Goal: Task Accomplishment & Management: Complete application form

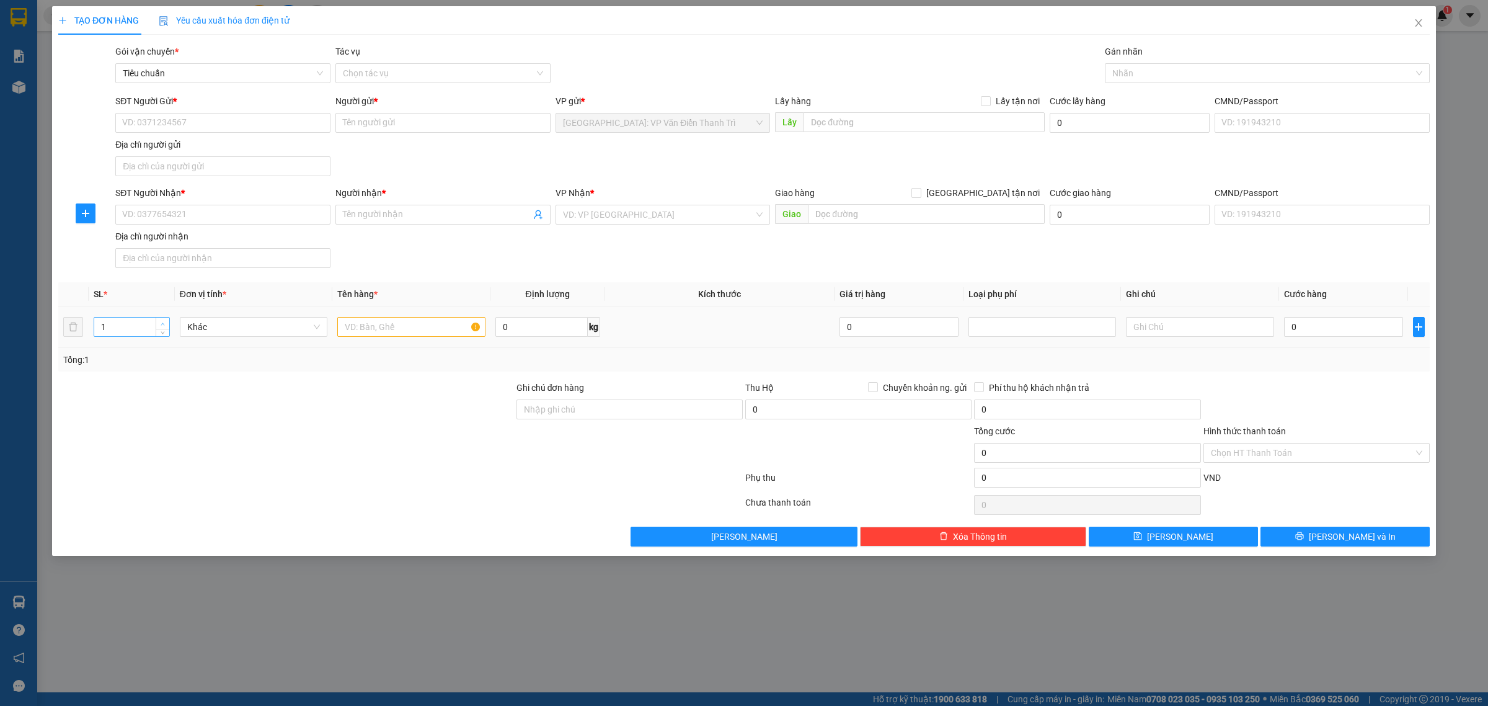
type input "2"
click at [163, 324] on icon "up" at bounding box center [163, 324] width 4 height 4
click at [367, 329] on input "text" at bounding box center [411, 327] width 148 height 20
type input "2 kiện giấy bọc PE( hàng Giá Trị Cao Xin Nhẹ Tay_"
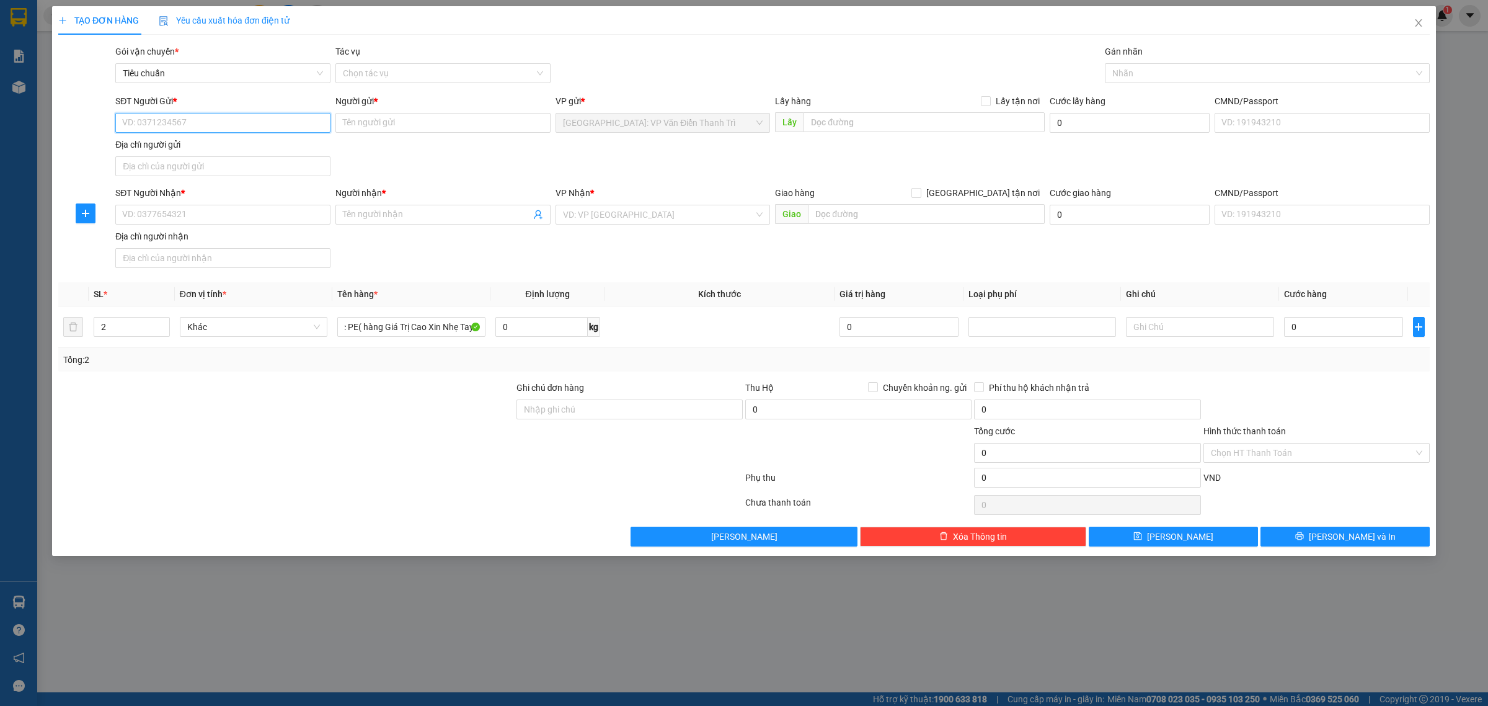
click at [188, 123] on input "SĐT Người Gửi *" at bounding box center [222, 123] width 215 height 20
type input "08880505"
click at [1067, 612] on div "TẠO ĐƠN HÀNG Yêu cầu xuất hóa đơn điện tử Transit Pickup Surcharge Ids Transit …" at bounding box center [744, 353] width 1488 height 706
click at [1068, 631] on div "TẠO ĐƠN HÀNG Yêu cầu xuất hóa đơn điện tử Transit Pickup Surcharge Ids Transit …" at bounding box center [744, 353] width 1488 height 706
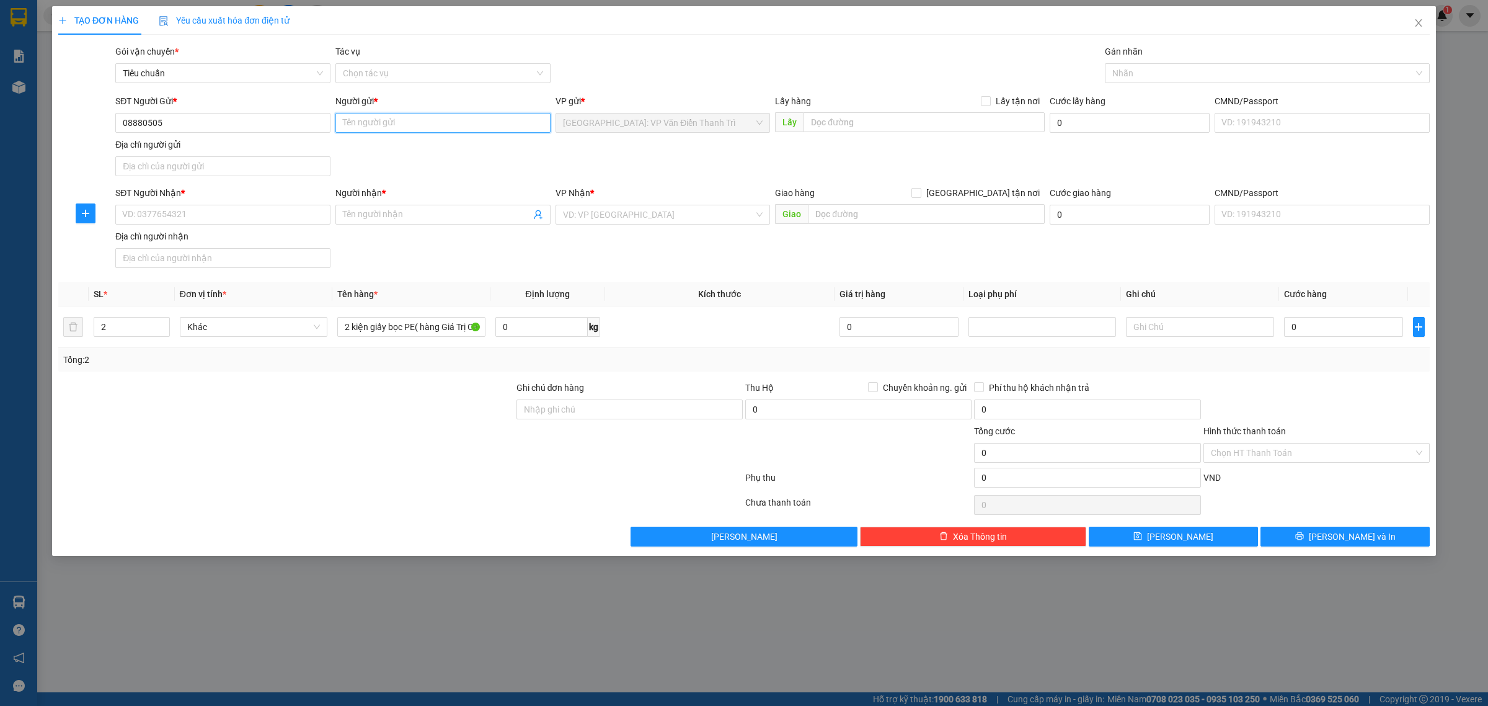
click at [366, 118] on input "Người gửi *" at bounding box center [443, 123] width 215 height 20
type input "[PERSON_NAME]"
click at [213, 212] on input "SĐT Người Nhận *" at bounding box center [222, 215] width 215 height 20
click at [240, 126] on input "08880505" at bounding box center [222, 123] width 215 height 20
type input "0888050546"
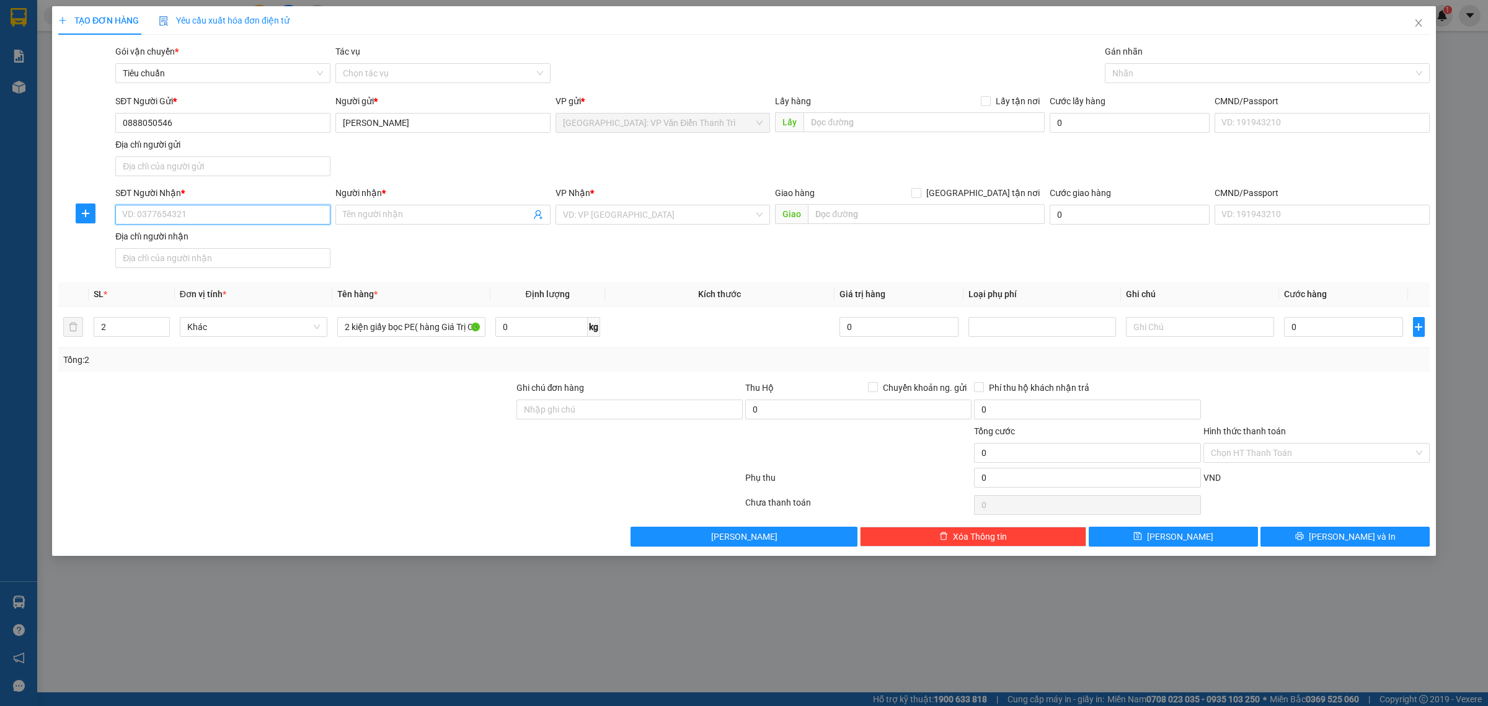
click at [203, 221] on input "SĐT Người Nhận *" at bounding box center [222, 215] width 215 height 20
type input "0978862128"
click at [382, 215] on input "Người nhận *" at bounding box center [437, 215] width 188 height 14
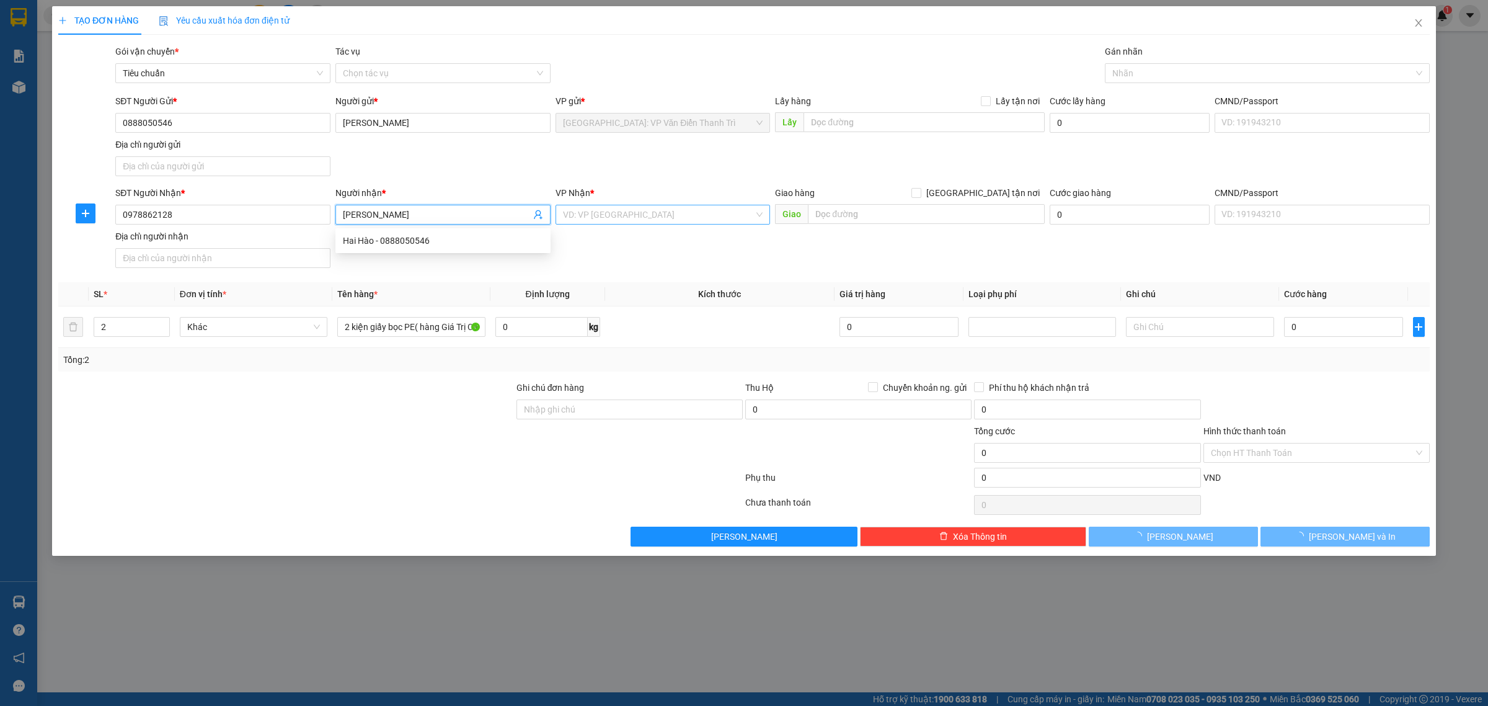
type input "[PERSON_NAME]"
click at [626, 215] on input "search" at bounding box center [659, 214] width 192 height 19
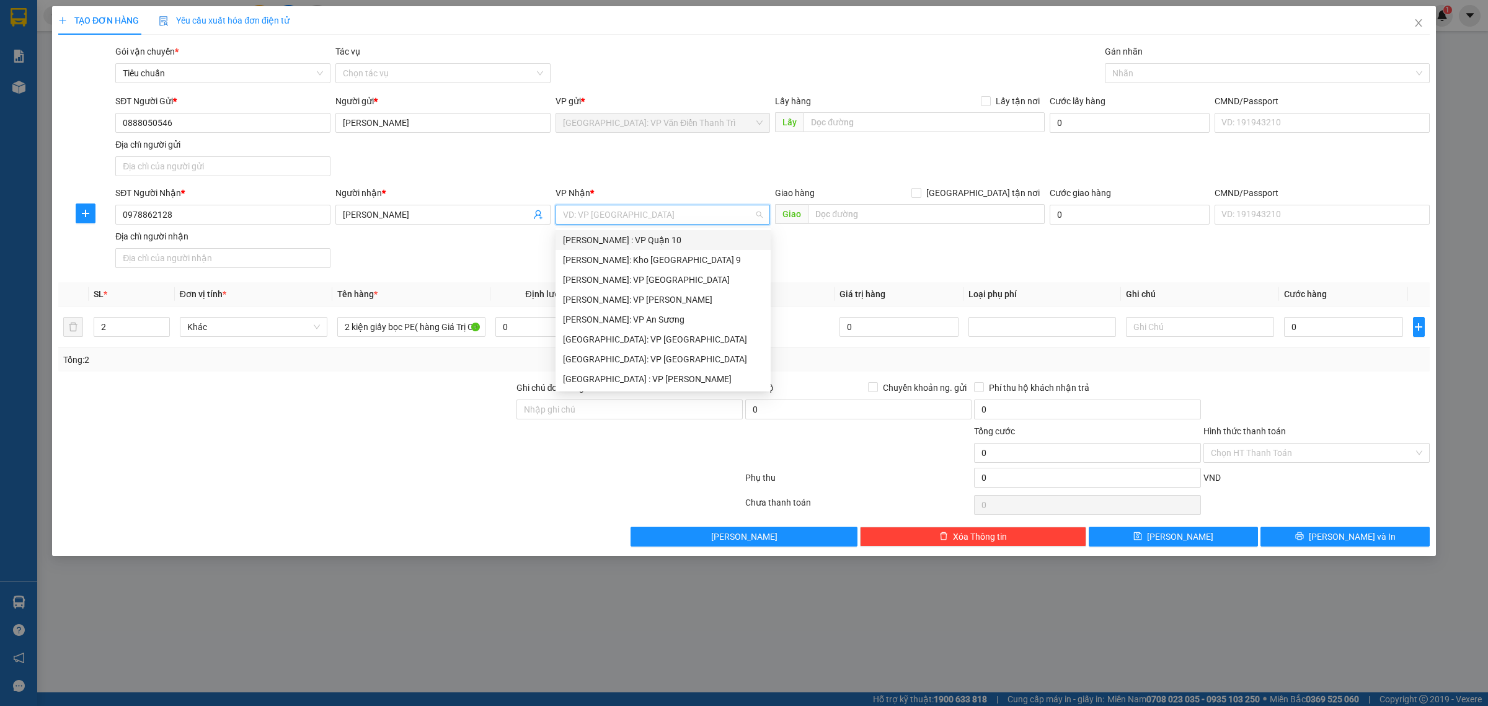
click at [626, 215] on input "search" at bounding box center [659, 214] width 192 height 19
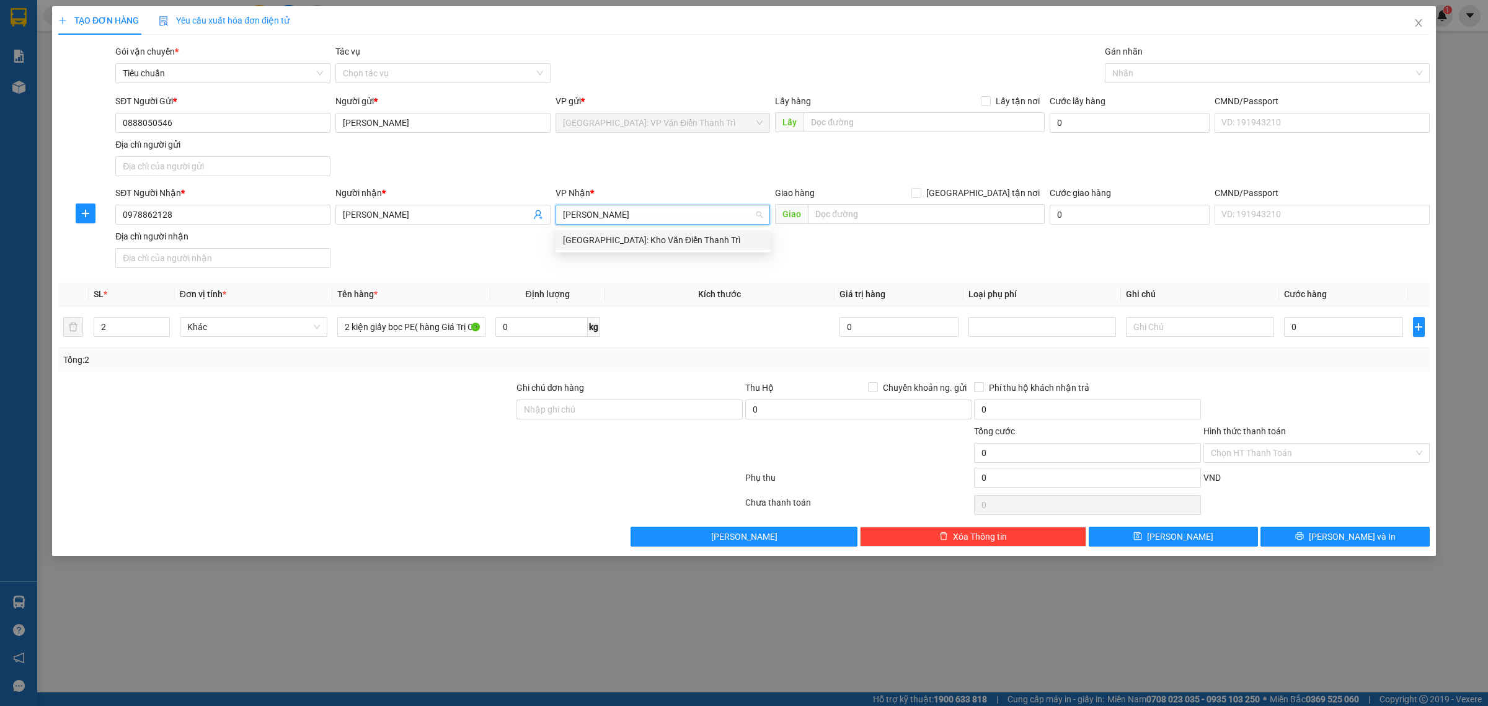
type input "[PERSON_NAME]"
click at [646, 240] on div "[GEOGRAPHIC_DATA]: Kho Văn Điển Thanh Trì" at bounding box center [663, 240] width 200 height 14
click at [865, 202] on div "Giao hàng [GEOGRAPHIC_DATA] tận nơi" at bounding box center [910, 195] width 270 height 19
click at [863, 211] on input "text" at bounding box center [926, 214] width 237 height 20
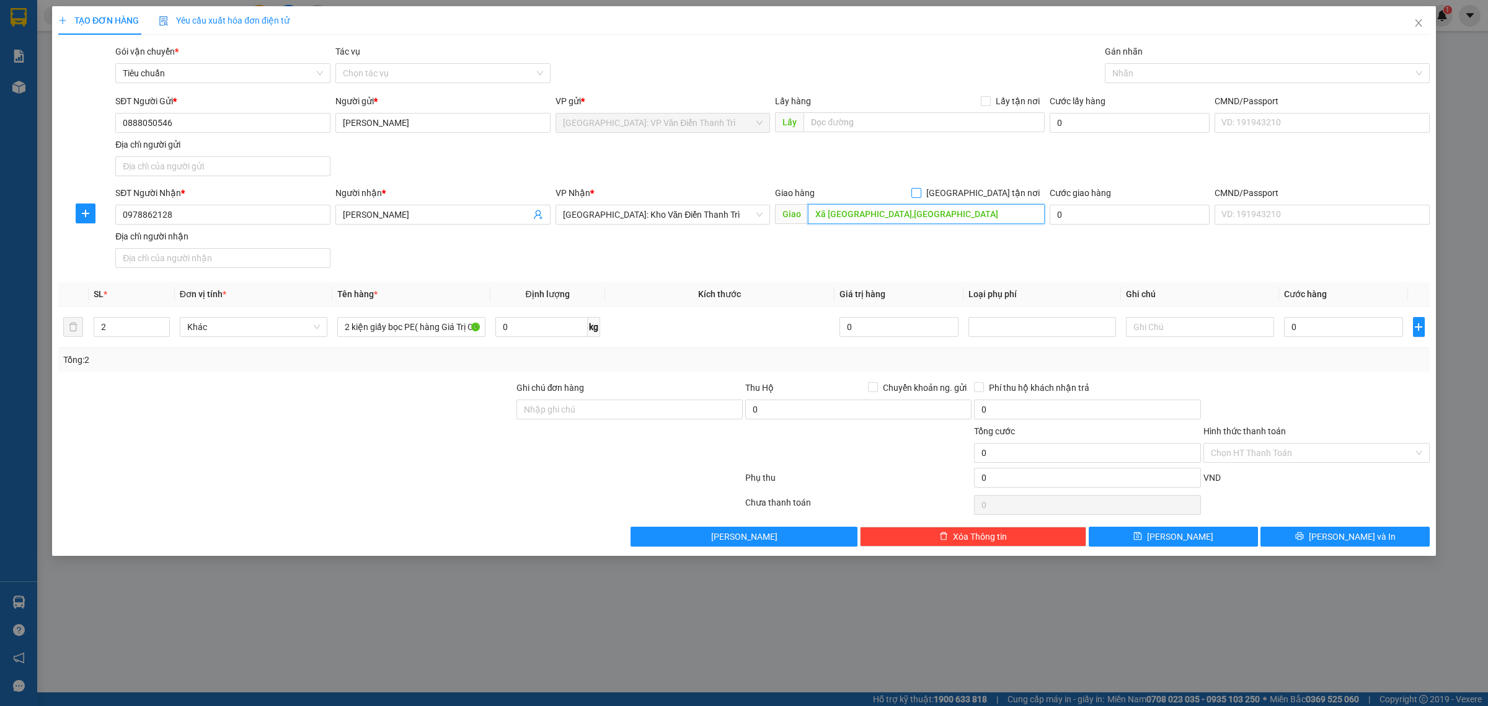
type input "Xã [GEOGRAPHIC_DATA],[GEOGRAPHIC_DATA]"
drag, startPoint x: 994, startPoint y: 198, endPoint x: 1026, endPoint y: 187, distance: 34.1
click at [994, 197] on span "[GEOGRAPHIC_DATA] tận nơi" at bounding box center [983, 193] width 123 height 14
click at [920, 197] on input "[GEOGRAPHIC_DATA] tận nơi" at bounding box center [916, 192] width 9 height 9
checkbox input "true"
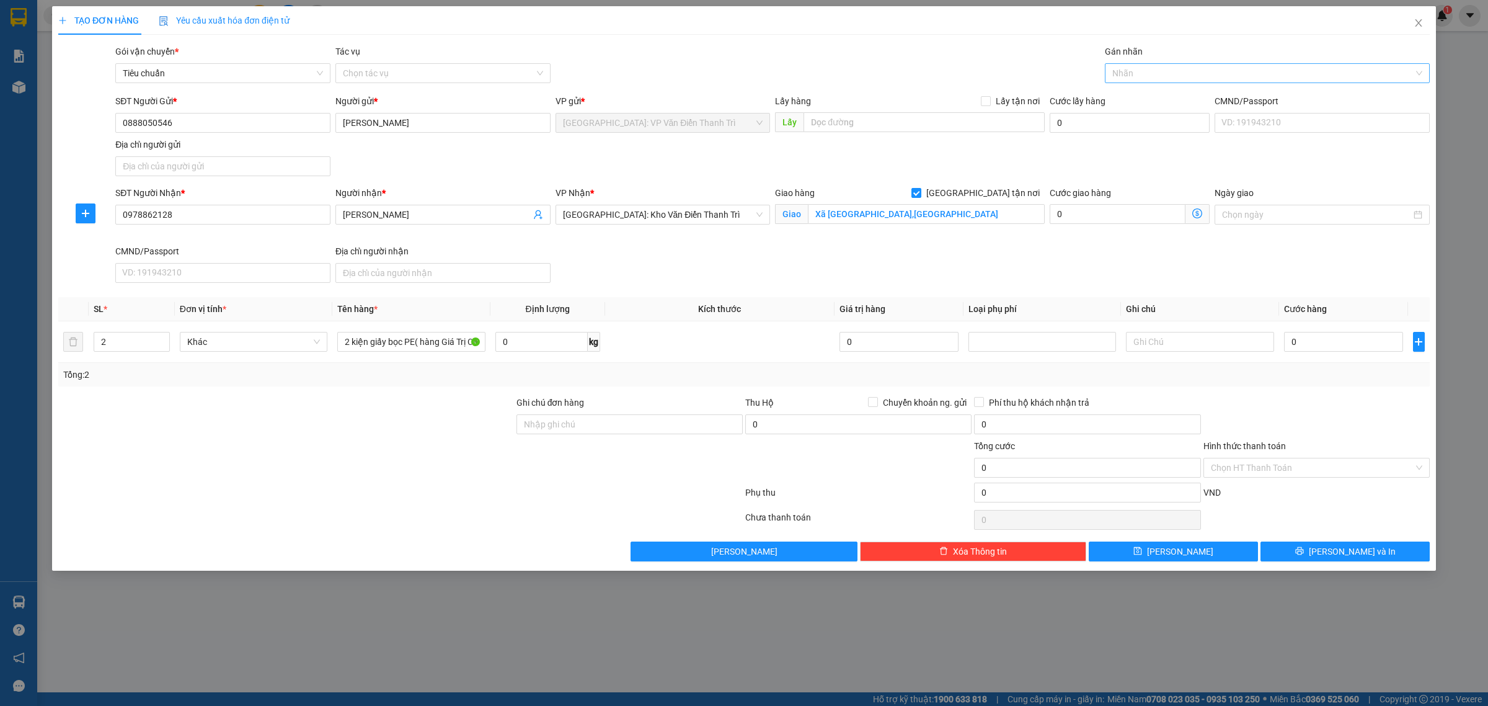
click at [1133, 69] on div at bounding box center [1261, 73] width 306 height 15
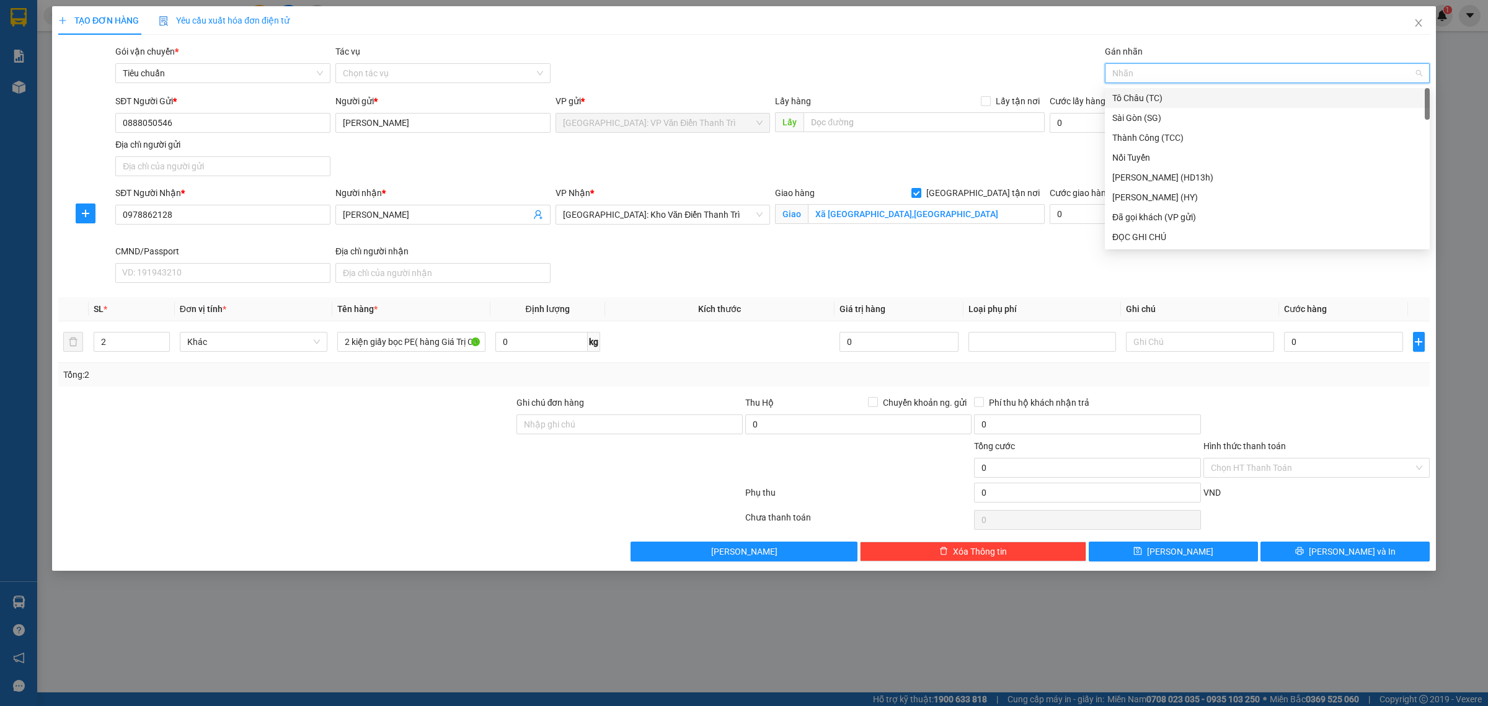
type input "g"
click at [1148, 231] on div "[GEOGRAPHIC_DATA] tận nơi" at bounding box center [1268, 237] width 310 height 14
drag, startPoint x: 1253, startPoint y: 270, endPoint x: 1304, endPoint y: 342, distance: 88.6
click at [1255, 270] on div "SĐT Người Nhận * 0978862128 Người nhận * Duy Tùng VP Nhận * [GEOGRAPHIC_DATA]: …" at bounding box center [773, 237] width 1320 height 102
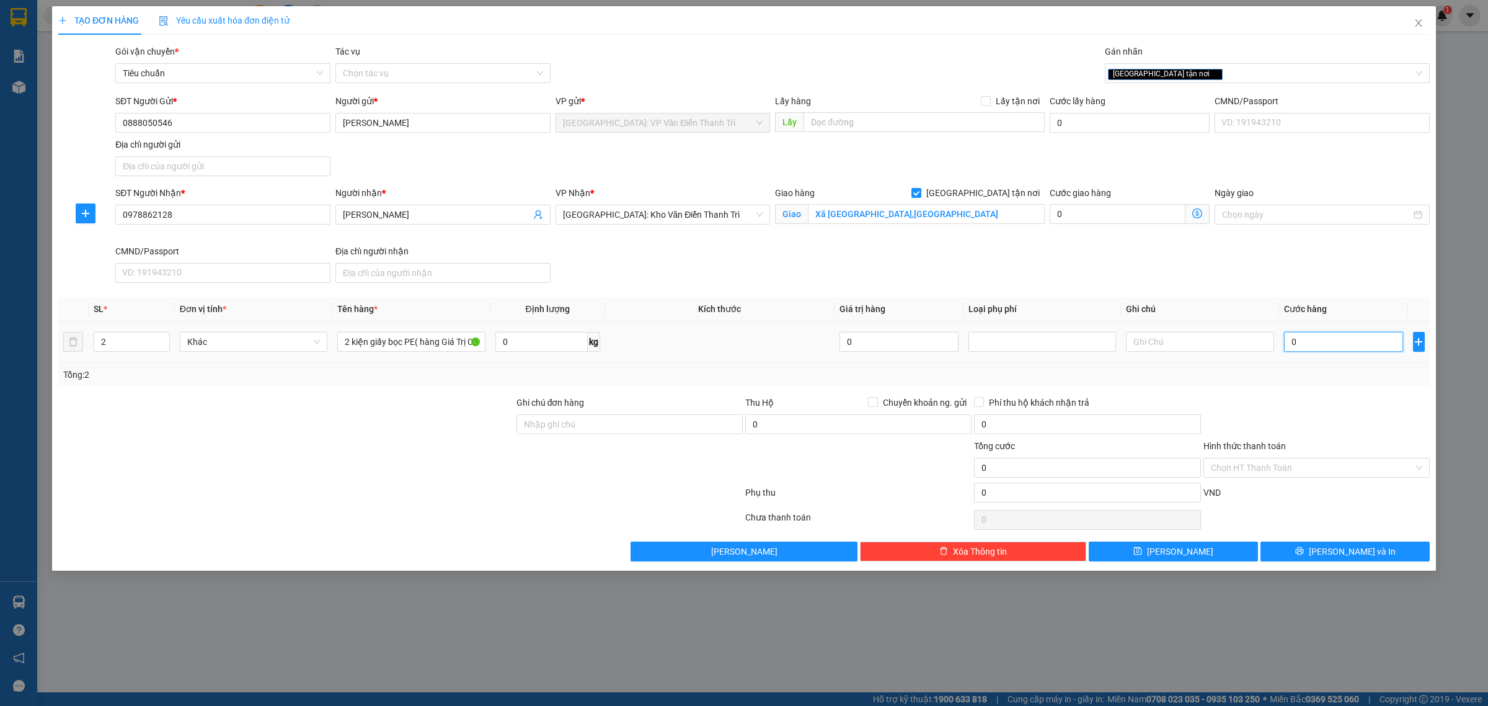
click at [1310, 349] on input "0" at bounding box center [1343, 342] width 119 height 20
type input "1"
type input "10"
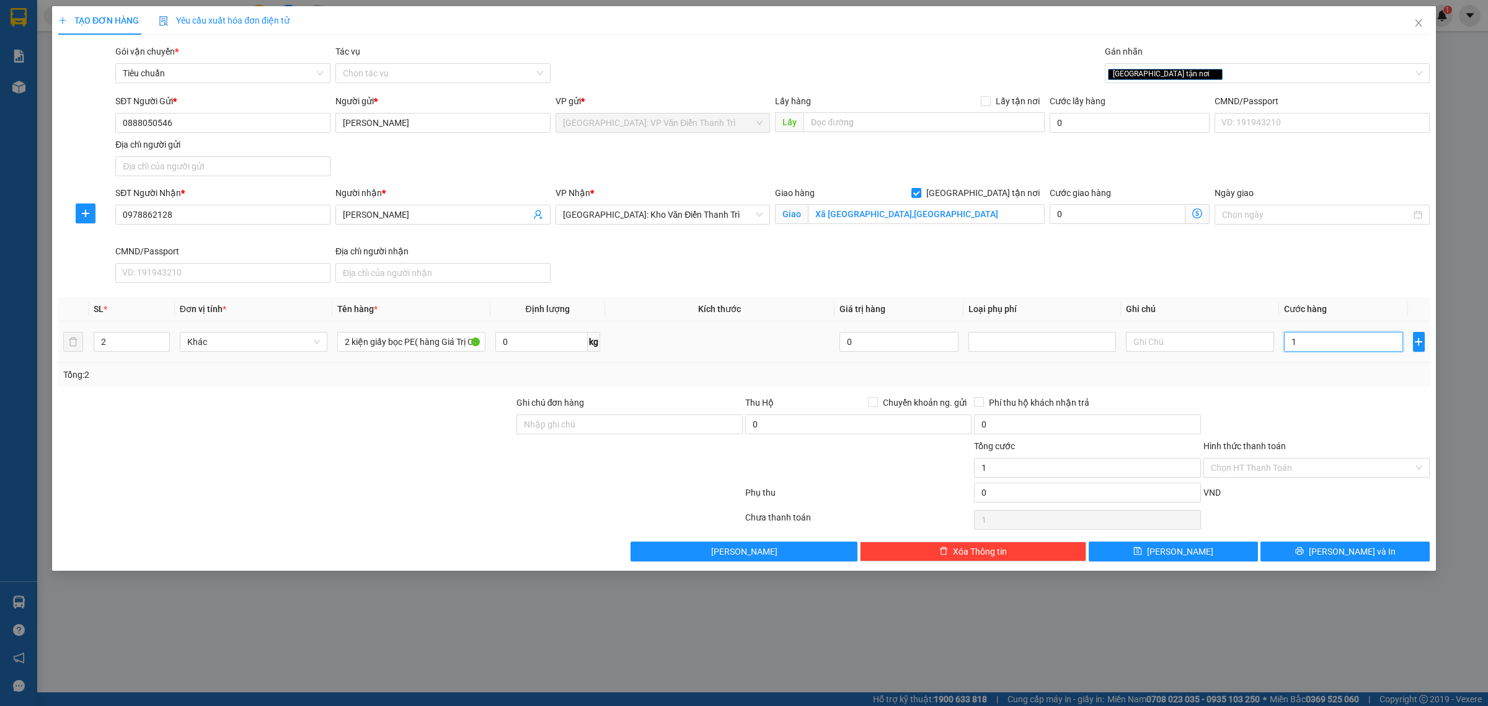
type input "10"
type input "100"
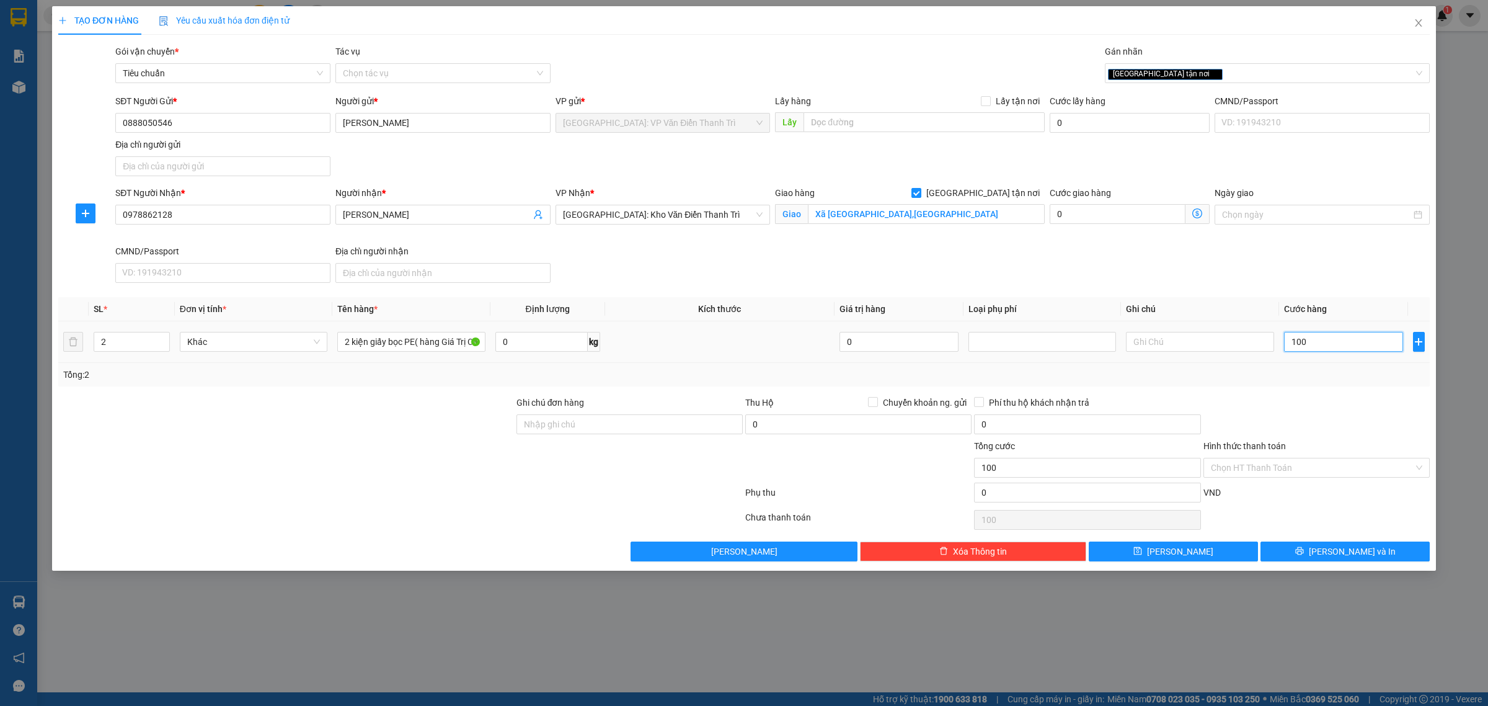
type input "1.000"
type input "10.000"
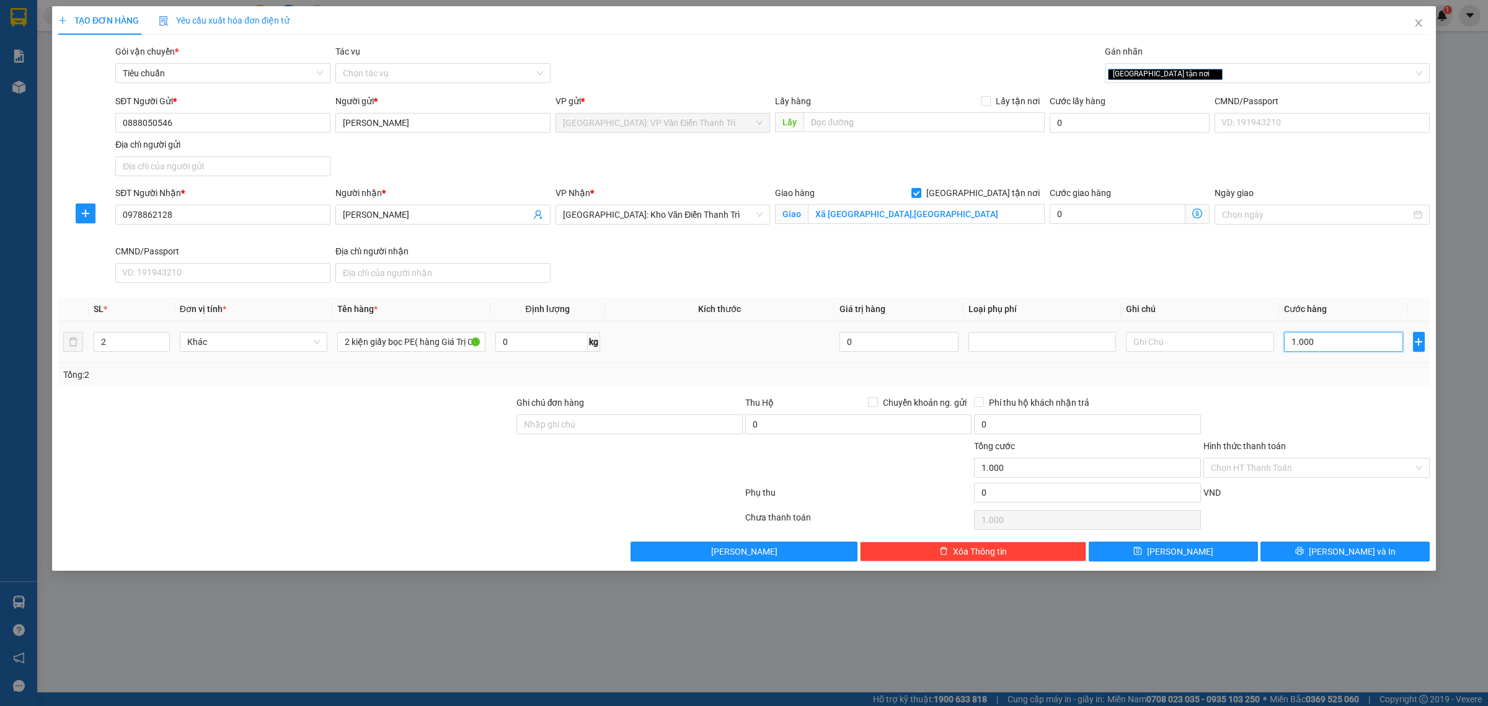
type input "10.000"
type input "100.000"
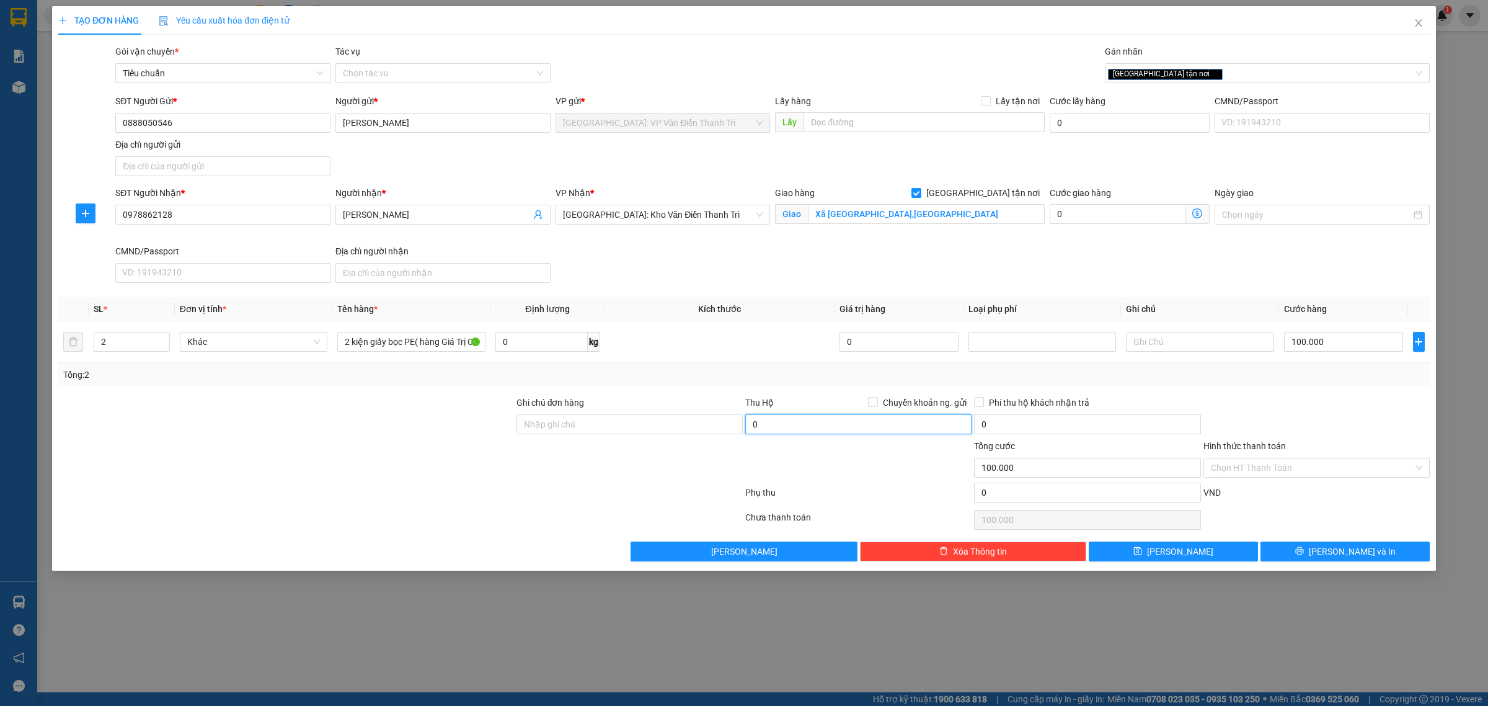
click at [788, 424] on input "0" at bounding box center [858, 424] width 226 height 20
type input "10.000.000"
drag, startPoint x: 870, startPoint y: 407, endPoint x: 878, endPoint y: 405, distance: 8.4
click at [872, 407] on span at bounding box center [873, 402] width 10 height 10
click at [881, 398] on span "Chuyển khoản ng. gửi" at bounding box center [925, 403] width 94 height 14
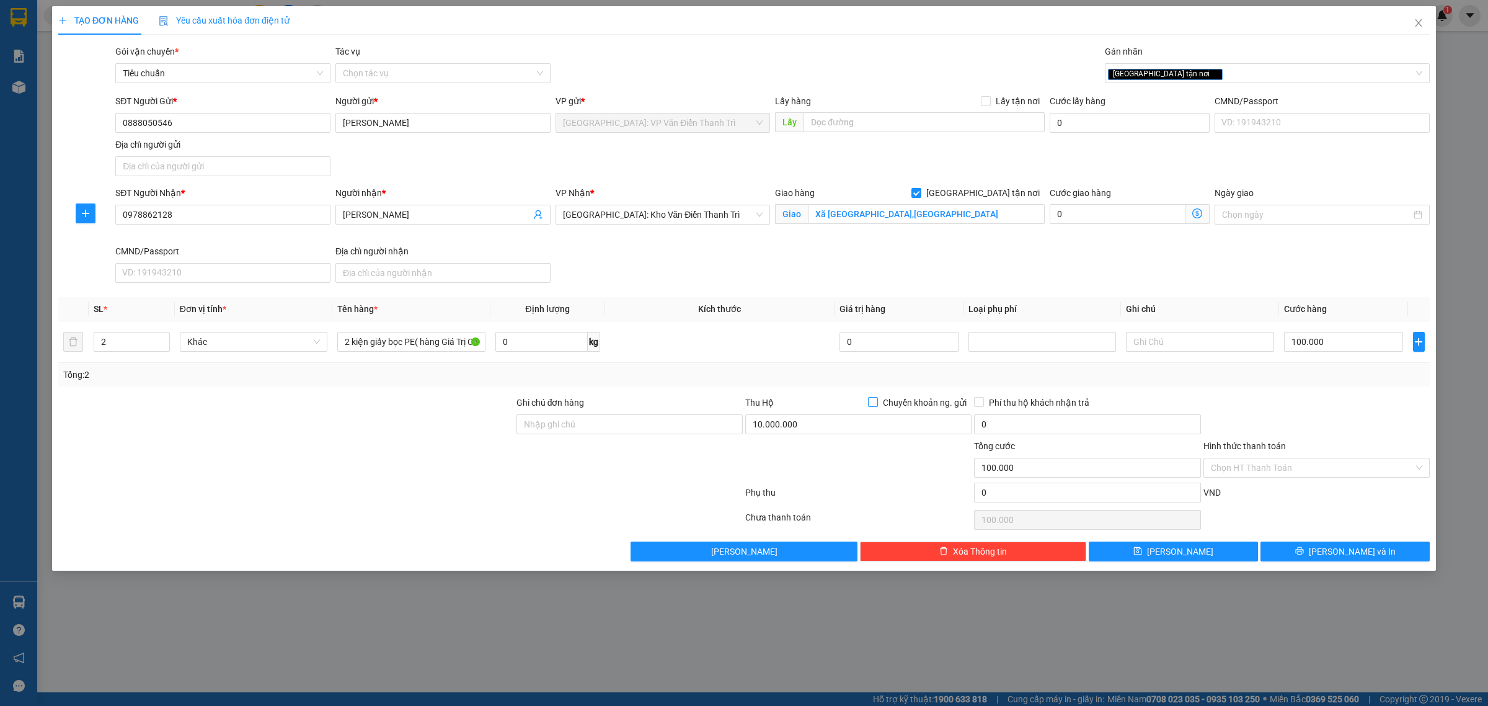
click at [877, 398] on input "Chuyển khoản ng. gửi" at bounding box center [872, 401] width 9 height 9
checkbox input "true"
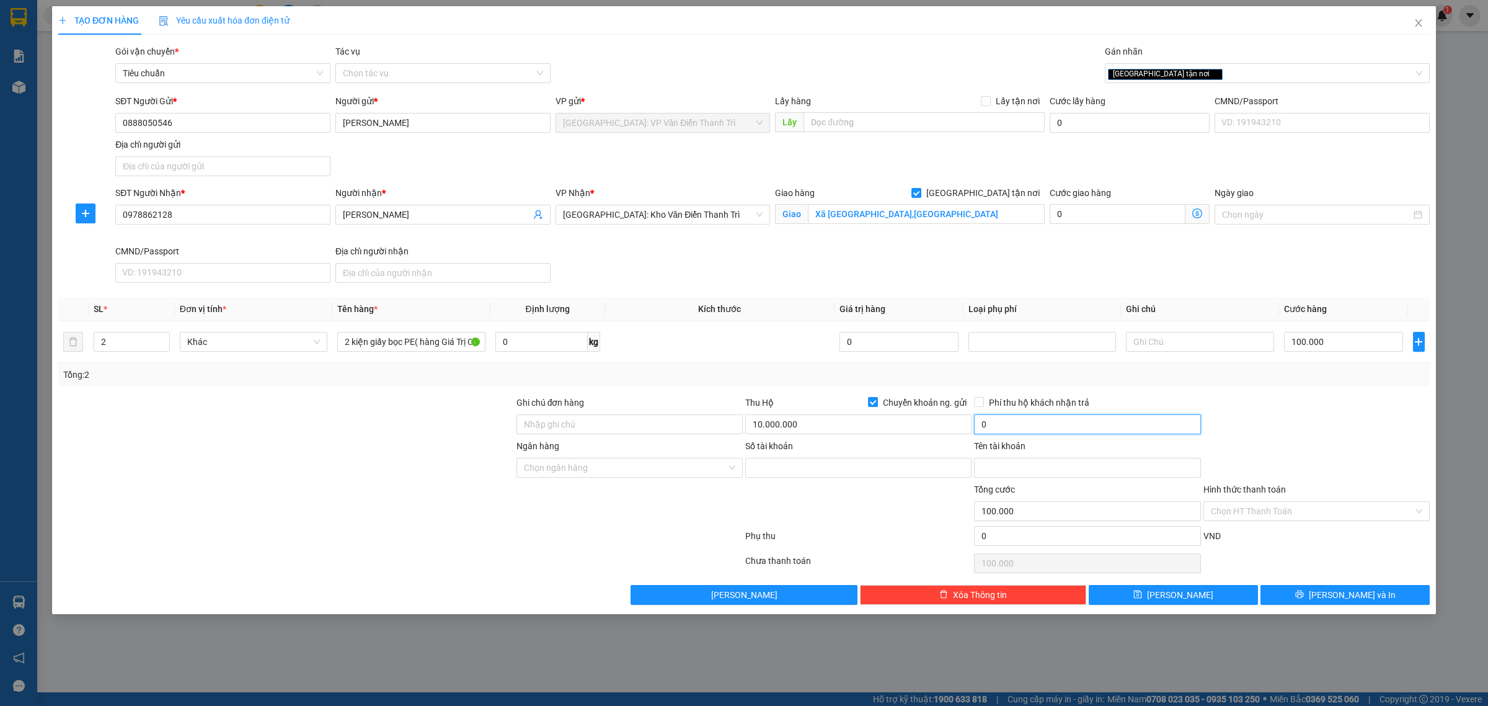
click at [1012, 422] on input "0" at bounding box center [1087, 424] width 226 height 20
click at [847, 417] on input "10.000.000" at bounding box center [858, 424] width 226 height 20
type input "9.900.000"
click at [1008, 433] on input "0" at bounding box center [1087, 424] width 226 height 20
type input "25.000"
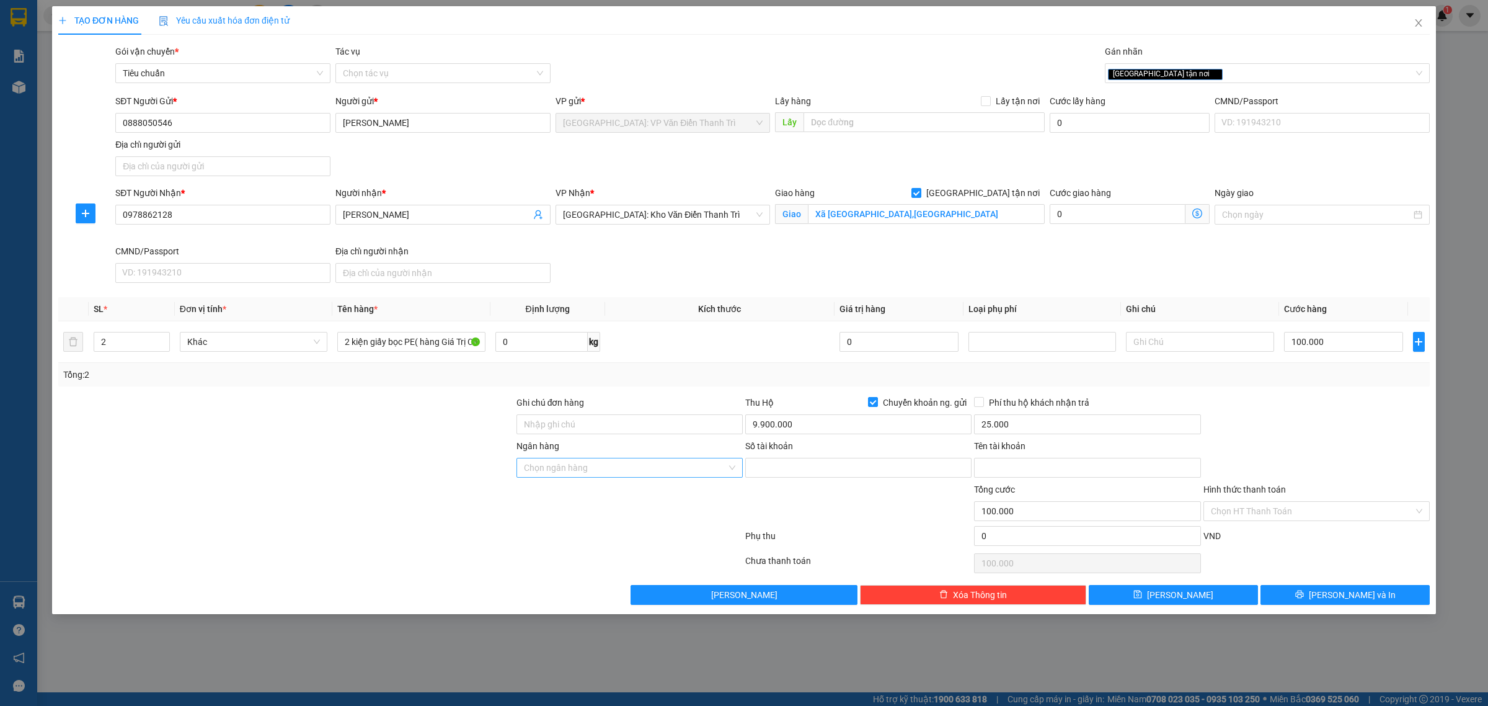
click at [614, 470] on input "Ngân hàng" at bounding box center [625, 467] width 203 height 19
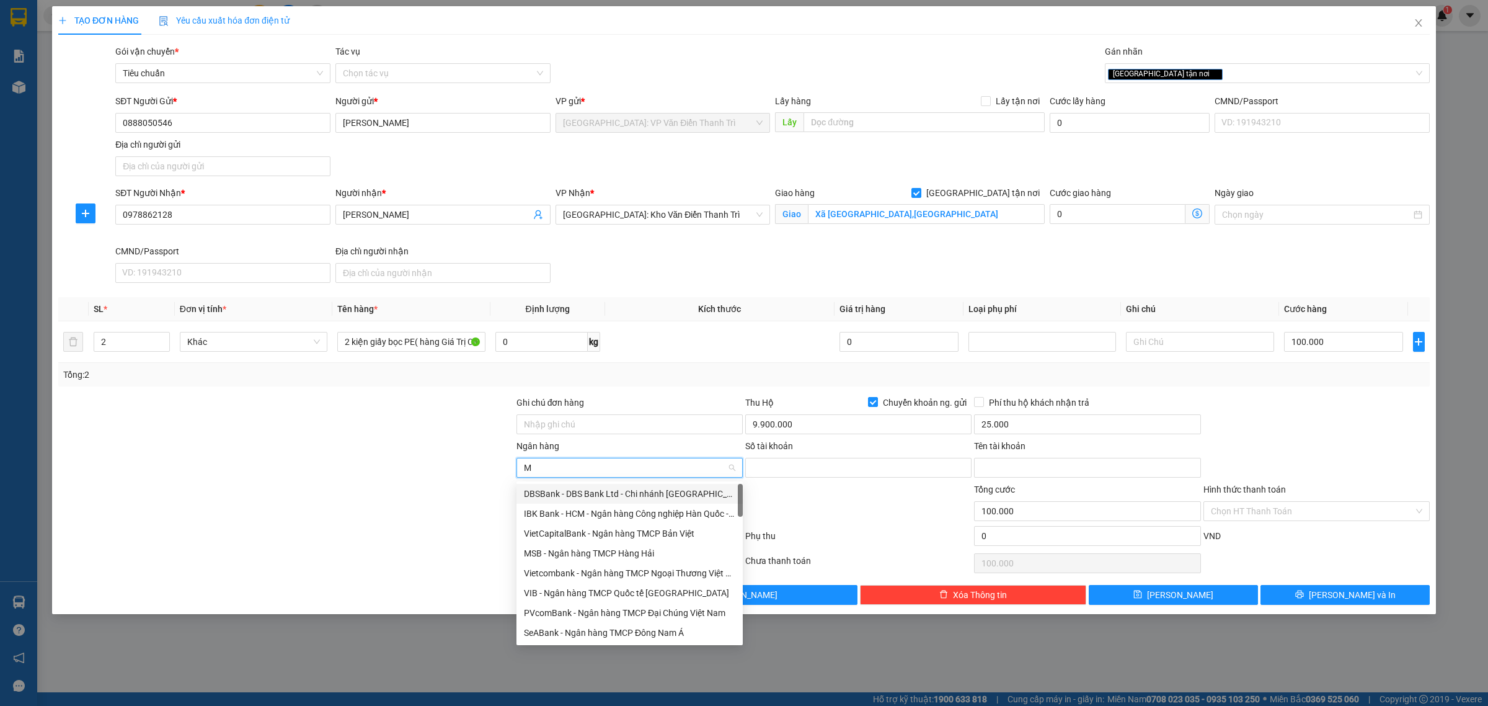
type input "Mb"
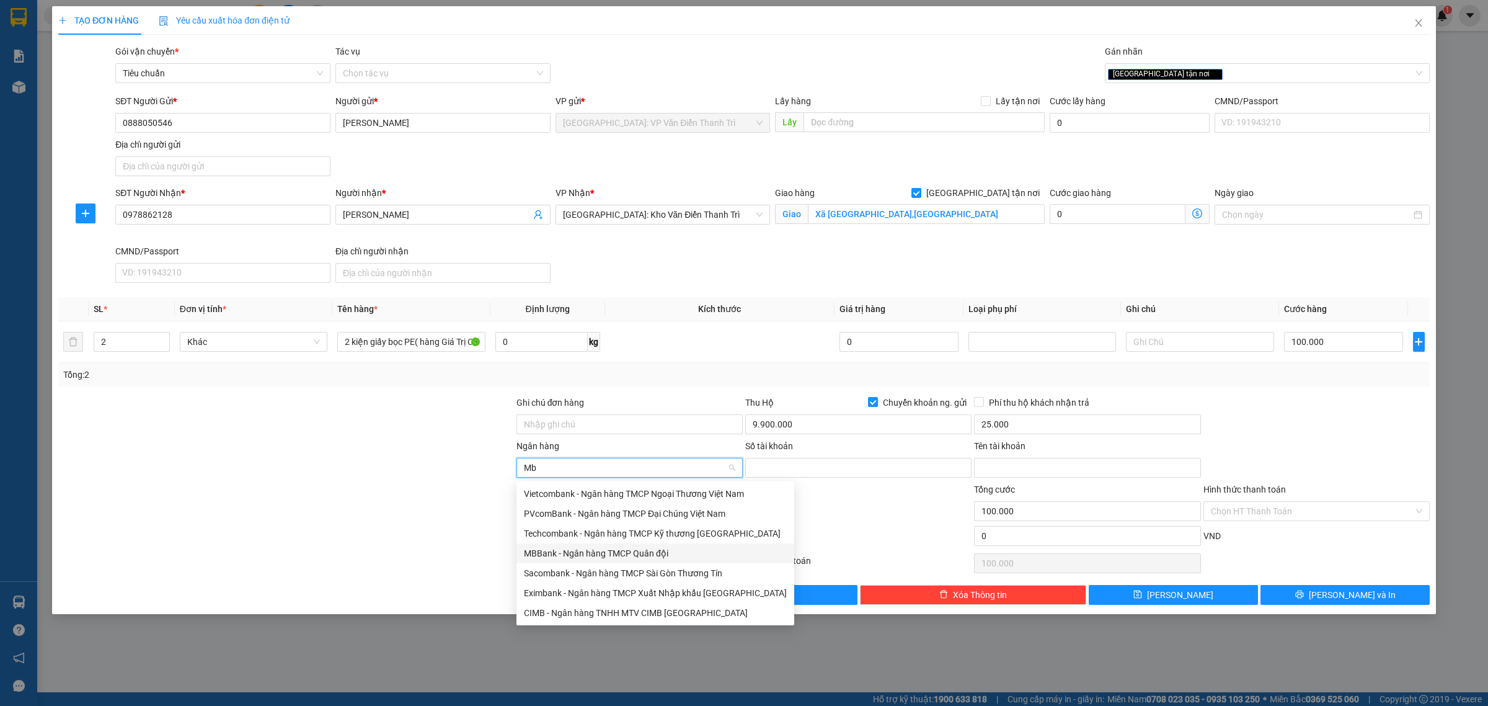
click at [566, 551] on div "MBBank - Ngân hàng TMCP Quân đội" at bounding box center [655, 553] width 263 height 14
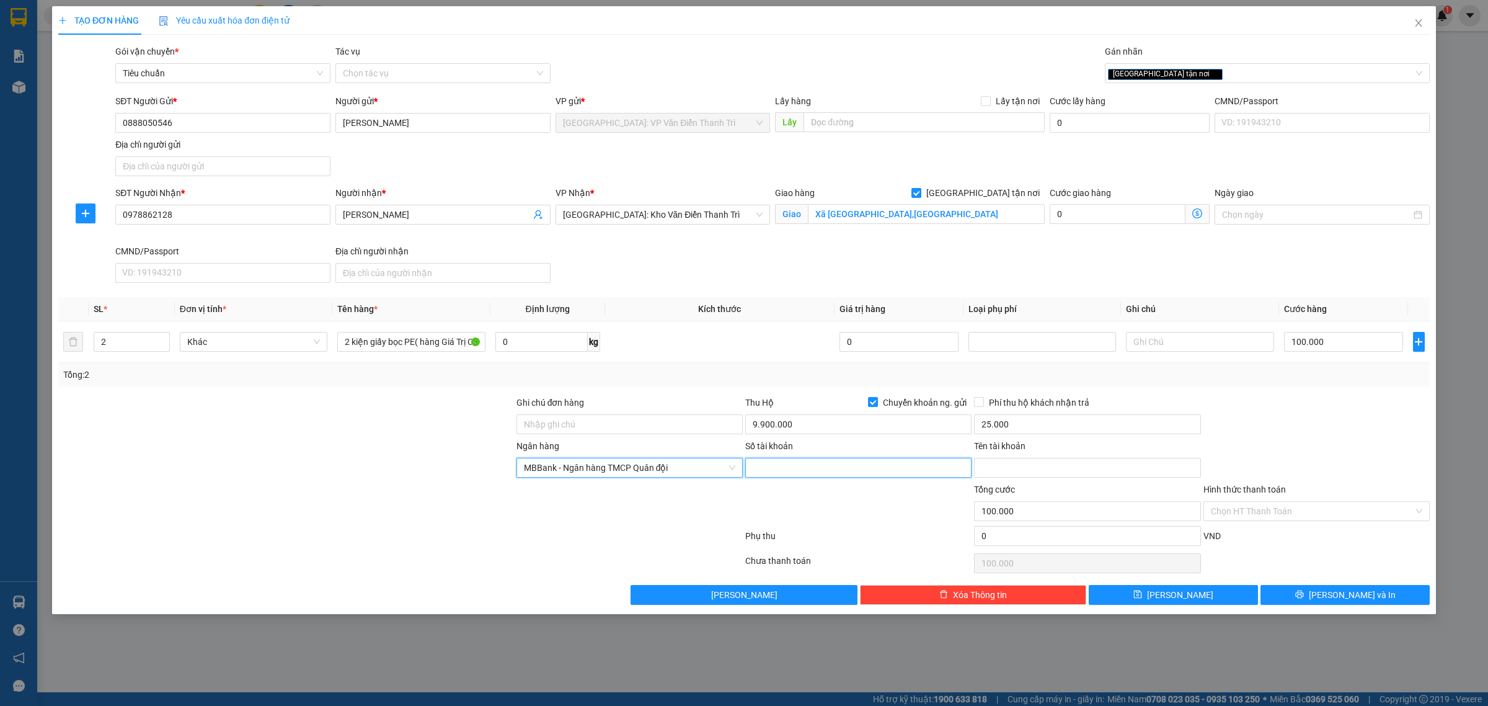
click at [785, 475] on input "Số tài khoản" at bounding box center [858, 468] width 226 height 20
drag, startPoint x: 662, startPoint y: 251, endPoint x: 662, endPoint y: 257, distance: 6.2
click at [662, 251] on div "SĐT Người Nhận * 0978862128 Người nhận * Duy Tùng VP Nhận * [GEOGRAPHIC_DATA]: …" at bounding box center [773, 237] width 1320 height 102
click at [770, 465] on input "6786" at bounding box center [858, 468] width 226 height 20
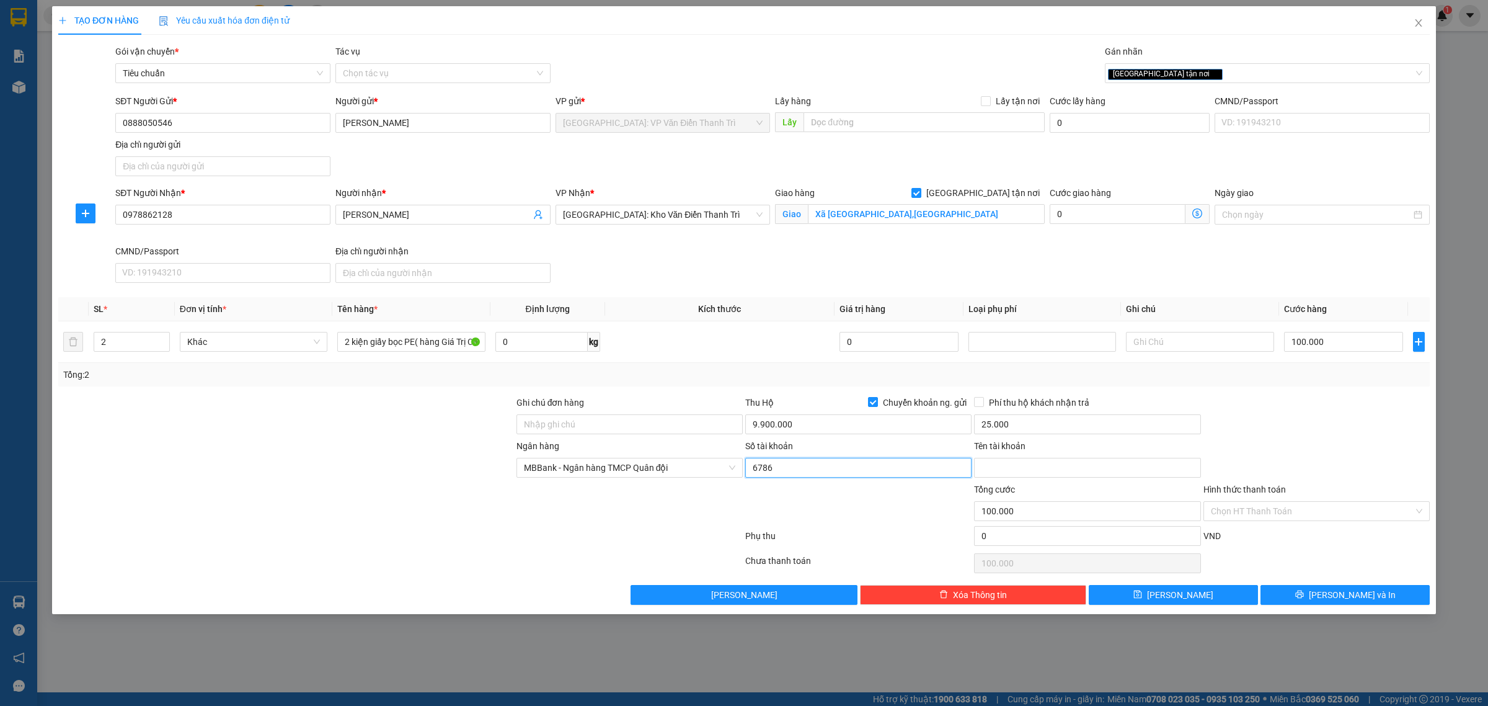
paste input "968797979"
type input "6786968797979"
click at [989, 462] on input "Tên tài khoản" at bounding box center [1087, 468] width 226 height 20
type input "T"
type input "[PERSON_NAME]"
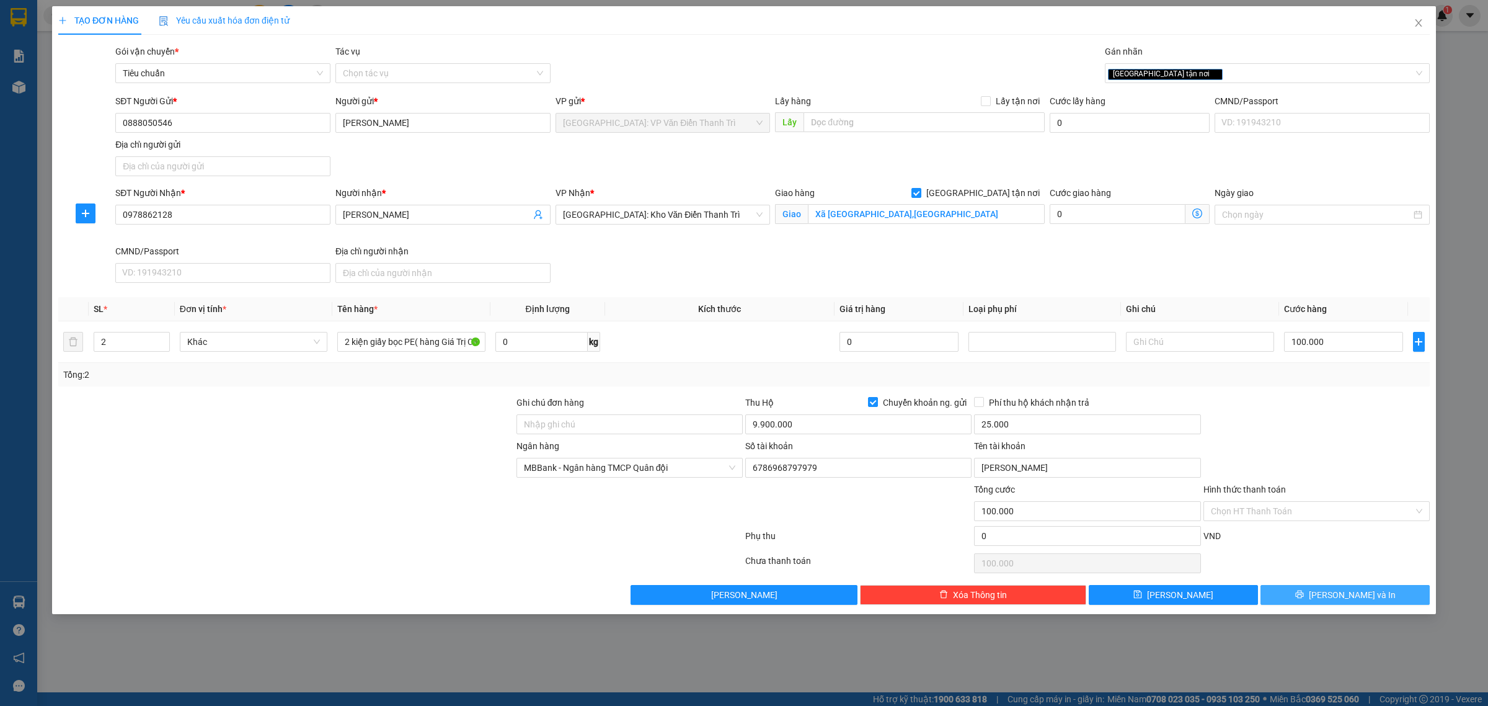
click at [1286, 590] on button "[PERSON_NAME] và In" at bounding box center [1345, 595] width 169 height 20
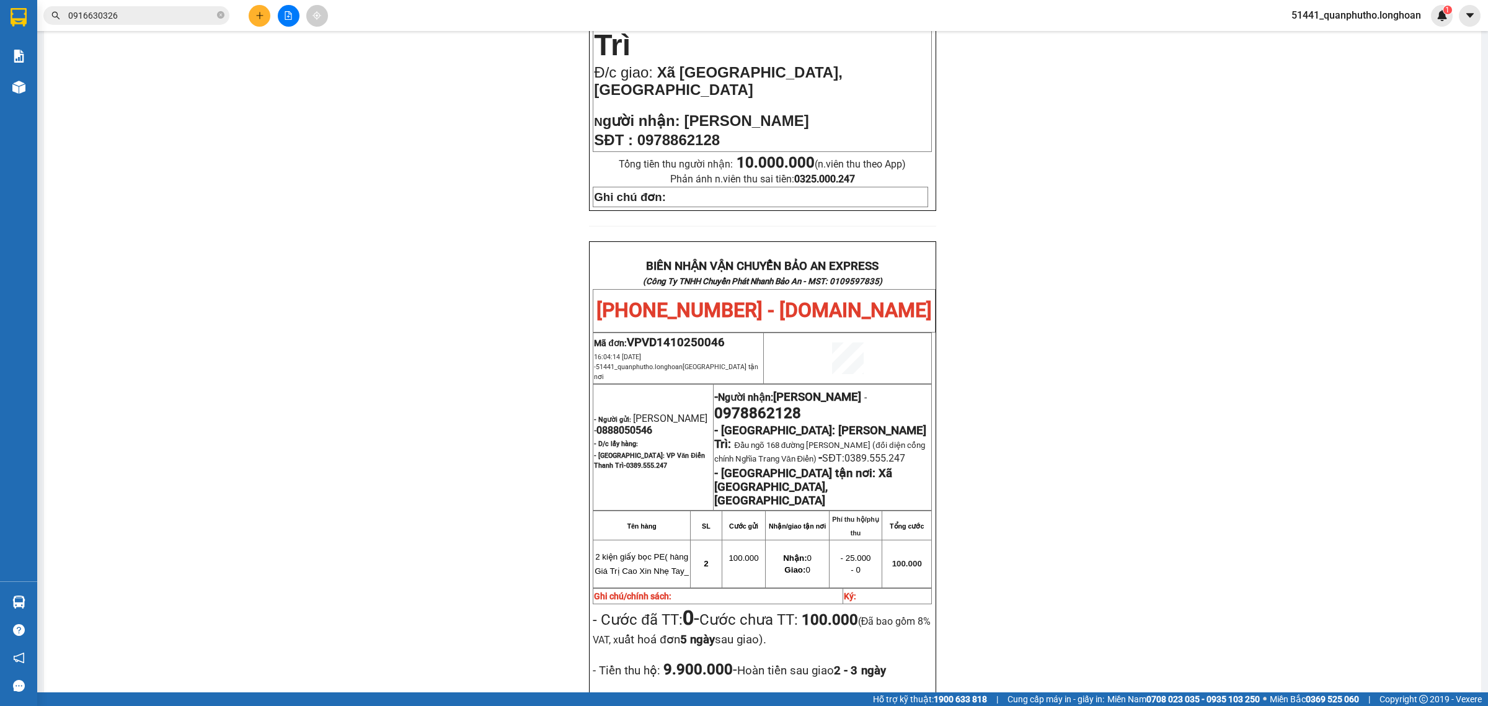
scroll to position [465, 0]
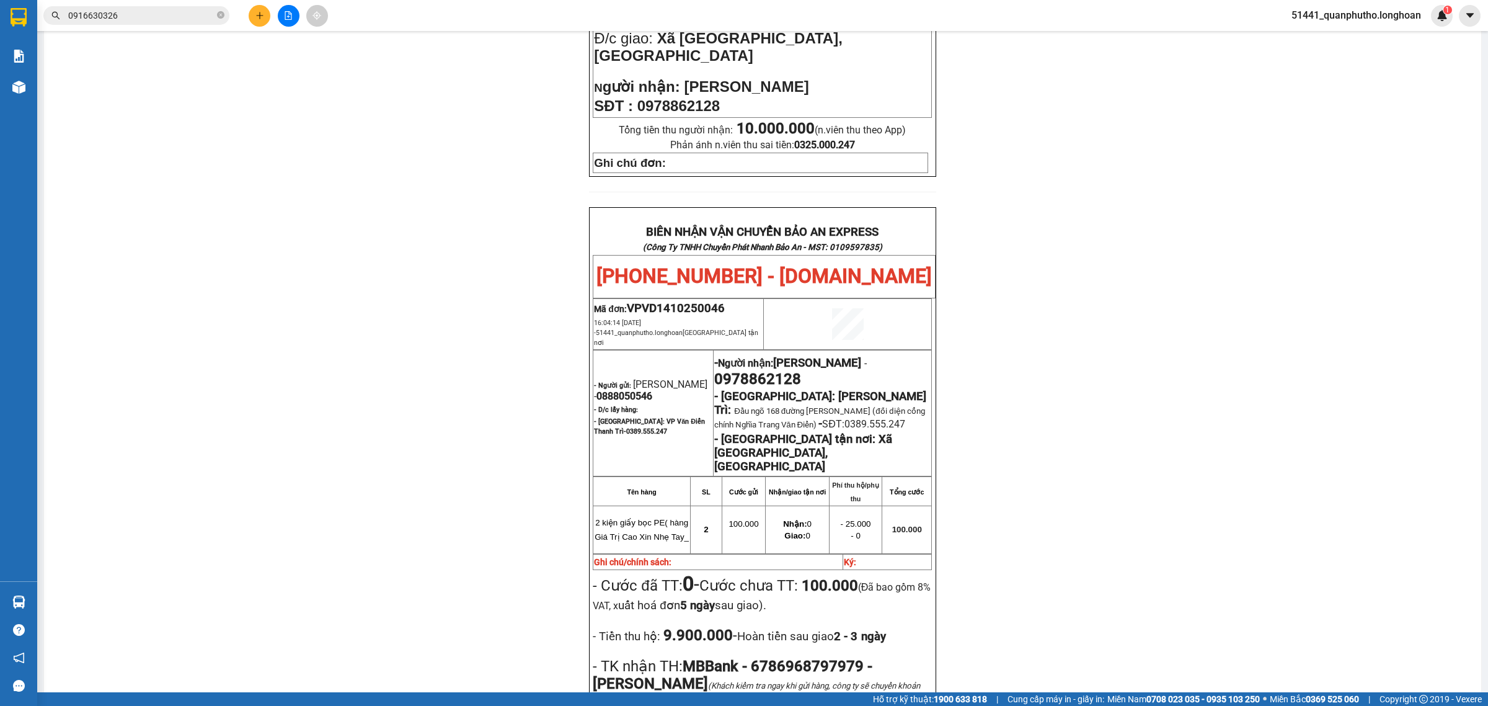
click at [462, 248] on div "PHIẾU DÁN LÊN HÀNG Ngày in phiếu: 16:04 [DATE] CSKH: [PHONE_NUMBER] CÔNG TY TNH…" at bounding box center [763, 287] width 1408 height 1289
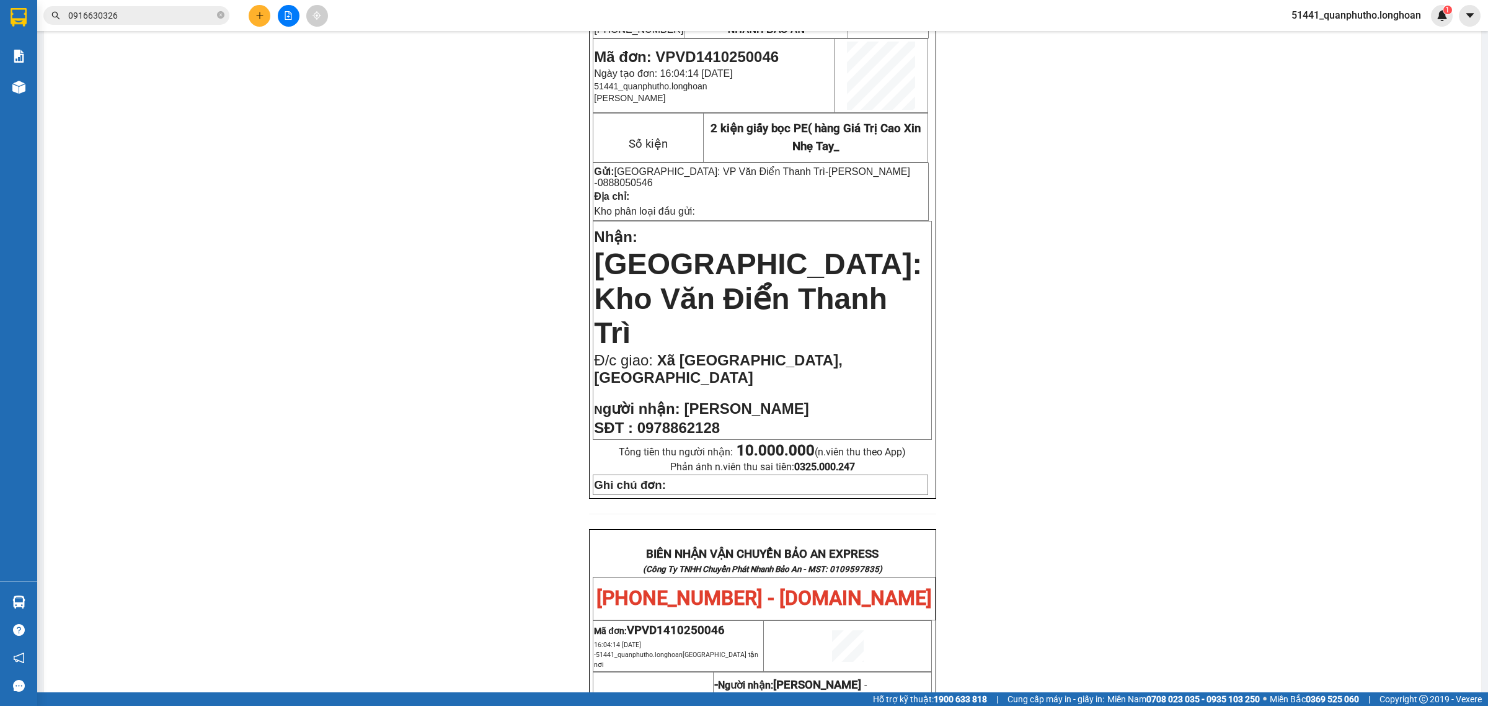
scroll to position [0, 0]
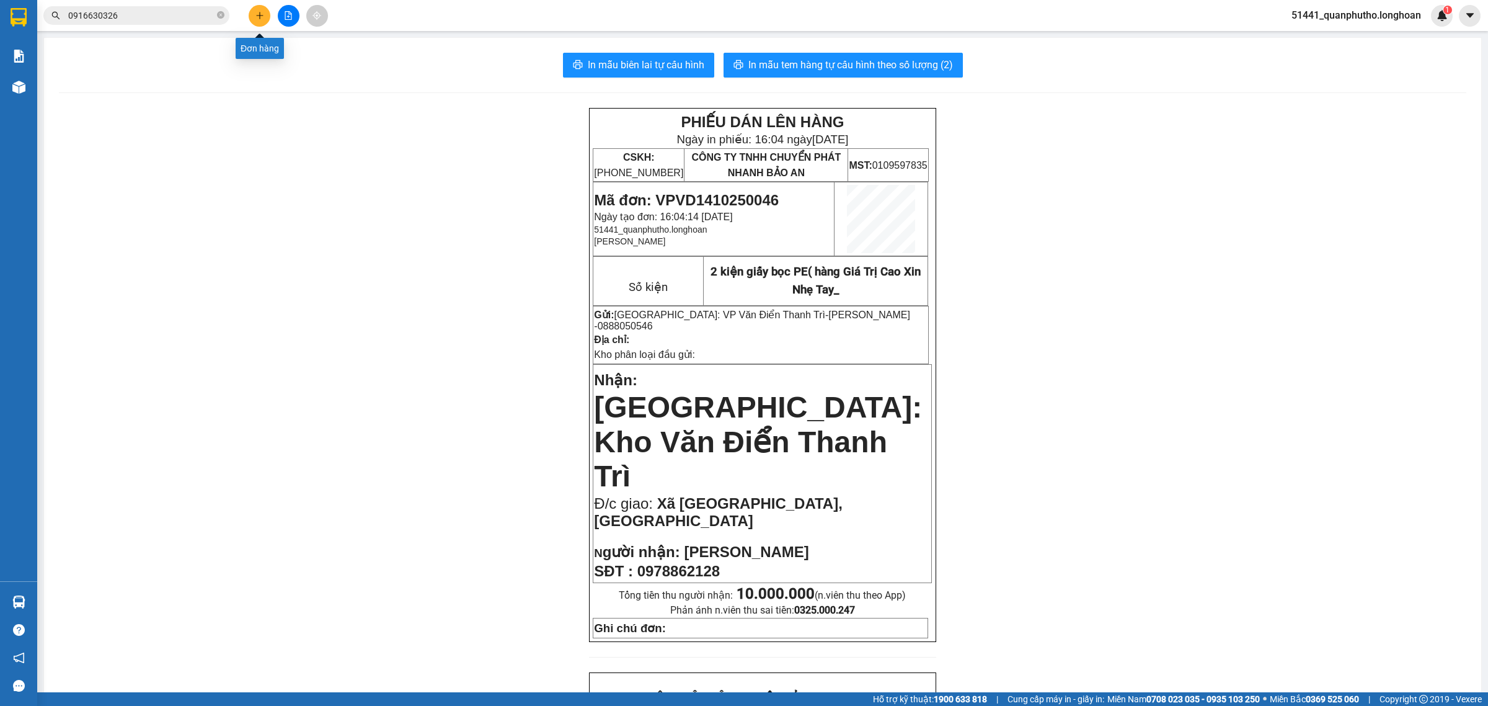
click at [250, 20] on button at bounding box center [260, 16] width 22 height 22
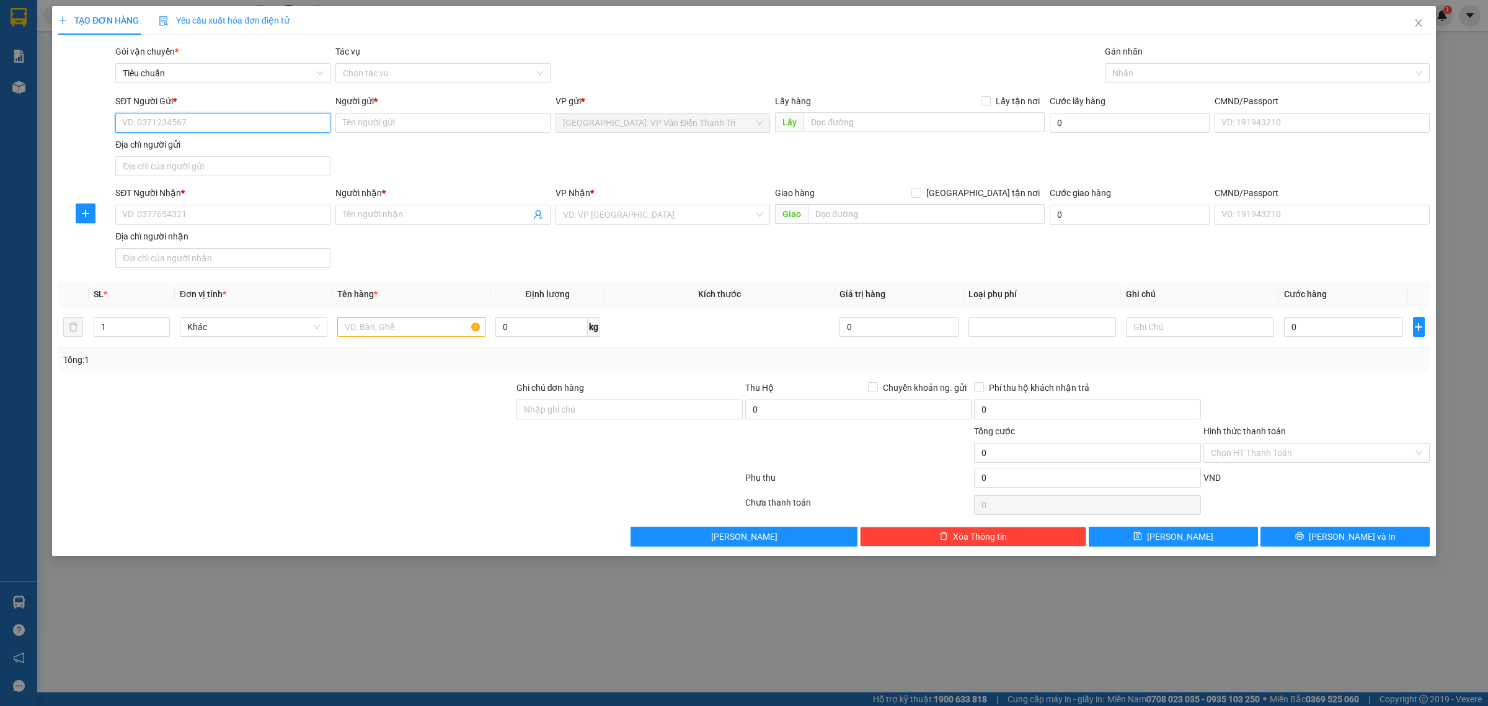
click at [288, 126] on input "SĐT Người Gửi *" at bounding box center [222, 123] width 215 height 20
type input "0986501292"
click at [264, 148] on div "0986501292 - thức" at bounding box center [223, 148] width 200 height 14
type input "thức"
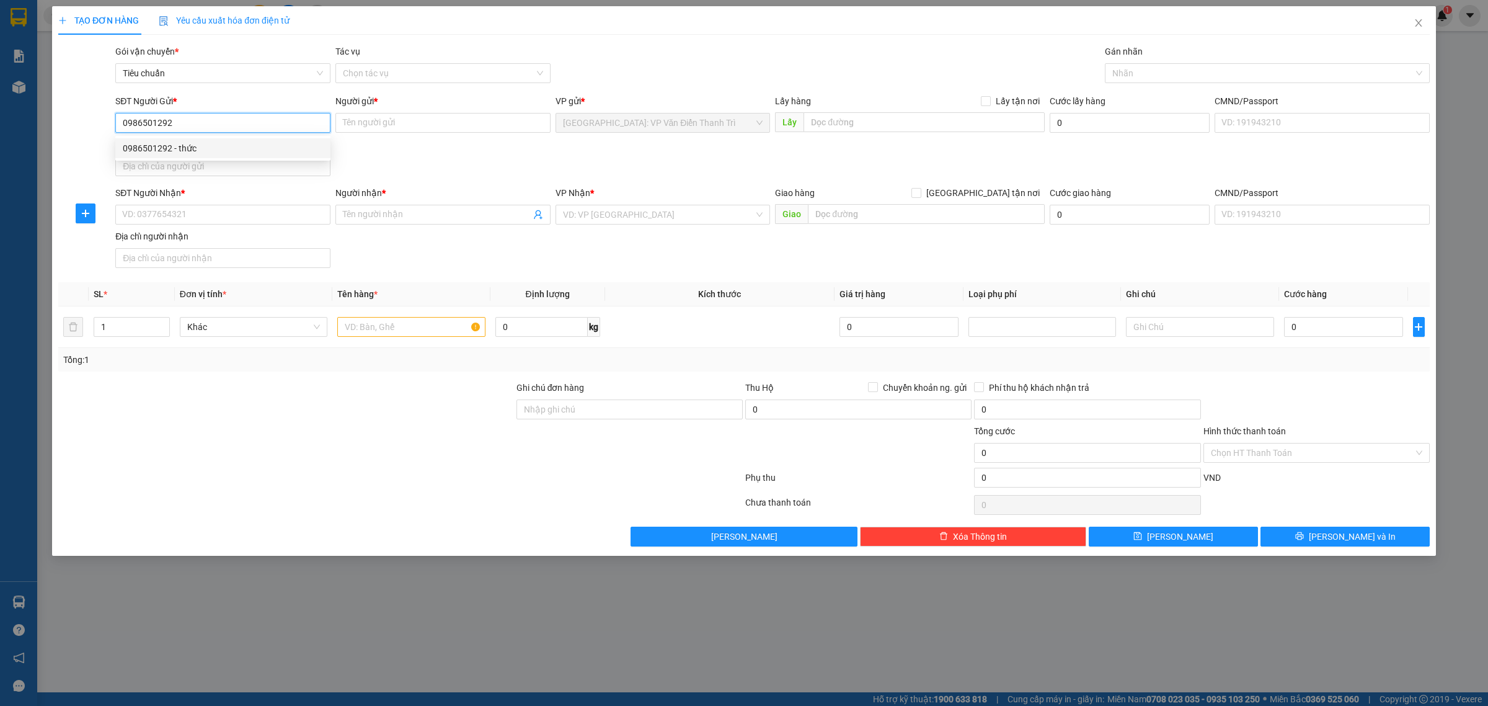
checkbox input "true"
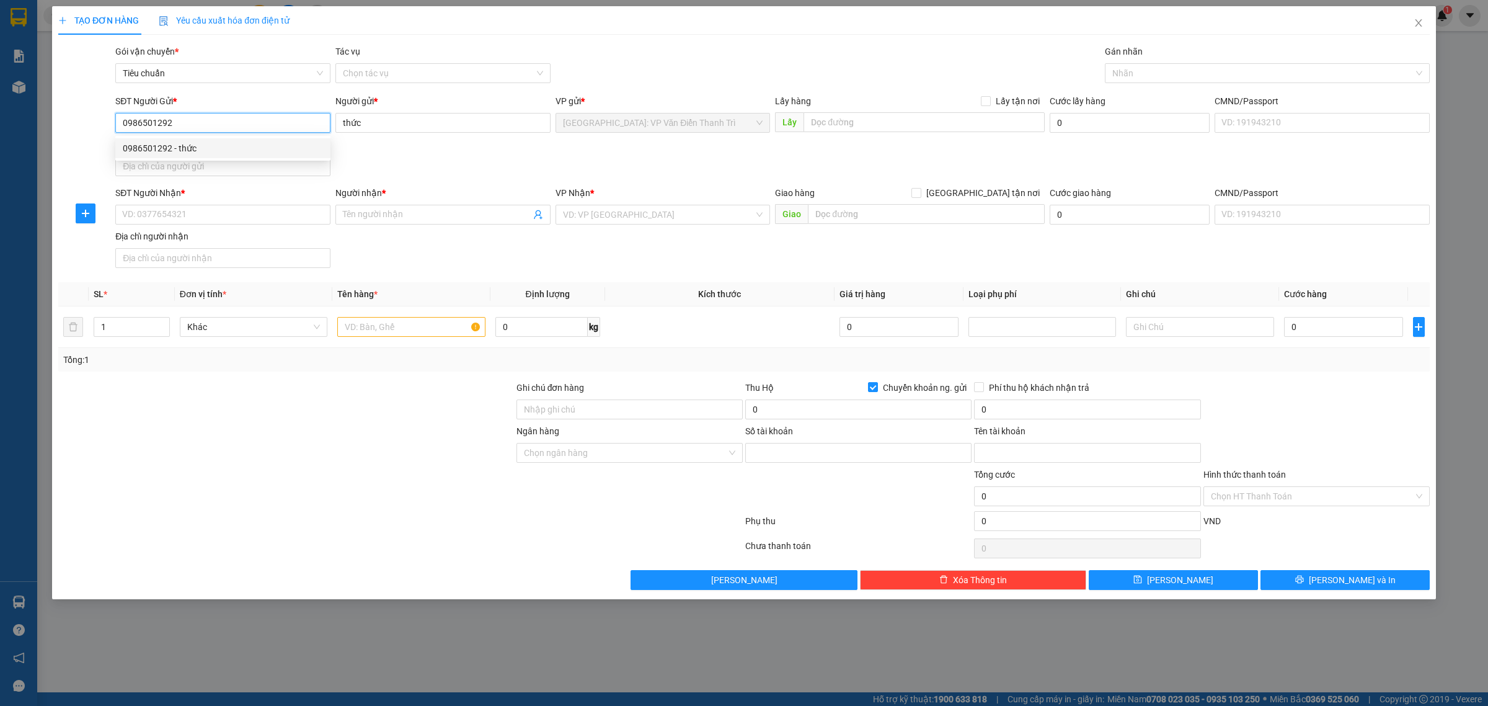
type input "55553688"
type input "VU VAN THUC"
type input "0986501292"
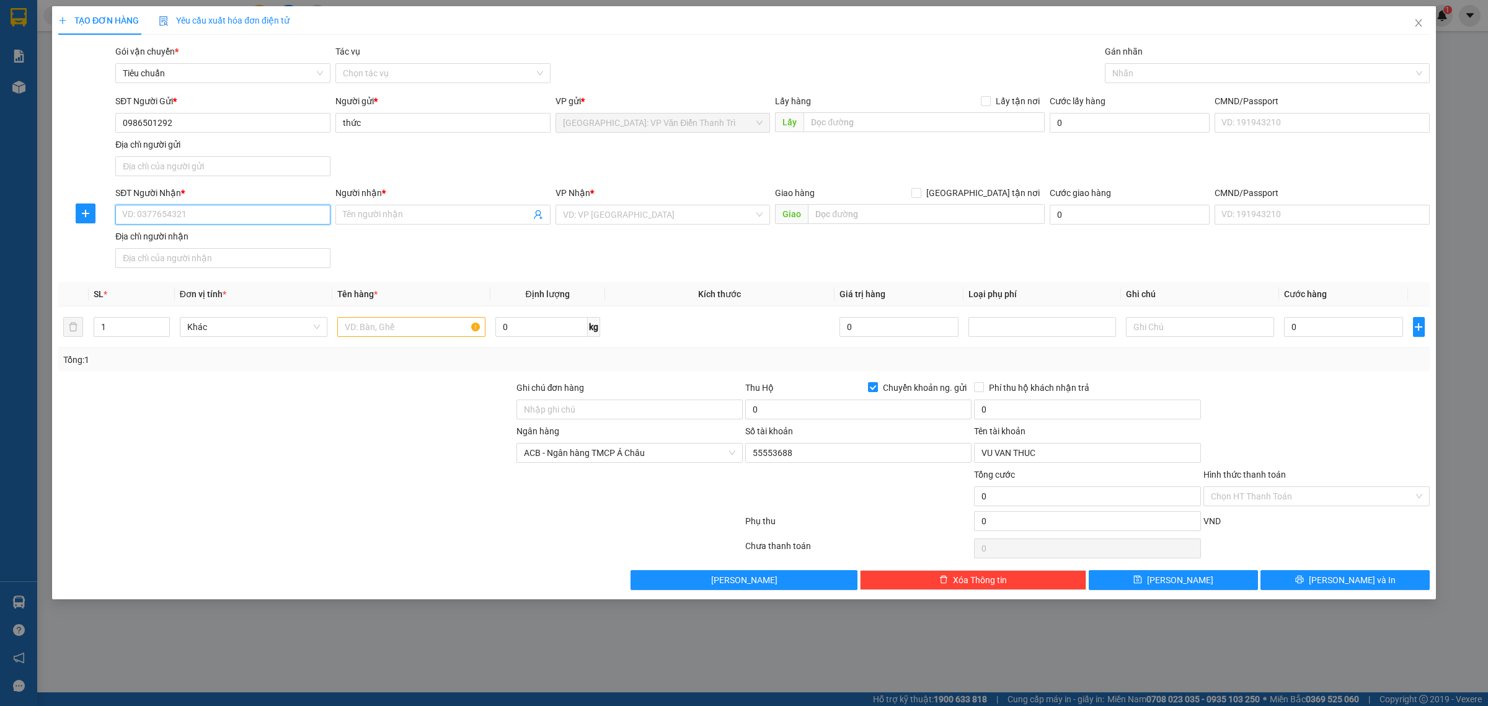
click at [264, 221] on input "SĐT Người Nhận *" at bounding box center [222, 215] width 215 height 20
click at [239, 240] on div "0909488084 - [GEOGRAPHIC_DATA]" at bounding box center [223, 241] width 200 height 14
type input "0909488084"
click at [230, 212] on input "0909488084" at bounding box center [222, 215] width 215 height 20
type input "Văn út"
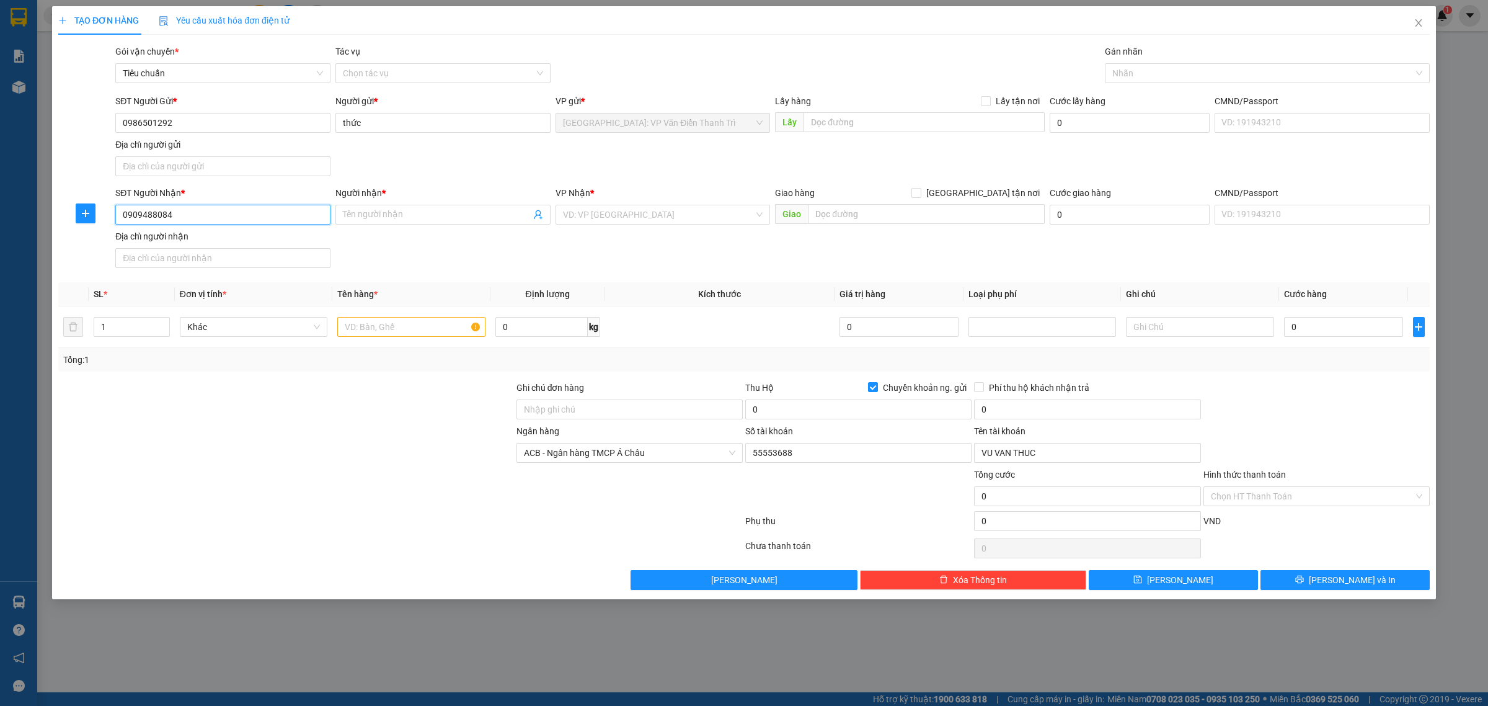
checkbox input "true"
type input "thủ tửu 2, [PERSON_NAME], [PERSON_NAME], [GEOGRAPHIC_DATA], [GEOGRAPHIC_DATA]"
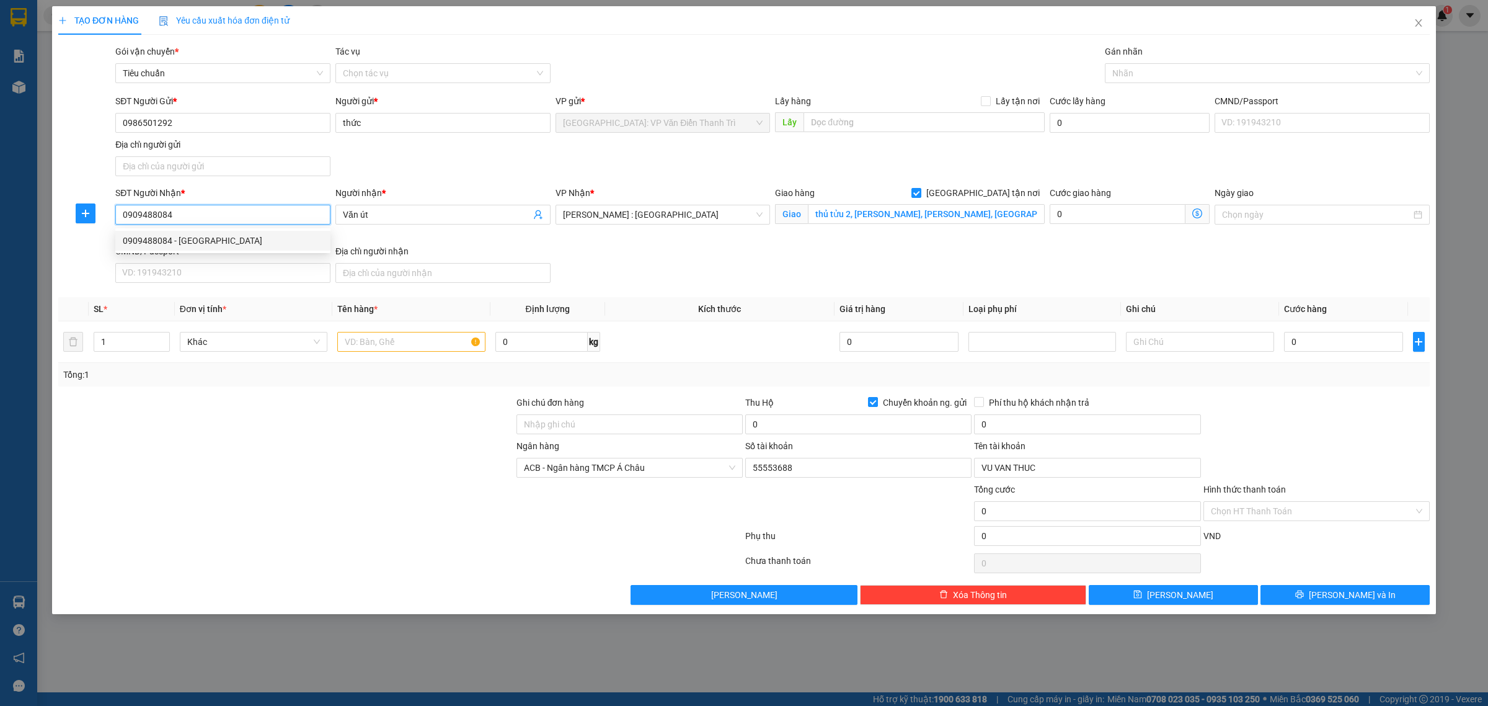
click at [218, 243] on div "0909488084 - [GEOGRAPHIC_DATA]" at bounding box center [223, 241] width 200 height 14
type input "0909488084"
click at [288, 234] on div "SĐT Người Nhận * 0909488084 0909488084" at bounding box center [223, 215] width 220 height 58
click at [1179, 69] on div at bounding box center [1261, 73] width 306 height 15
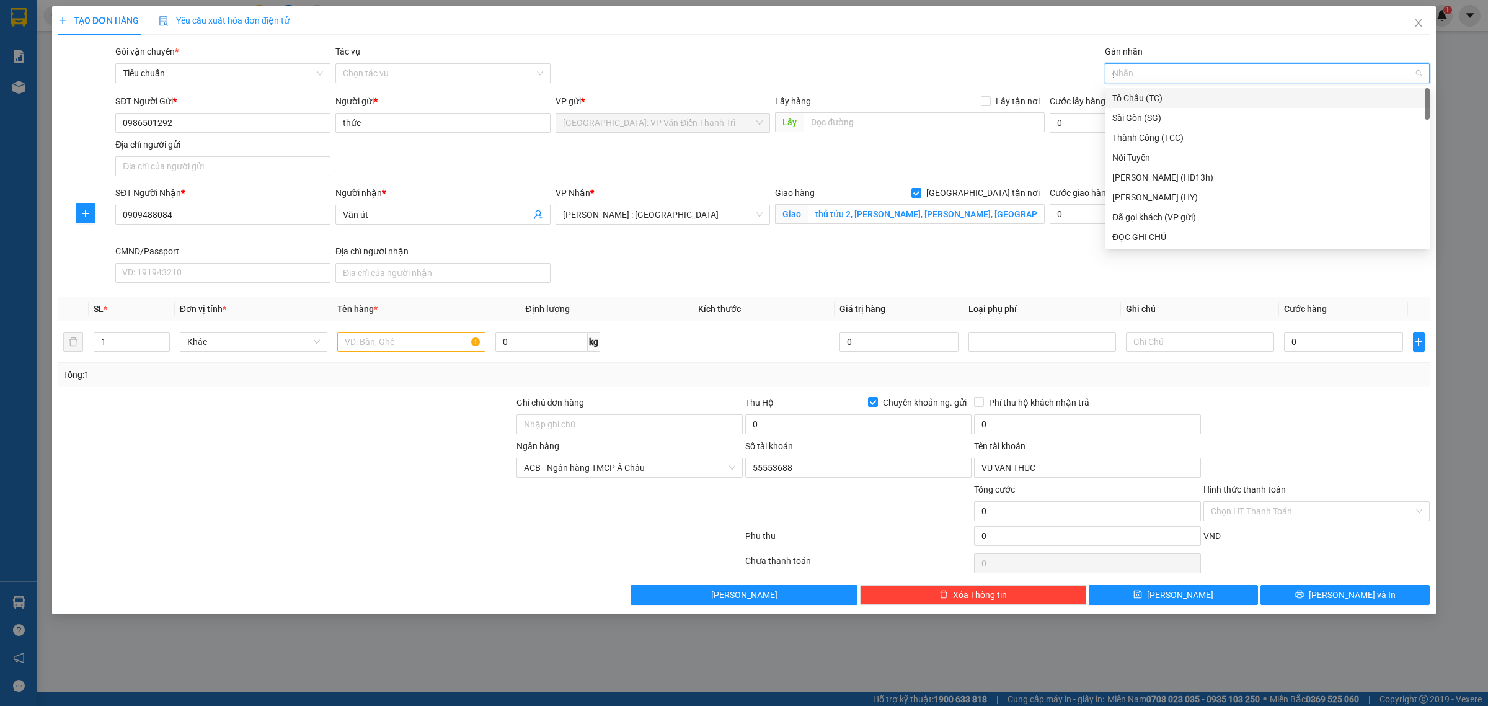
type input "gt"
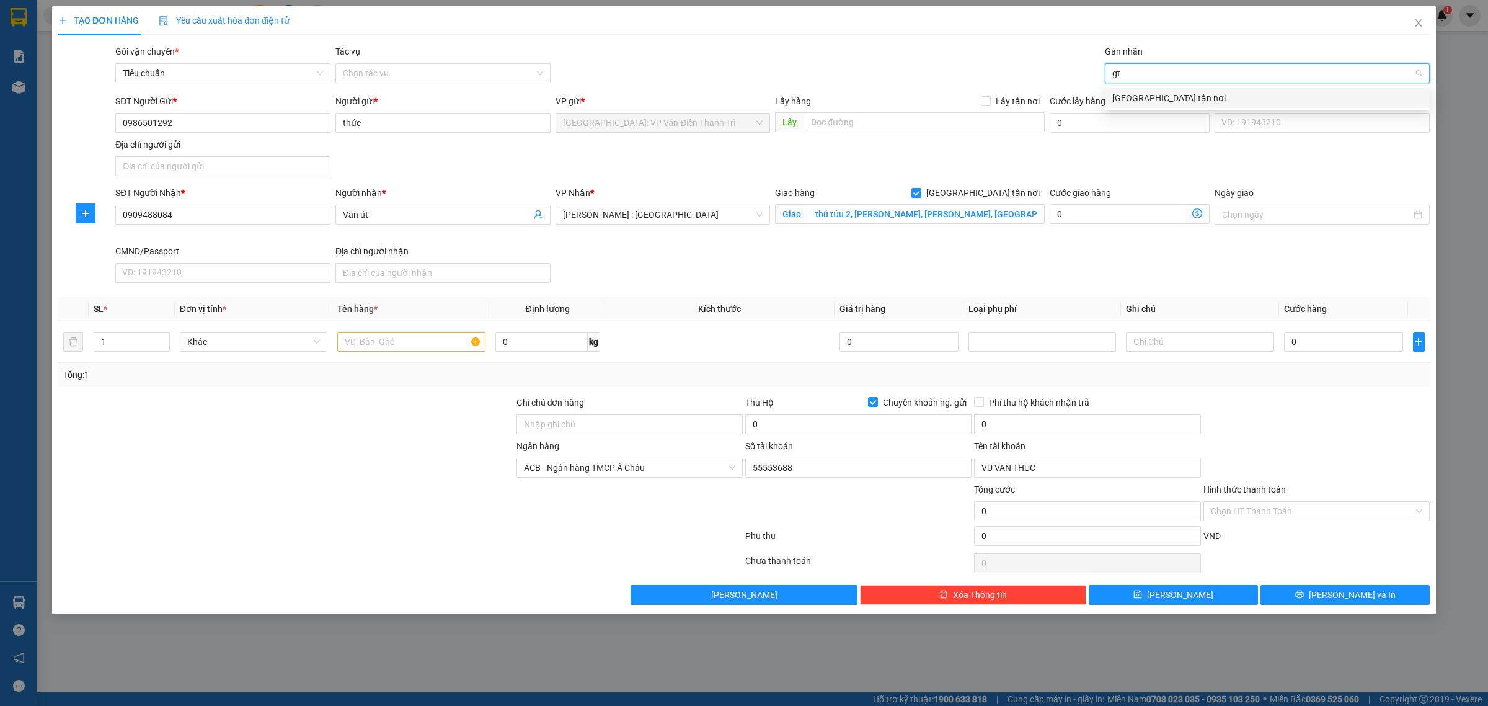
click at [1178, 100] on div "[GEOGRAPHIC_DATA] tận nơi" at bounding box center [1268, 98] width 310 height 14
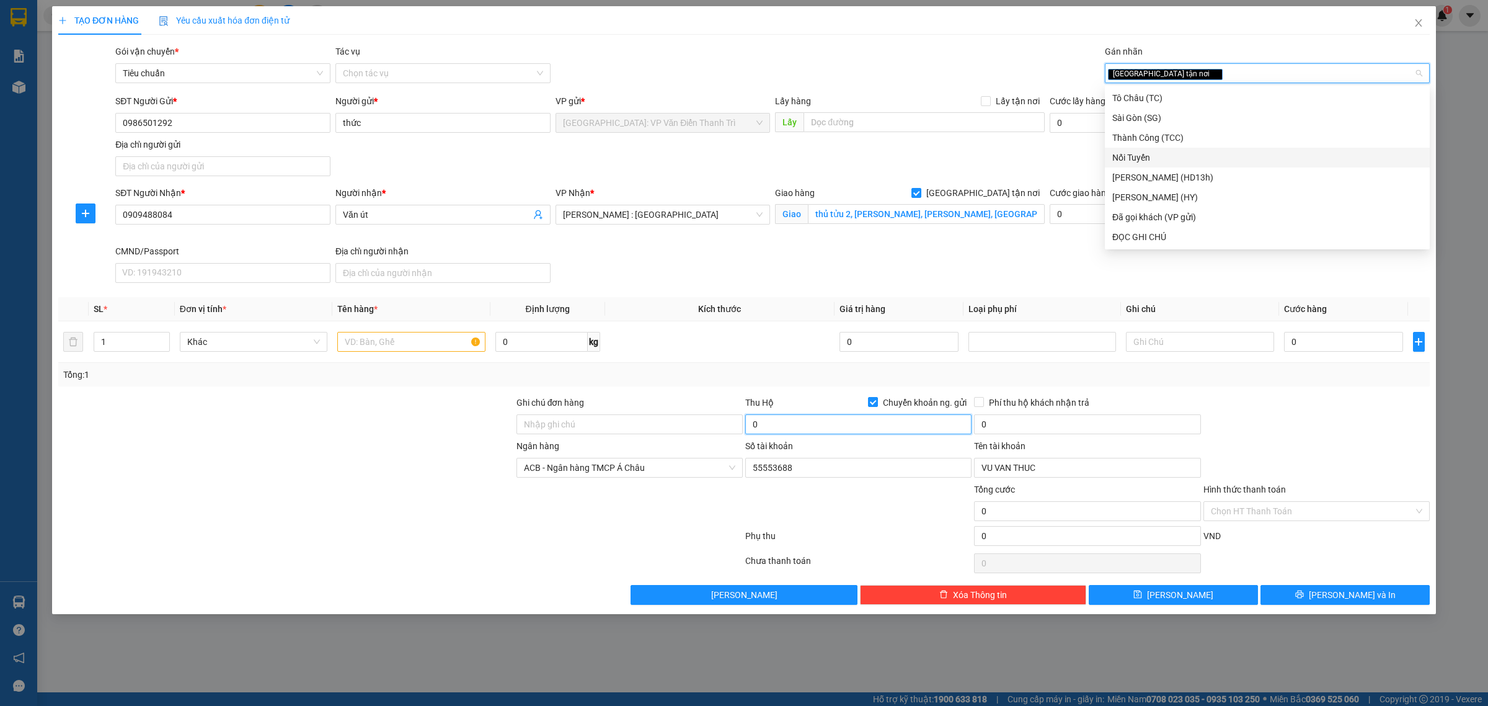
click at [868, 424] on input "0" at bounding box center [858, 424] width 226 height 20
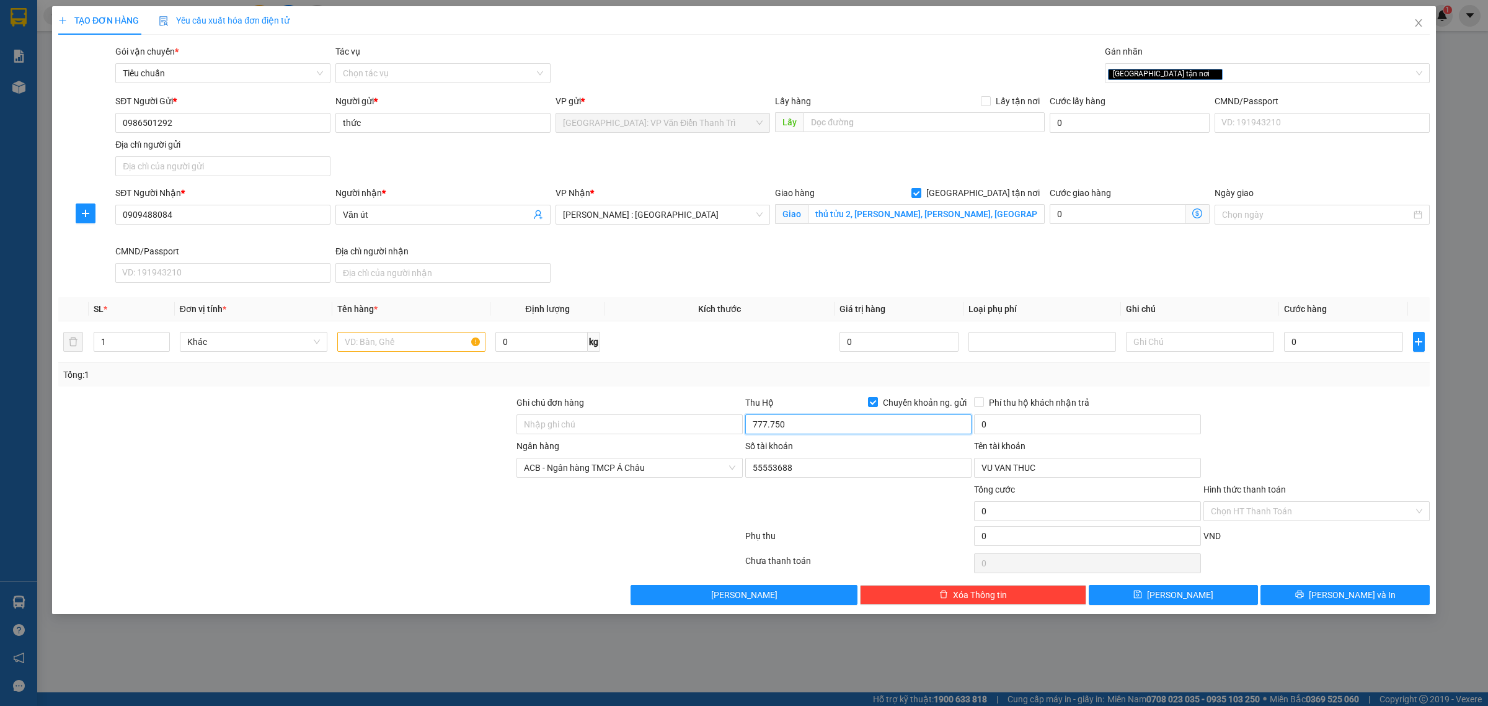
click at [808, 422] on input "777.750" at bounding box center [858, 424] width 226 height 20
type input "7.500.000"
click at [982, 428] on input "0" at bounding box center [1087, 424] width 226 height 20
type input "25.000"
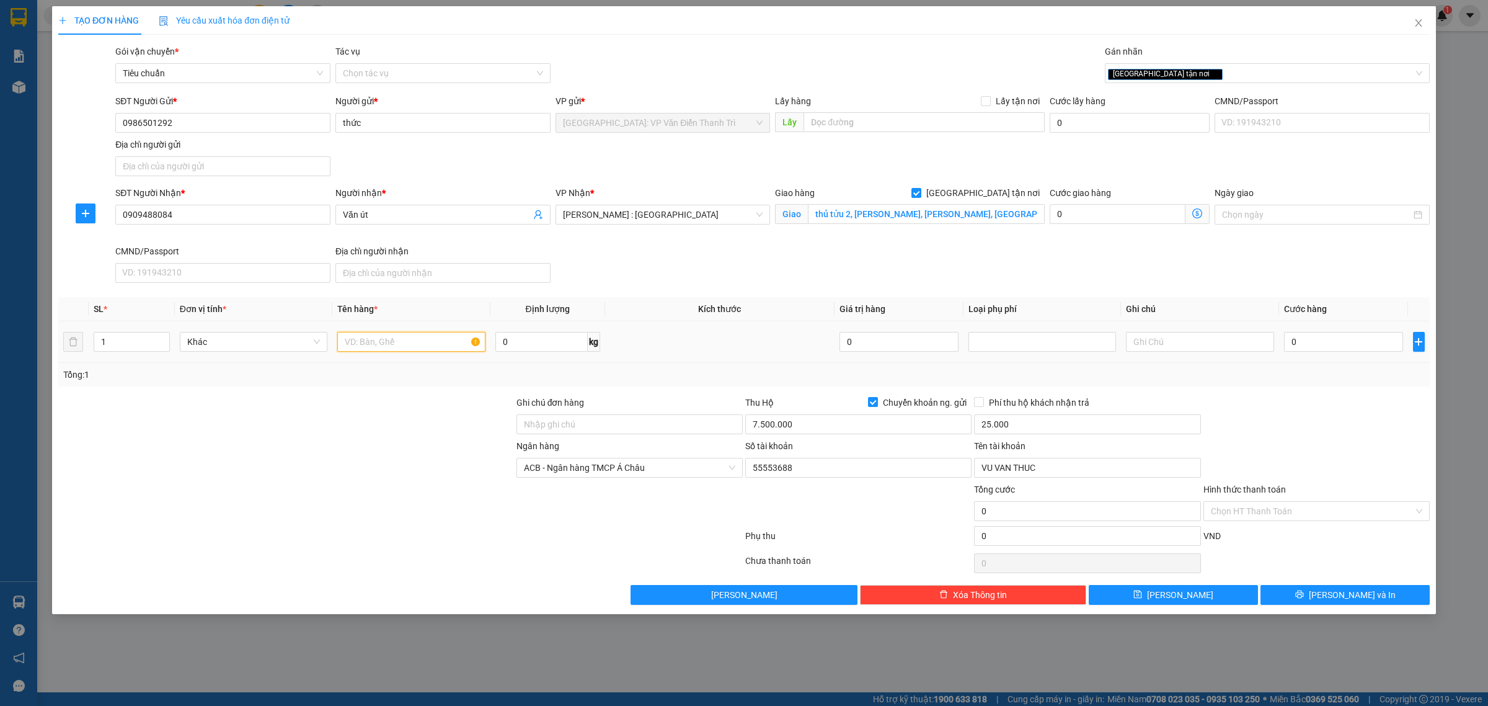
click at [372, 341] on input "text" at bounding box center [411, 342] width 148 height 20
type input "1 kiện máy bọc PE"
click at [708, 274] on div "SĐT Người Nhận * 0909488084 Người nhận * Văn út VP Nhận * [GEOGRAPHIC_DATA] : […" at bounding box center [773, 237] width 1320 height 102
click at [1309, 341] on input "0" at bounding box center [1343, 342] width 119 height 20
type input "3"
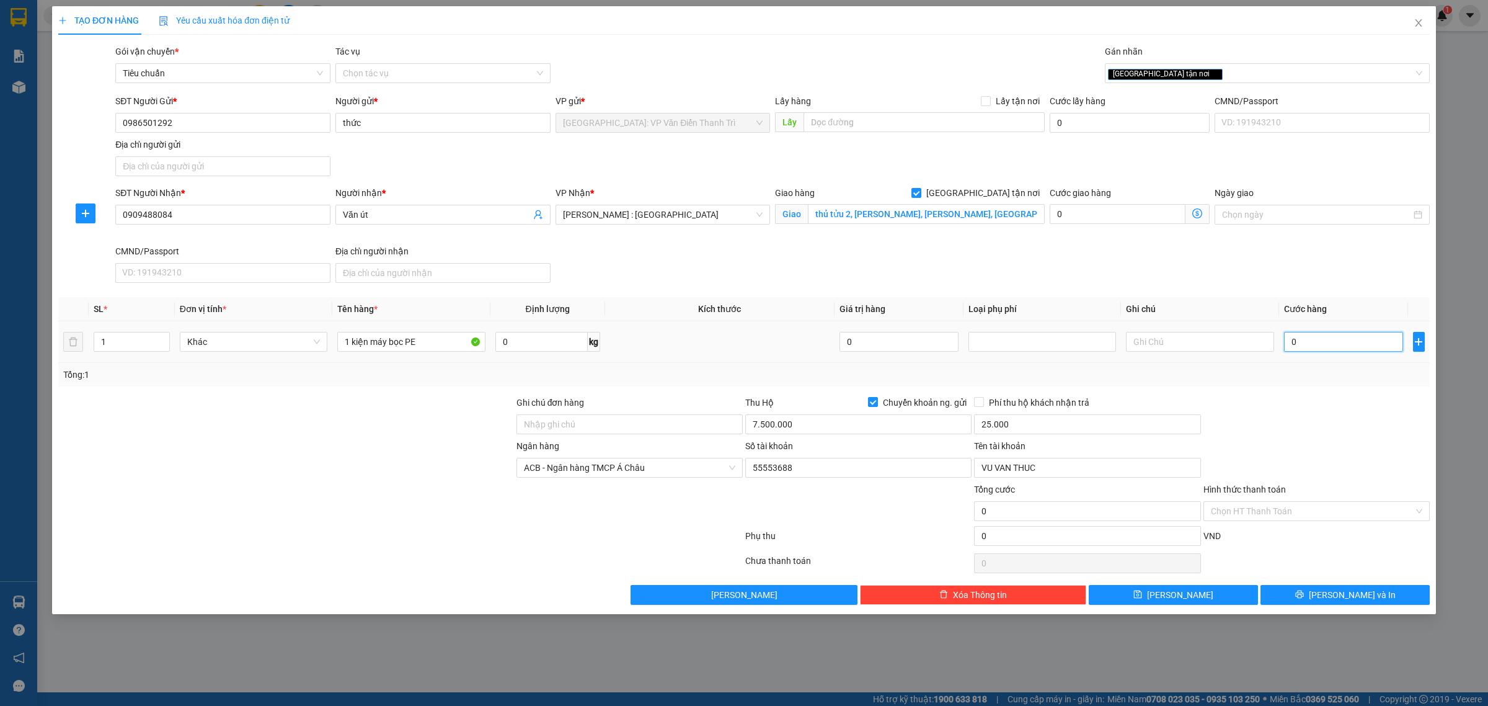
type input "3"
type input "38"
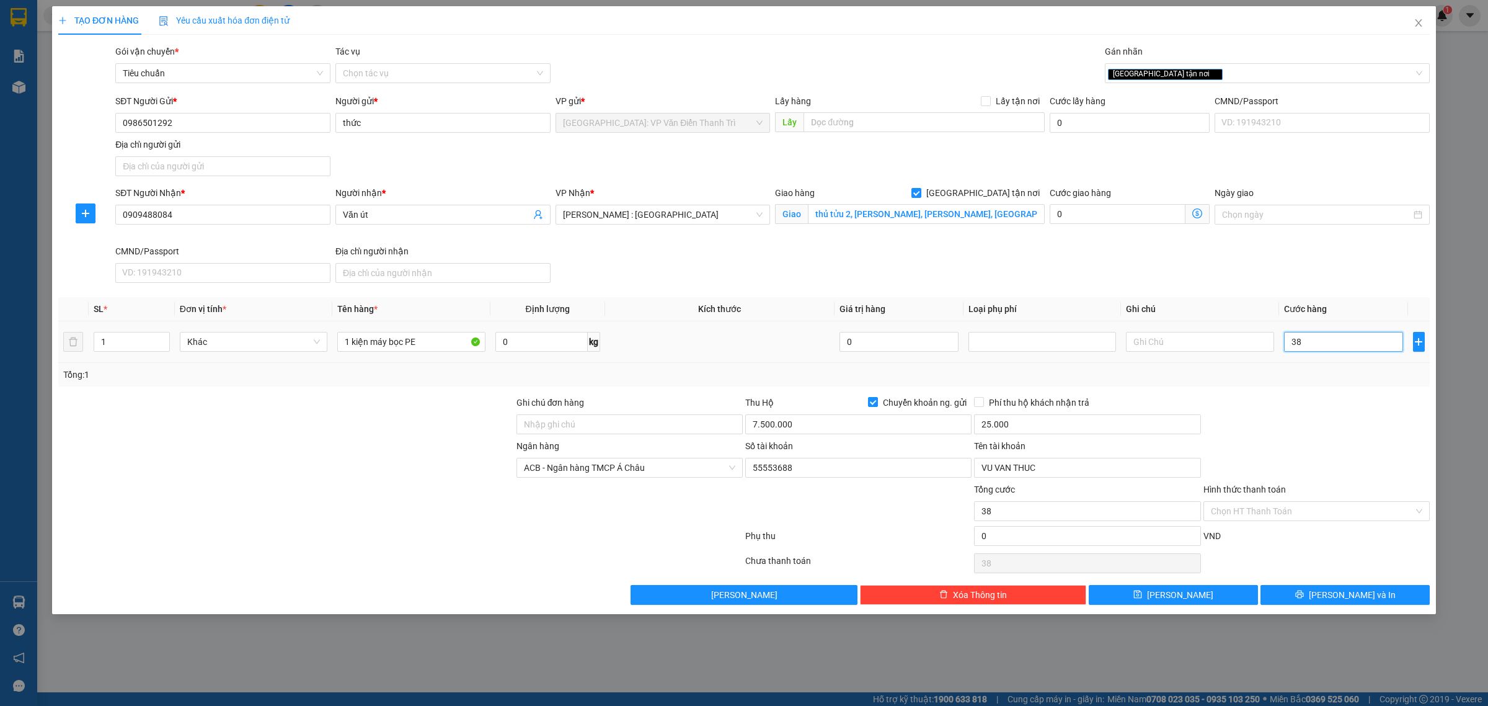
type input "380"
type input "3.800"
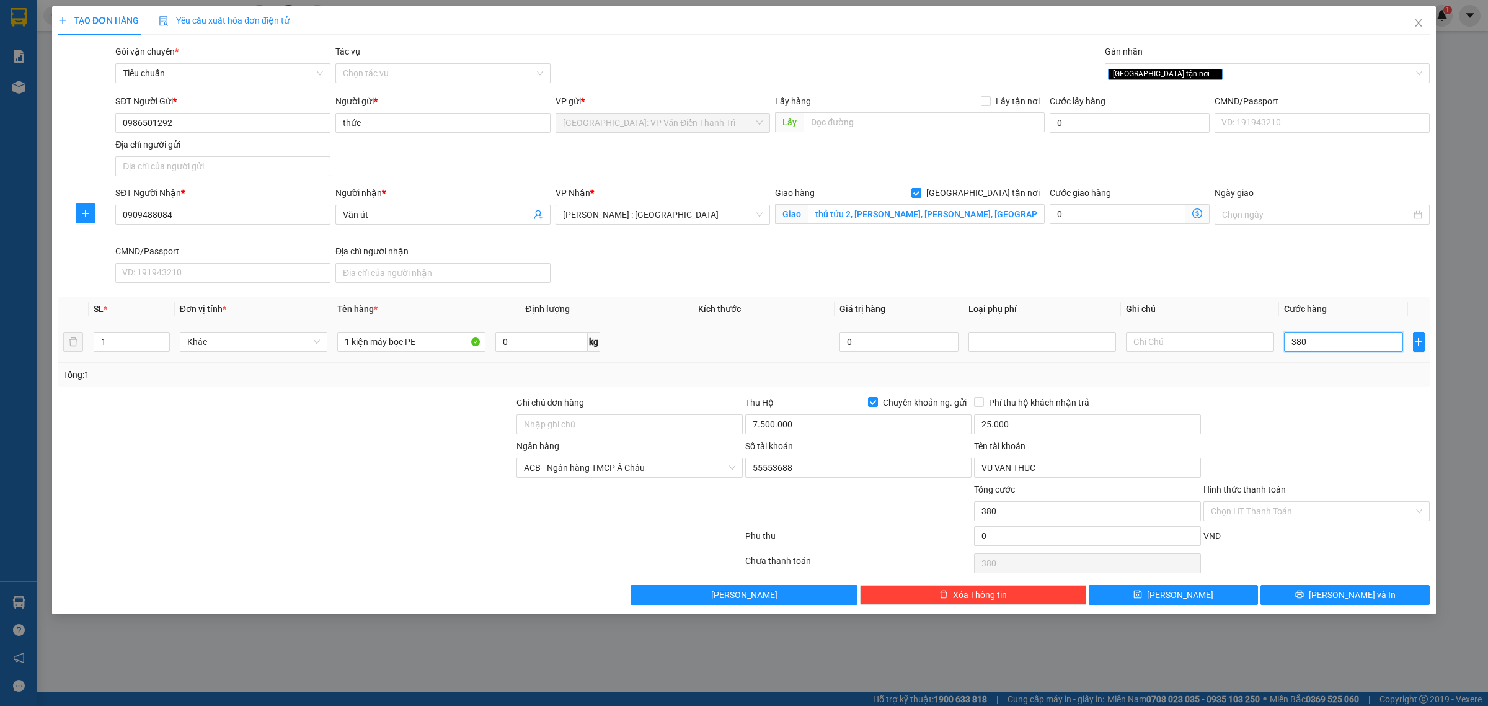
type input "3.800"
type input "38.000"
type input "380.000"
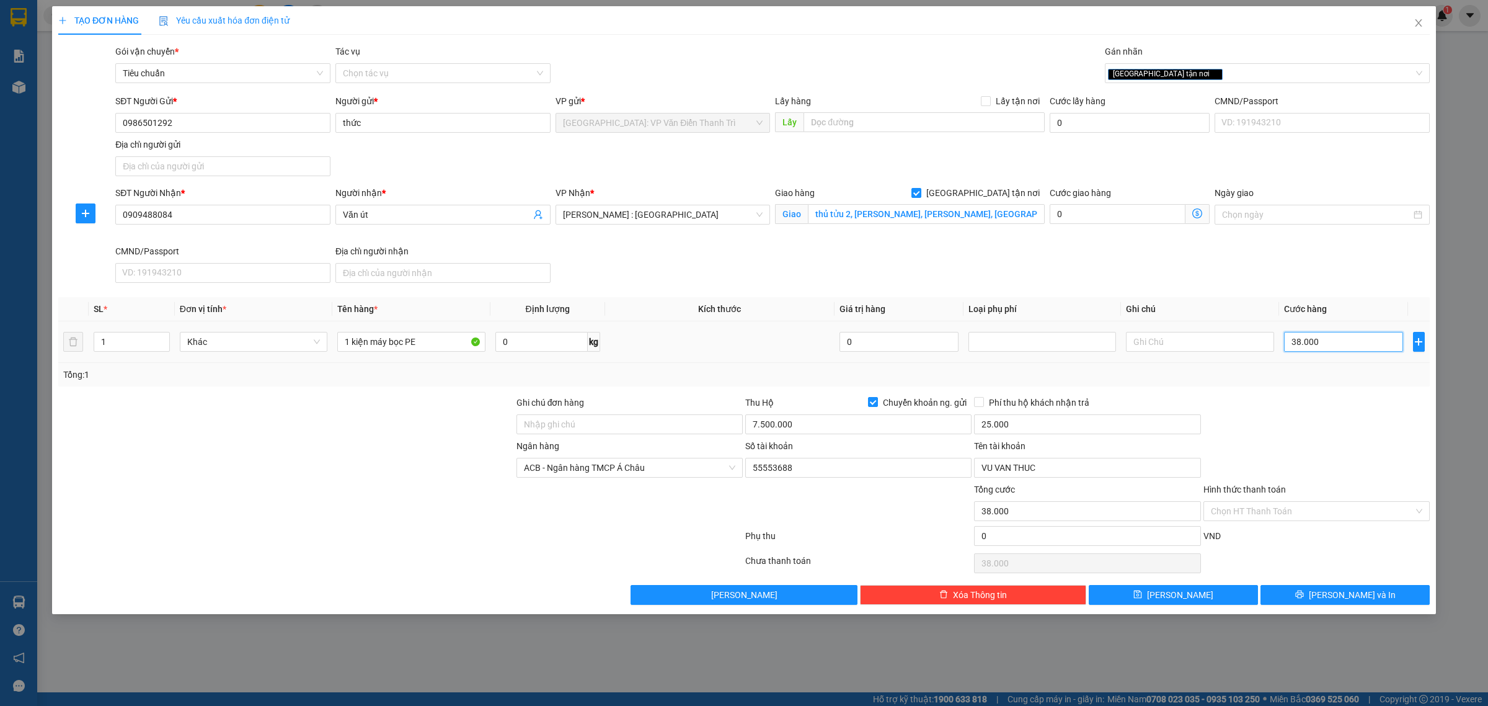
type input "380.000"
click at [1330, 602] on button "[PERSON_NAME] và In" at bounding box center [1345, 595] width 169 height 20
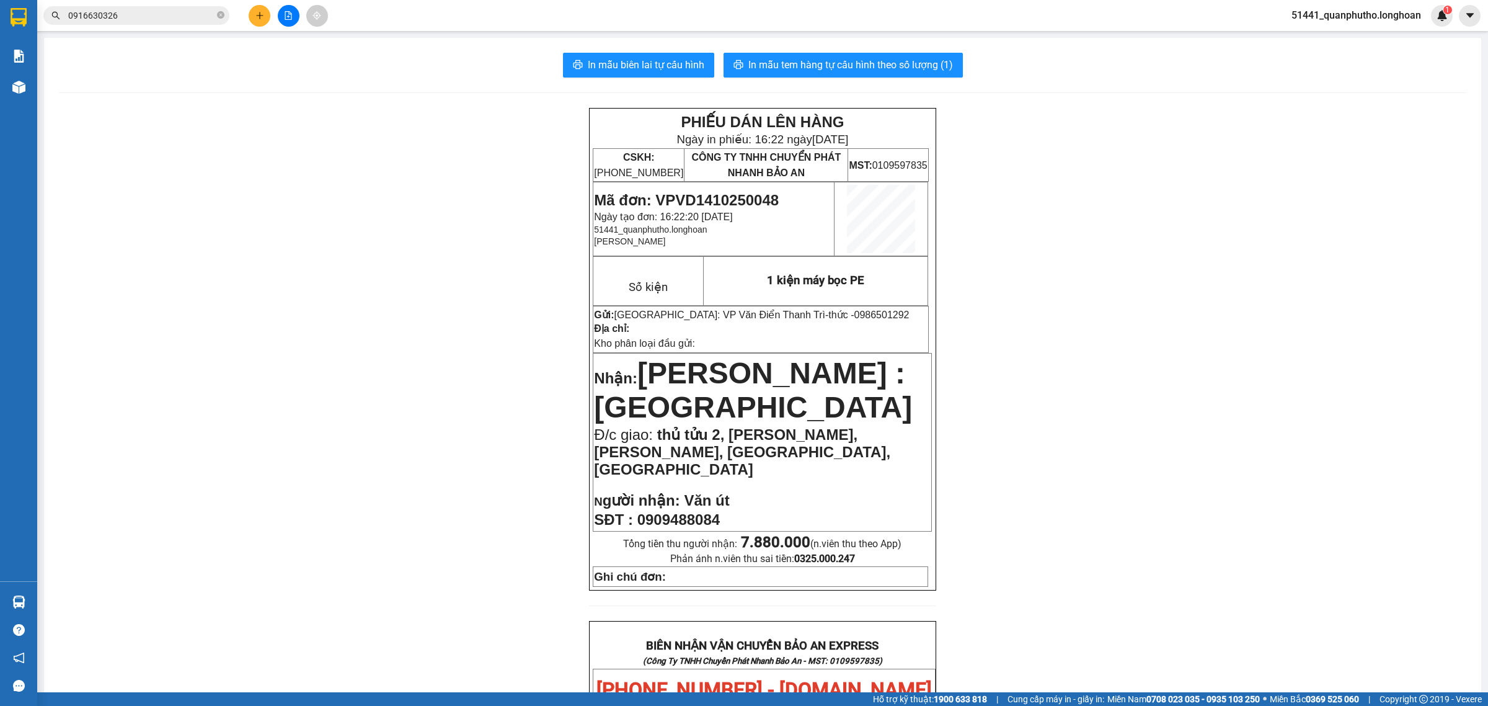
click at [177, 12] on input "0916630326" at bounding box center [141, 16] width 146 height 14
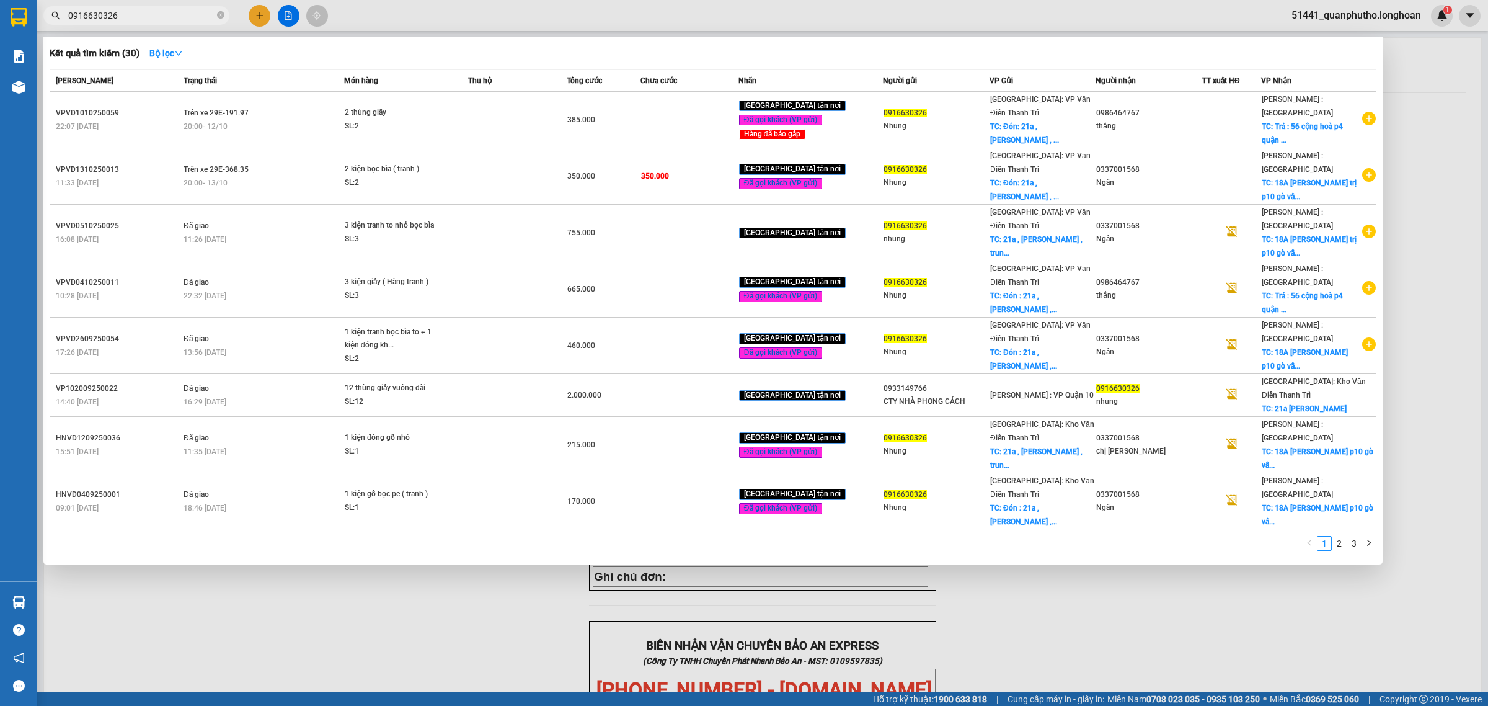
click at [177, 12] on input "0916630326" at bounding box center [141, 16] width 146 height 14
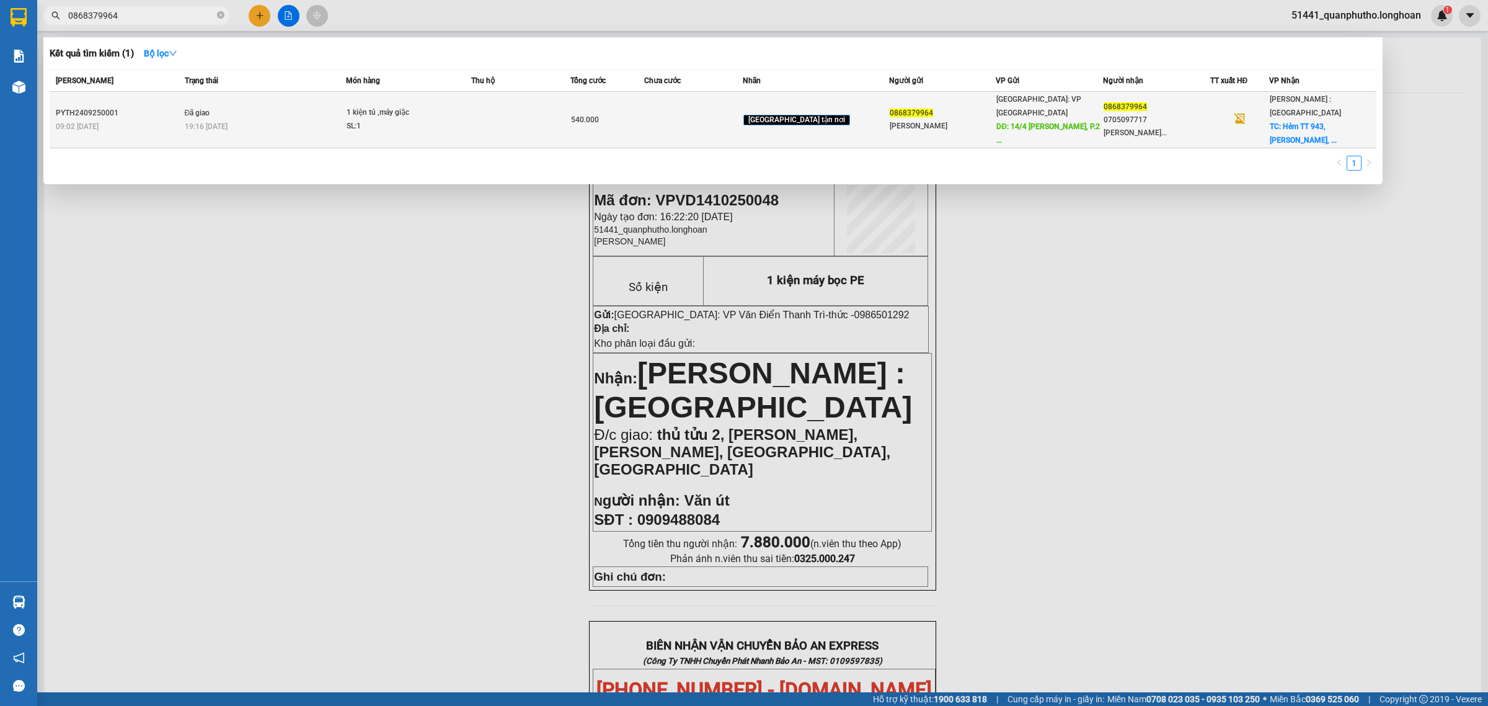
type input "0868379964"
click at [314, 99] on td "Đã giao 19:16 [DATE]" at bounding box center [264, 120] width 165 height 56
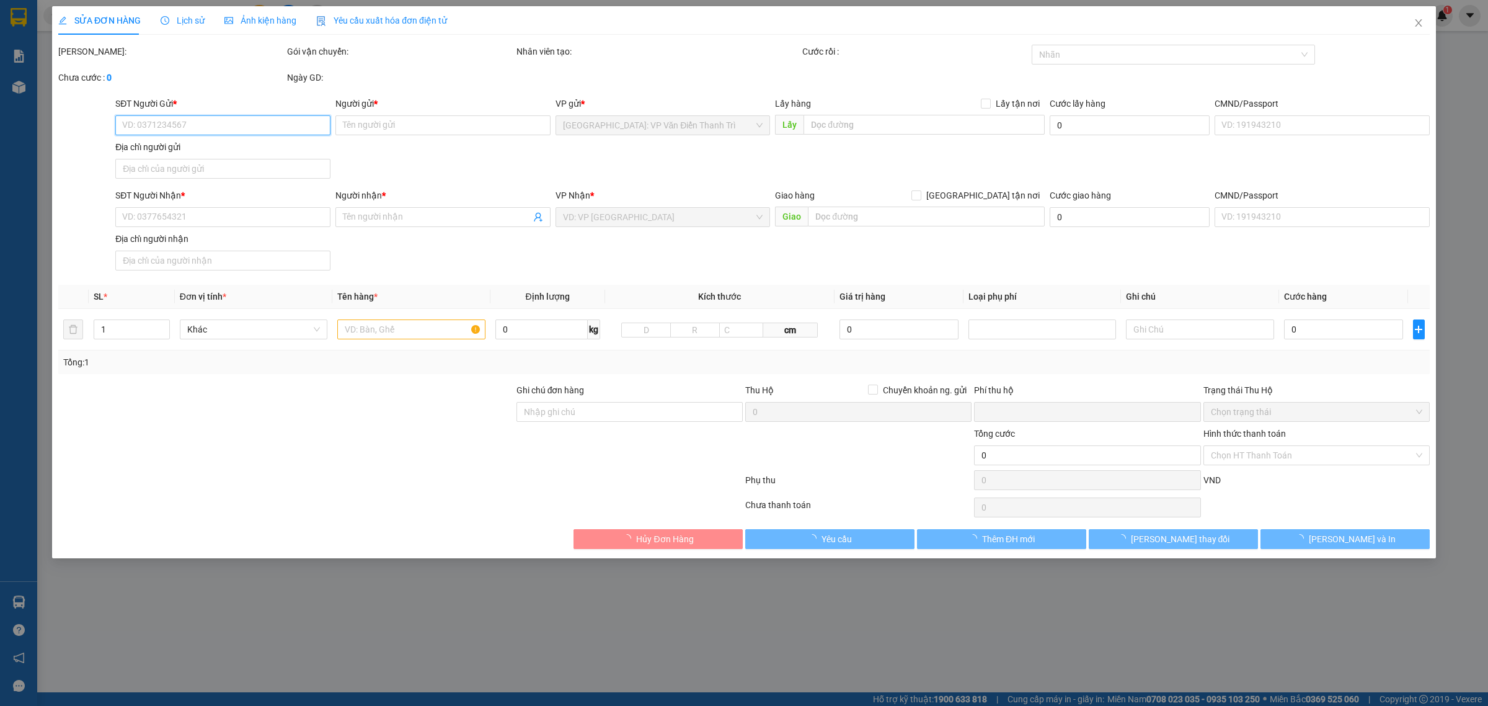
type input "0868379964"
type input "[PERSON_NAME]"
type input "14/4 [PERSON_NAME], P.2 TP Tuy Hoà [GEOGRAPHIC_DATA]"
type input "100.000"
type input "0868379964"
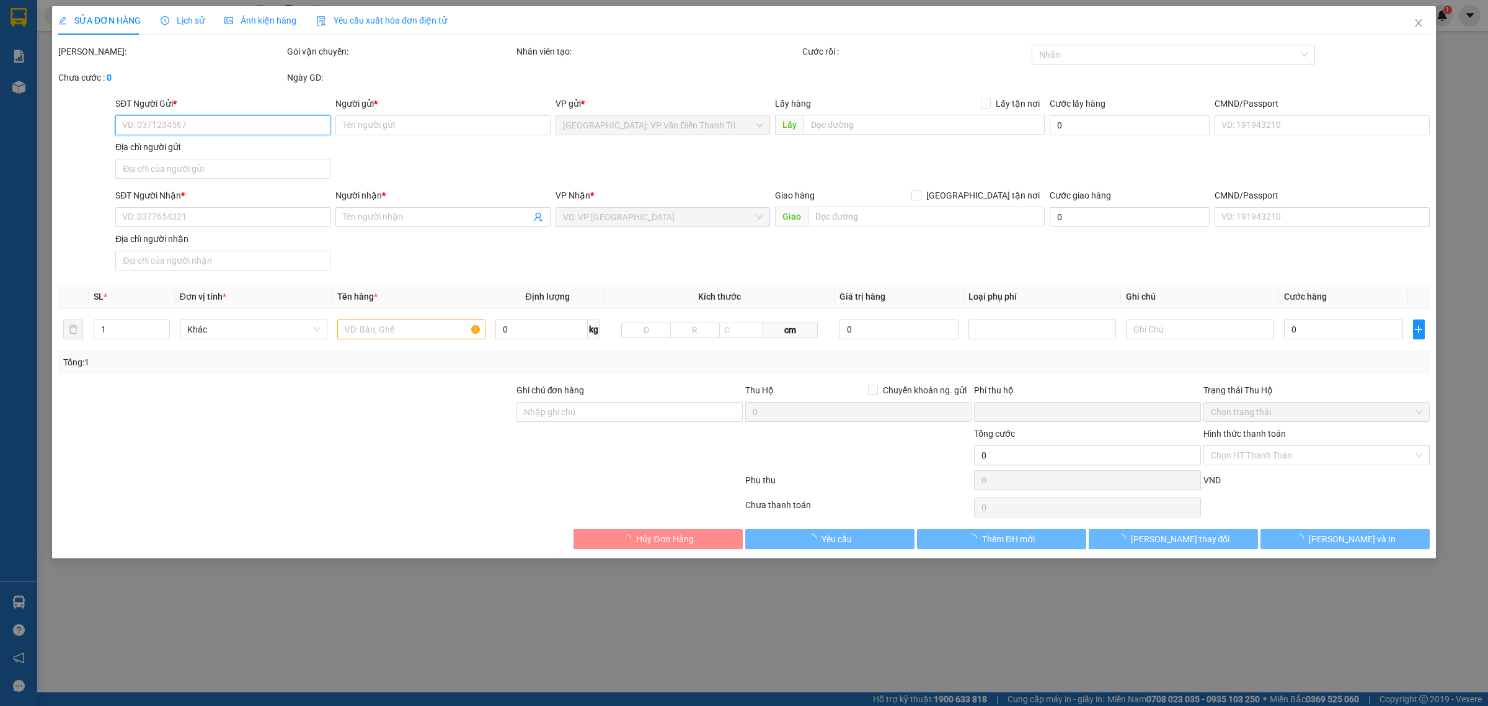
type input "0705097717 [PERSON_NAME]"
checkbox input "true"
type input "Hẻm TT 943, [PERSON_NAME], tổ 1 ấp 3 Nhà Bè"
type input "NHẬN [PERSON_NAME], GIAO THEO KIỆN, HƯ HỎNG, BỂ VỠ KHÔNG ĐỀN, ĐÃ BÁO NGƯỜI GỬI""
type input "0"
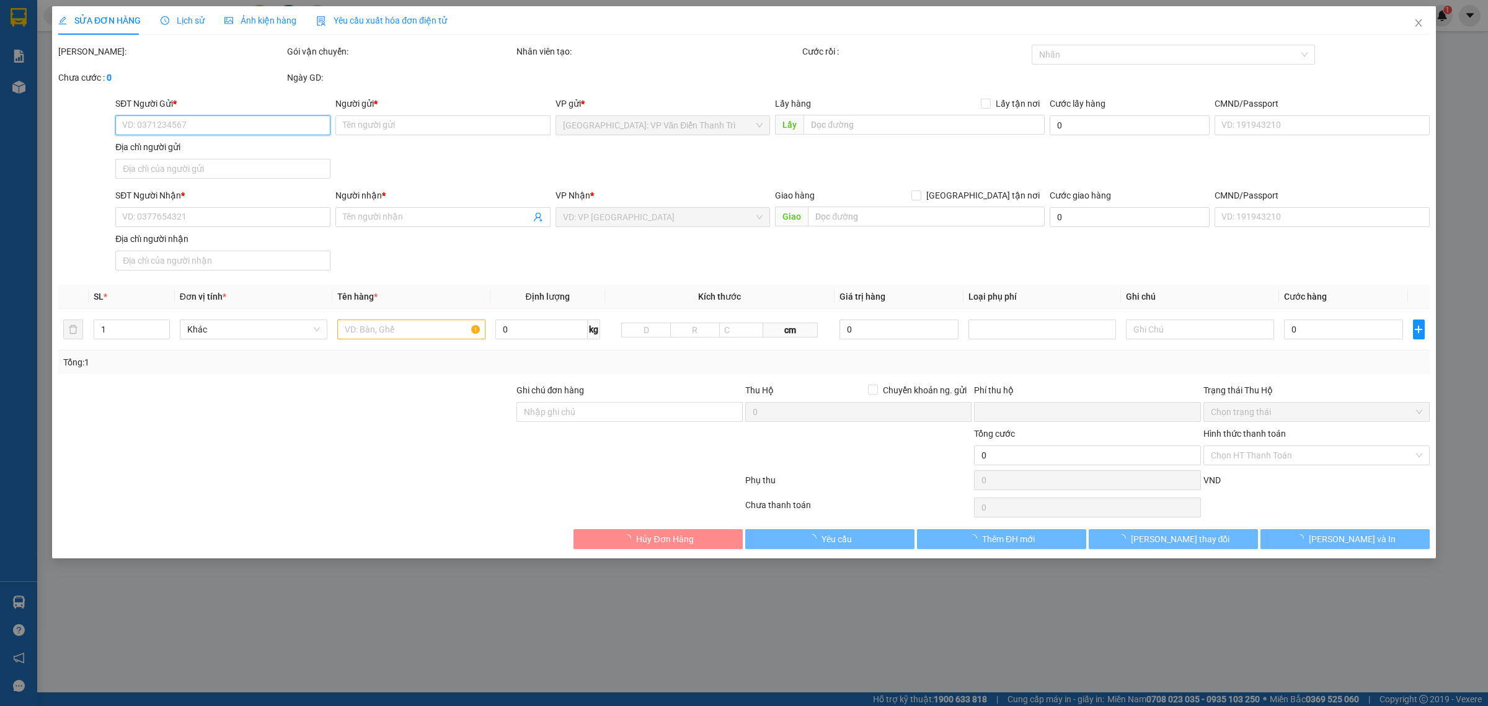
type input "540.000"
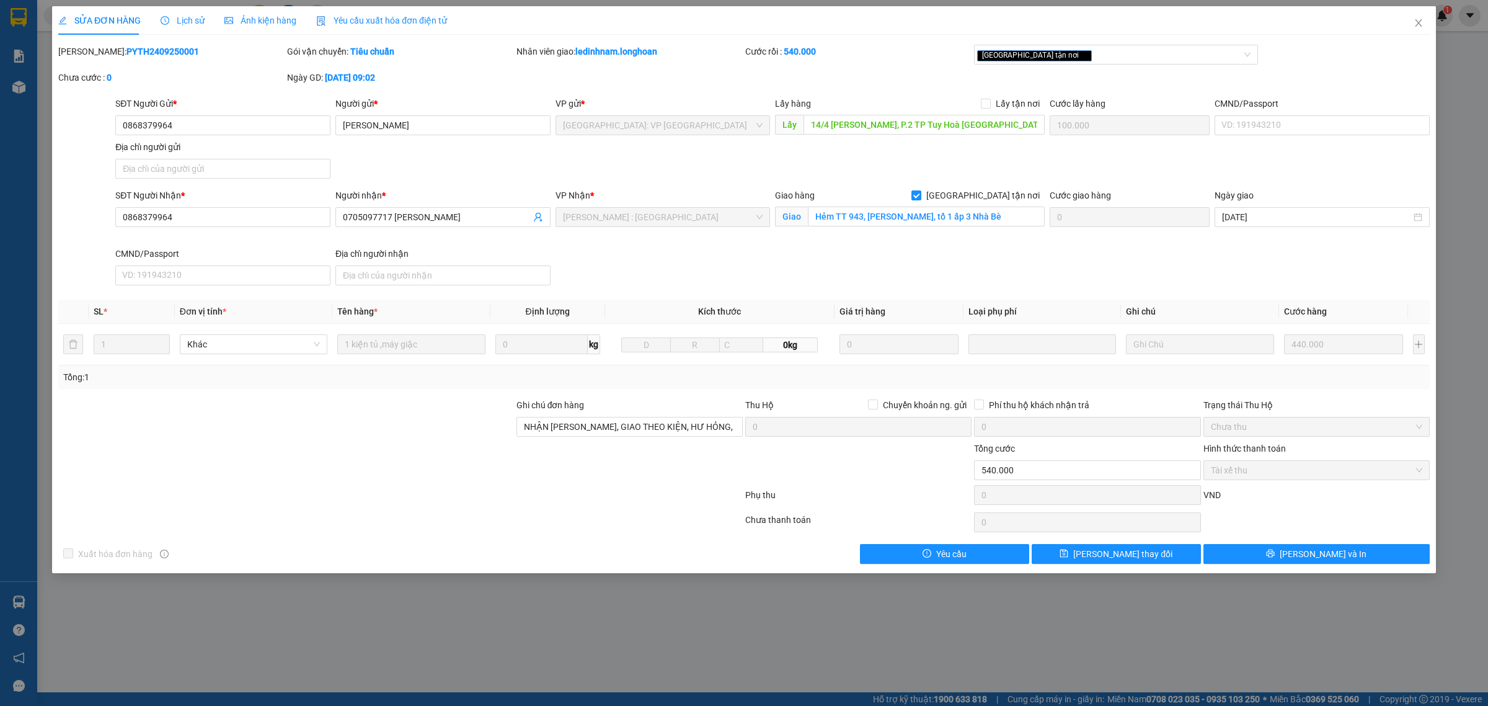
click at [181, 25] on span "Lịch sử" at bounding box center [183, 21] width 44 height 10
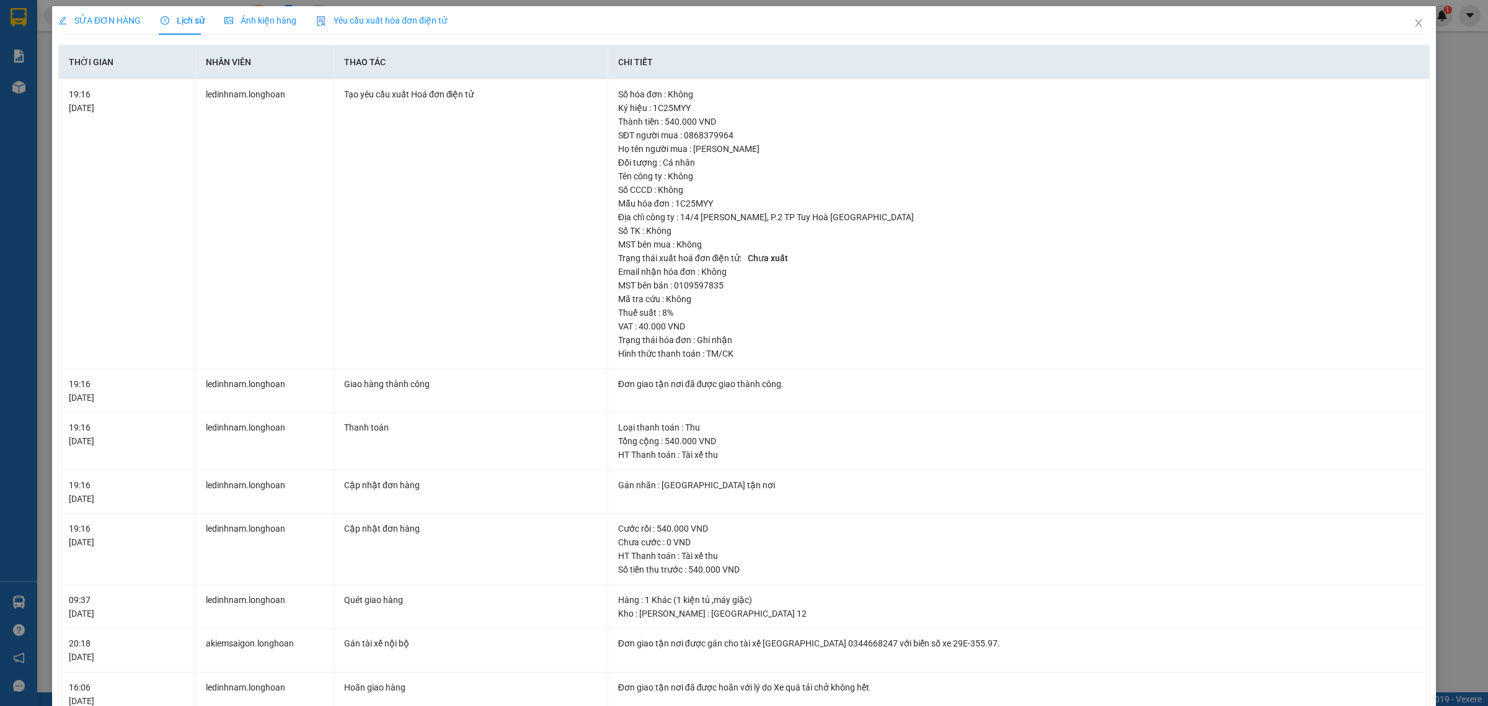
click at [128, 10] on div "SỬA ĐƠN HÀNG" at bounding box center [99, 20] width 82 height 29
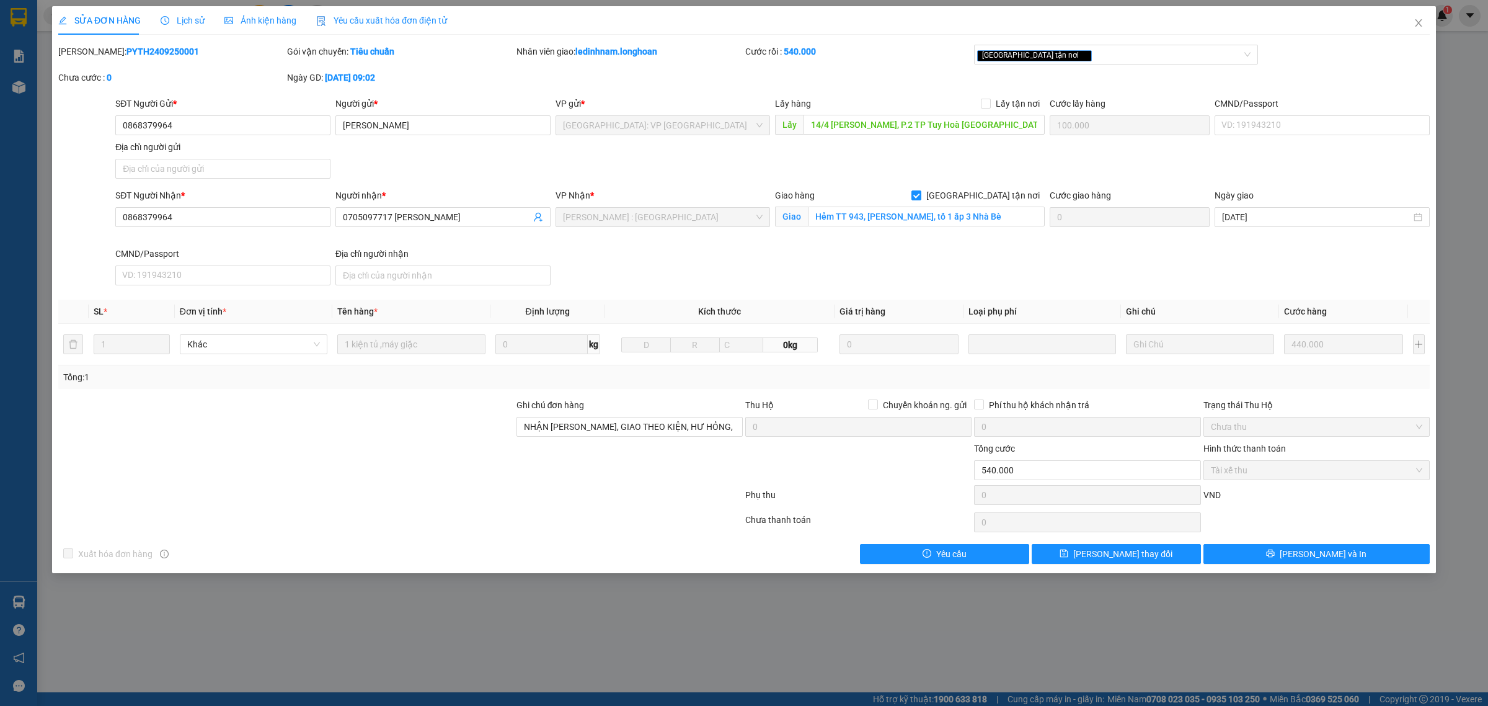
click at [652, 71] on div "Mã ĐH: PYTH2409250001 Gói vận chuyển: Tiêu chuẩn Nhân viên giao: ledinhnam.long…" at bounding box center [744, 71] width 1374 height 52
click at [1422, 16] on span "Close" at bounding box center [1419, 23] width 35 height 35
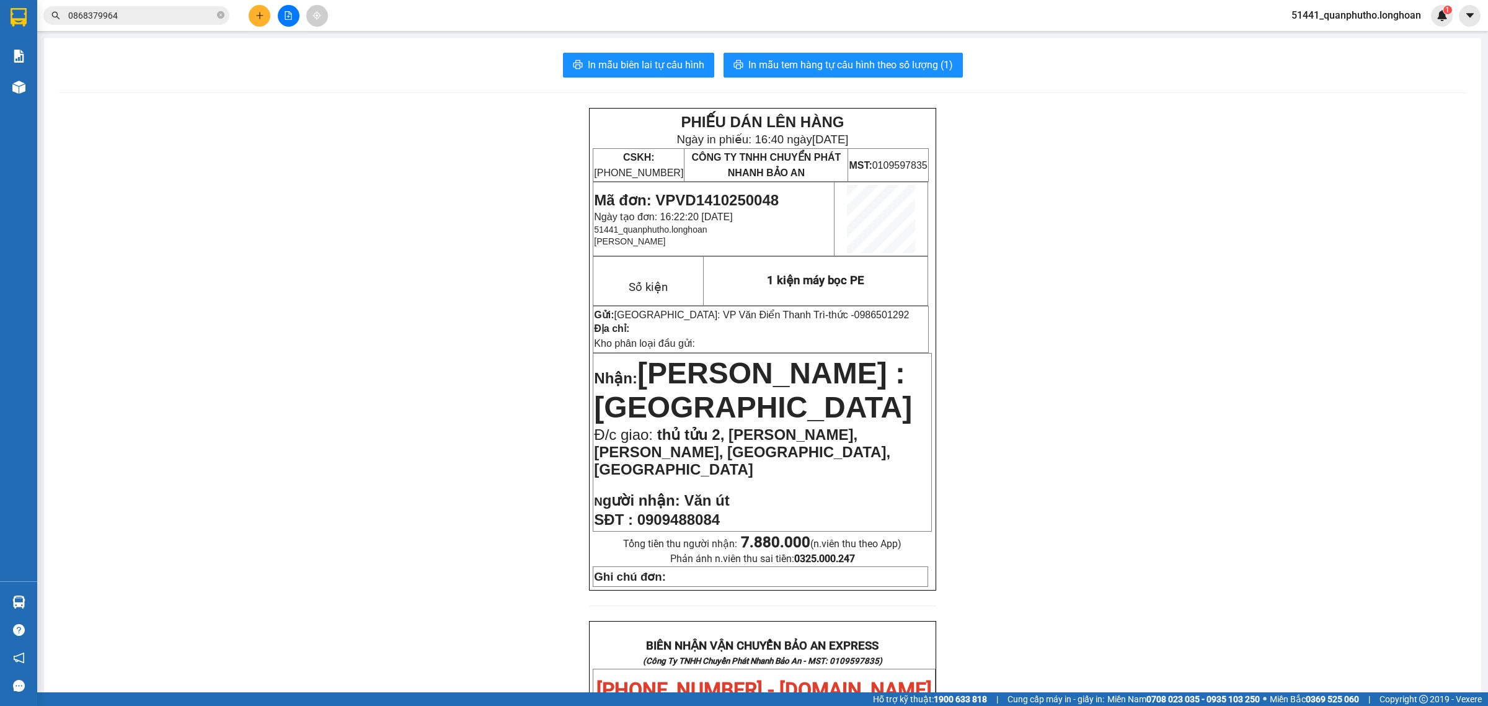
click at [182, 22] on span "0868379964" at bounding box center [136, 15] width 186 height 19
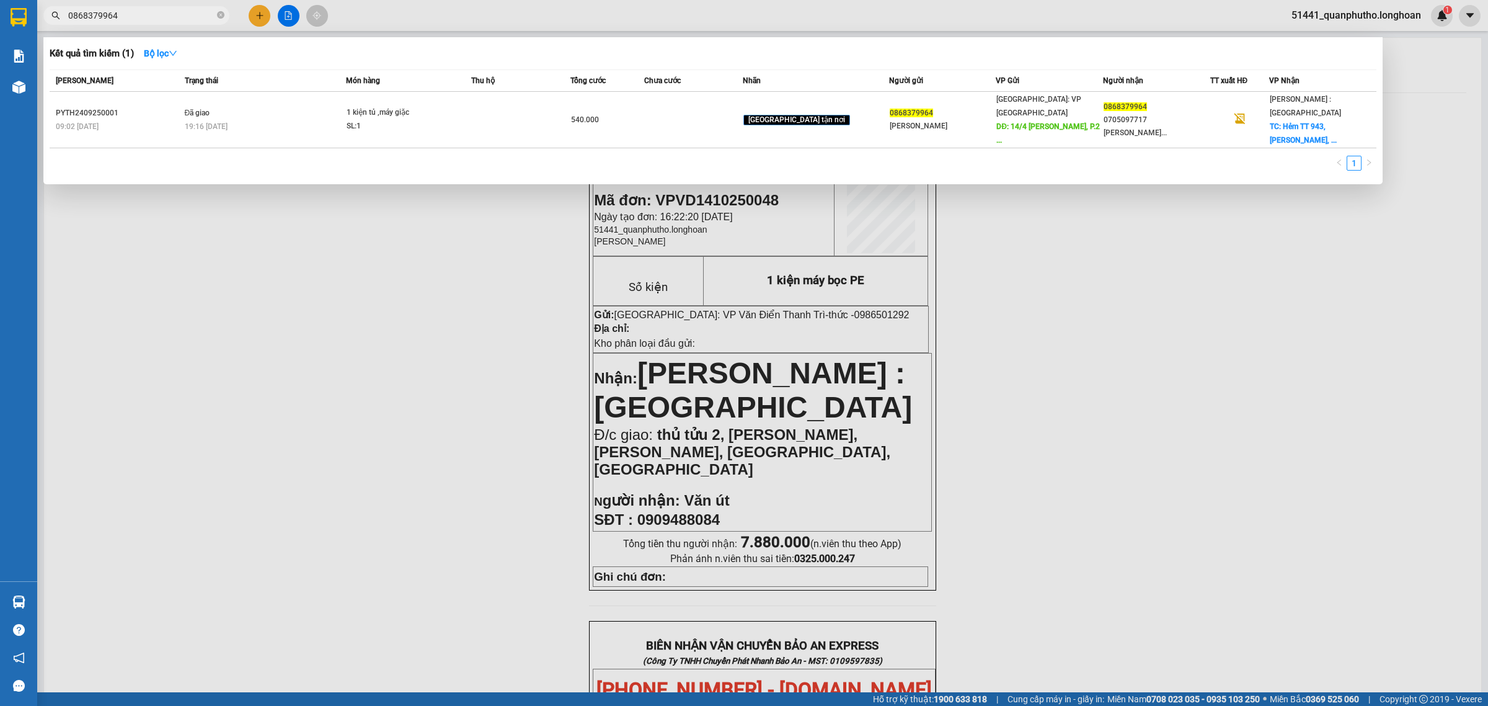
click at [182, 19] on input "0868379964" at bounding box center [141, 16] width 146 height 14
paste input "989771215"
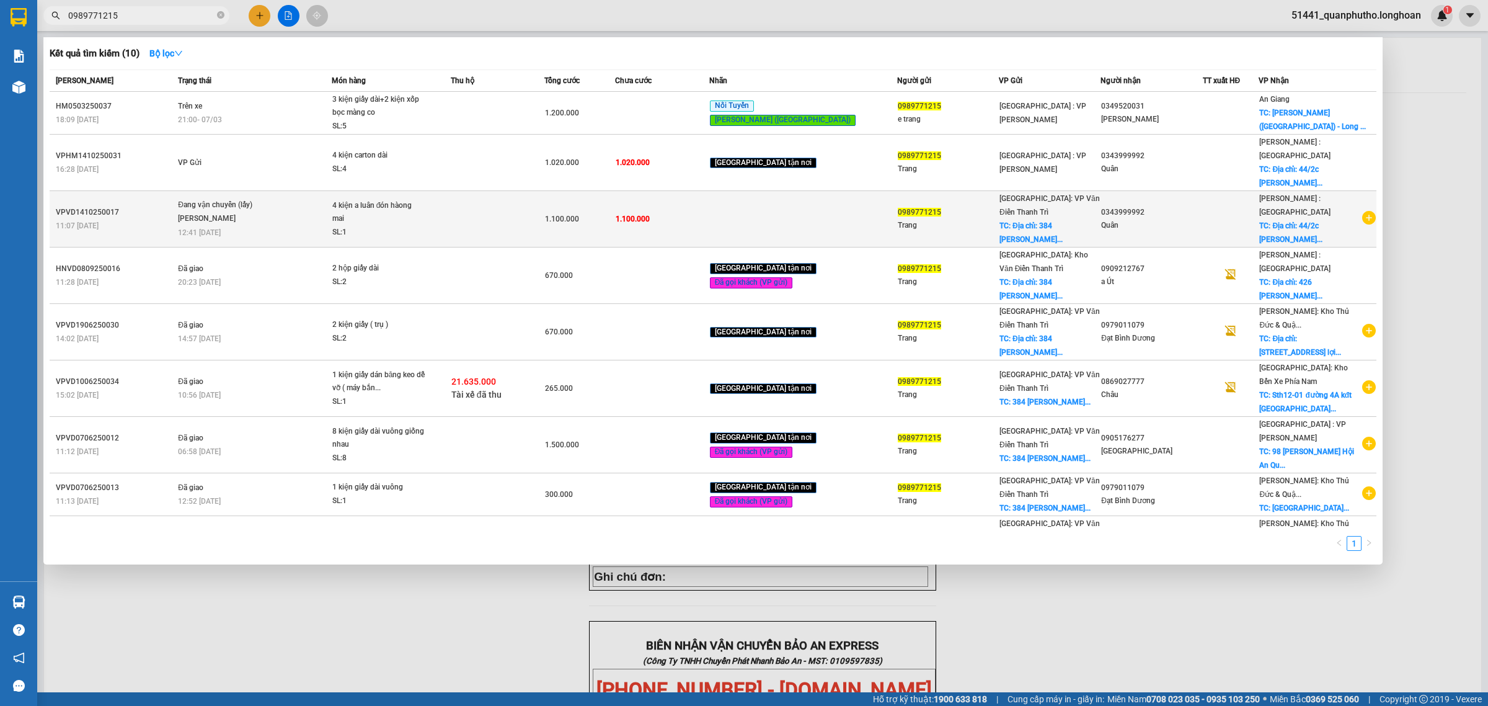
type input "0989771215"
click at [249, 212] on div "[PERSON_NAME]" at bounding box center [224, 219] width 93 height 14
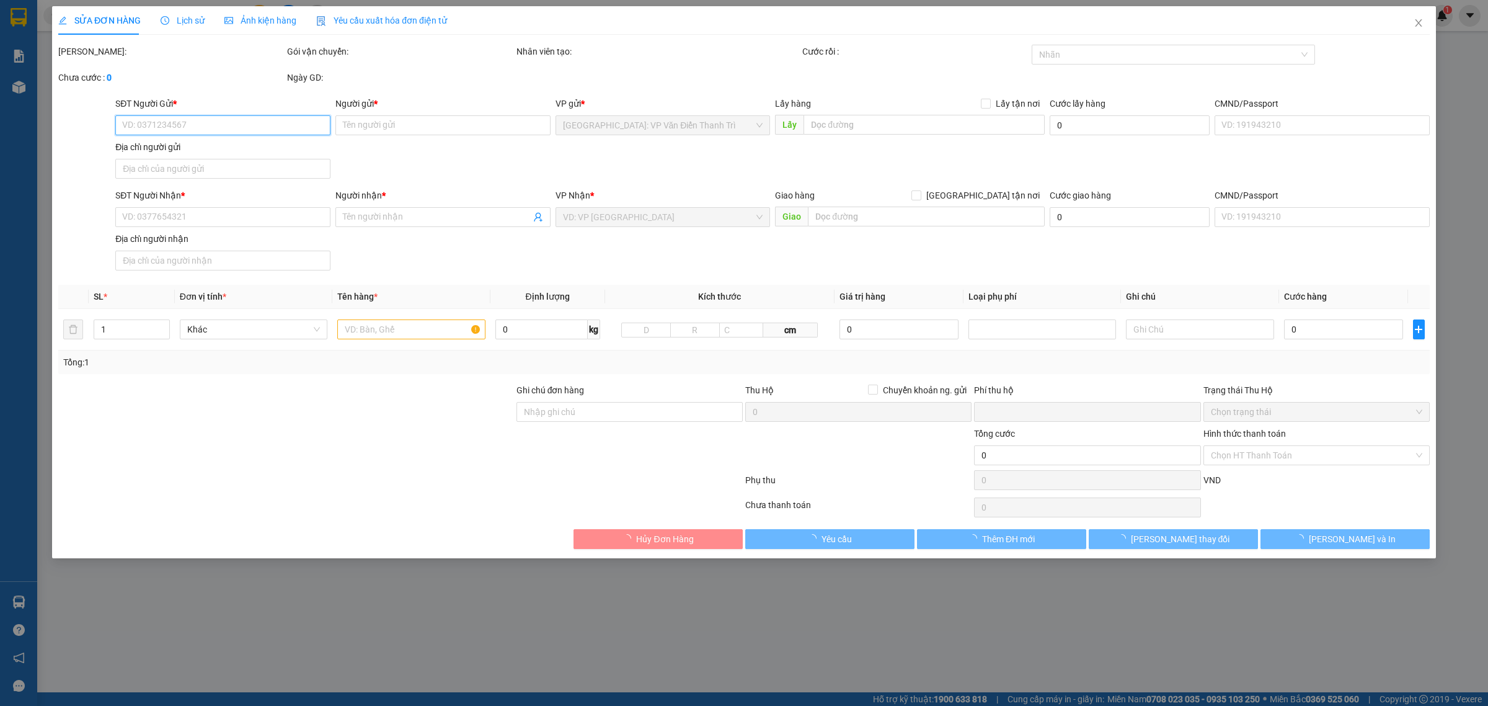
type input "0989771215"
type input "Trang"
checkbox input "true"
type input "Địa chỉ: 384 [PERSON_NAME]"
type input "0343999992"
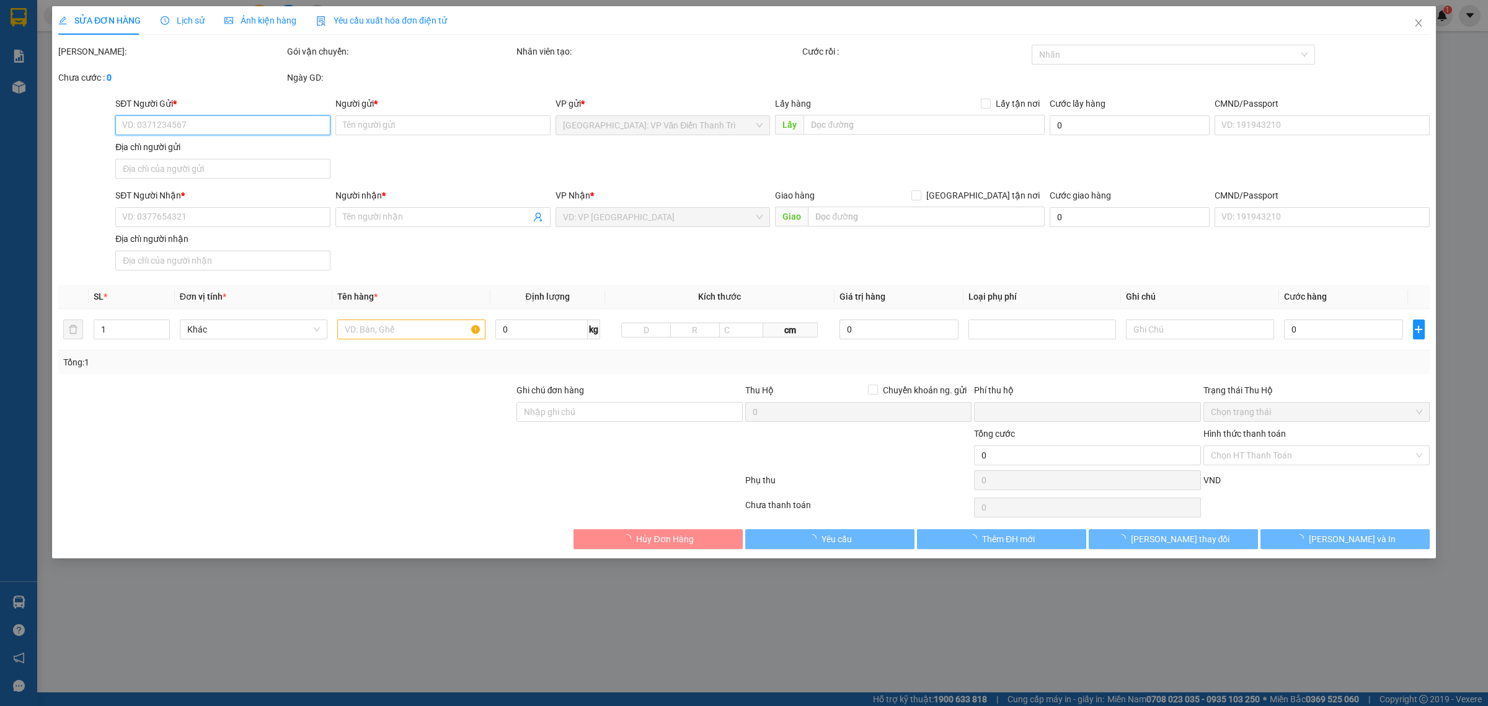
type input "Quân"
checkbox input "true"
type input "Địa chỉ: [STREET_ADDRESS] bốc . Hóc môn.[PERSON_NAME]"
type input "0"
type input "1.100.000"
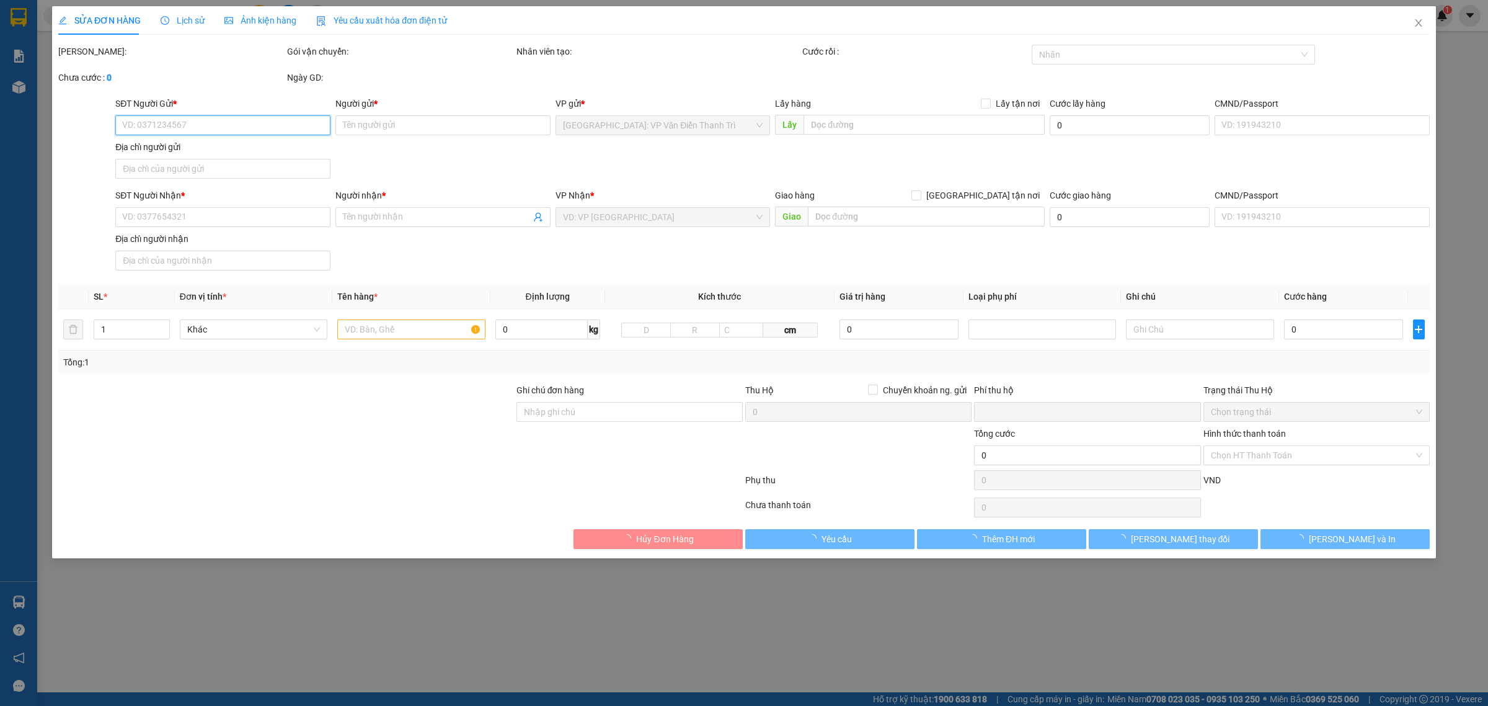
type input "1.100.000"
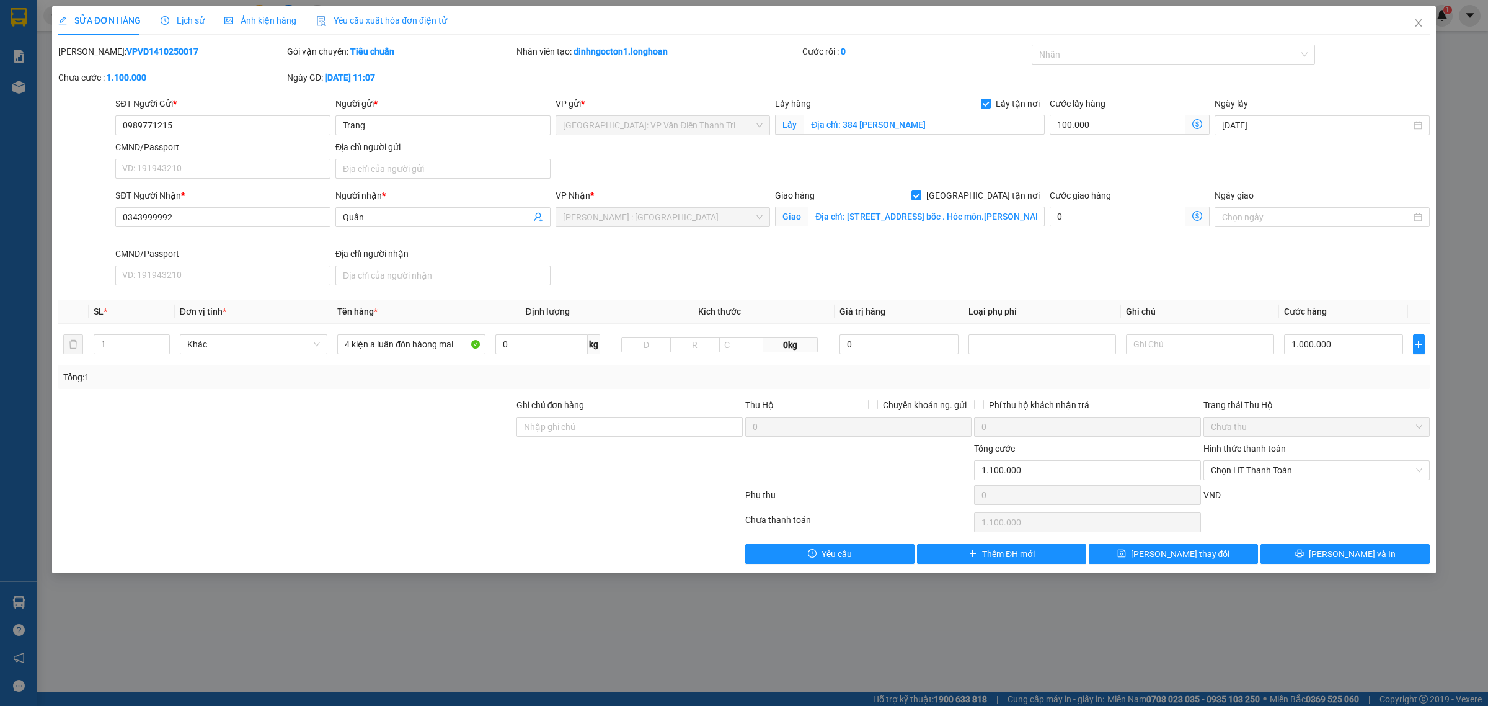
click at [1007, 105] on span "Lấy tận nơi" at bounding box center [1018, 104] width 54 height 14
click at [990, 105] on input "Lấy tận nơi" at bounding box center [985, 103] width 9 height 9
checkbox input "false"
click at [1191, 554] on span "[PERSON_NAME] thay đổi" at bounding box center [1180, 554] width 99 height 14
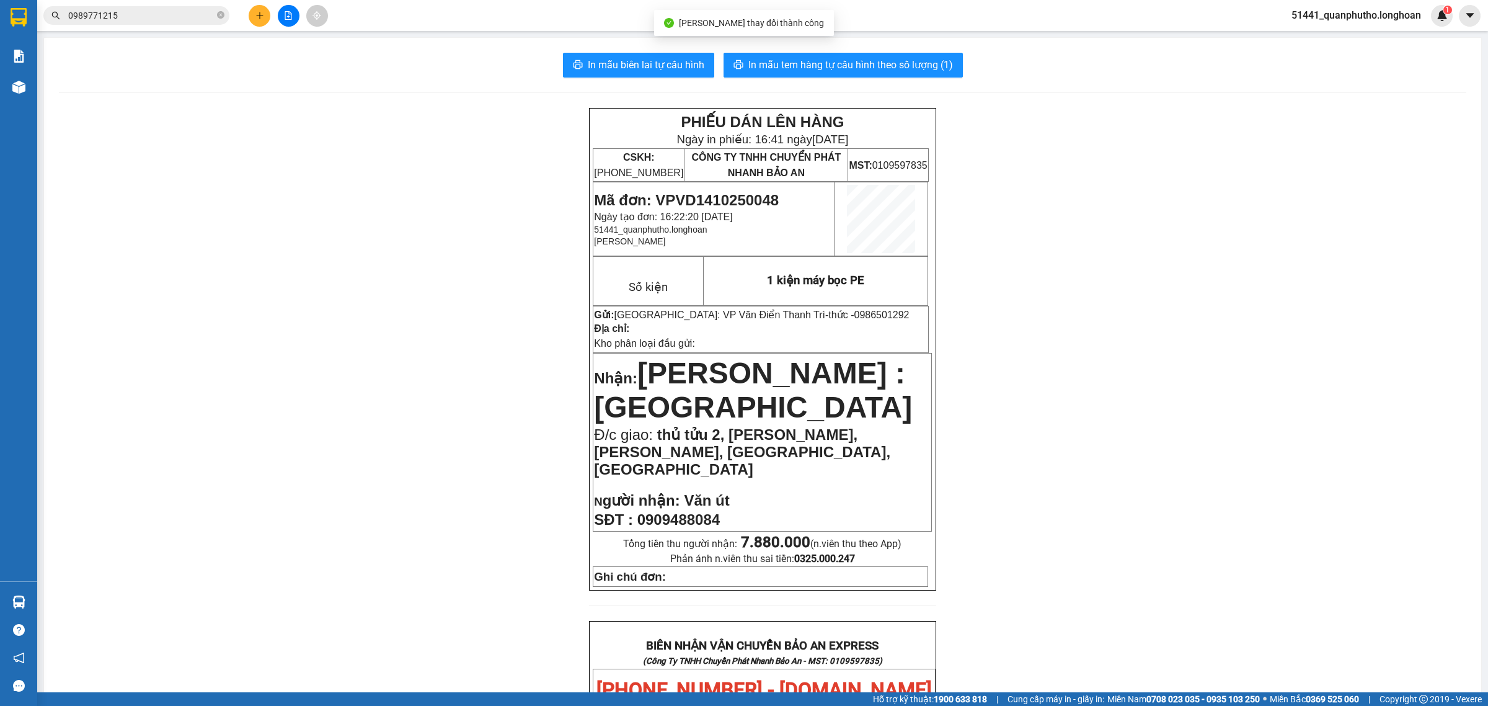
click at [172, 20] on input "0989771215" at bounding box center [141, 16] width 146 height 14
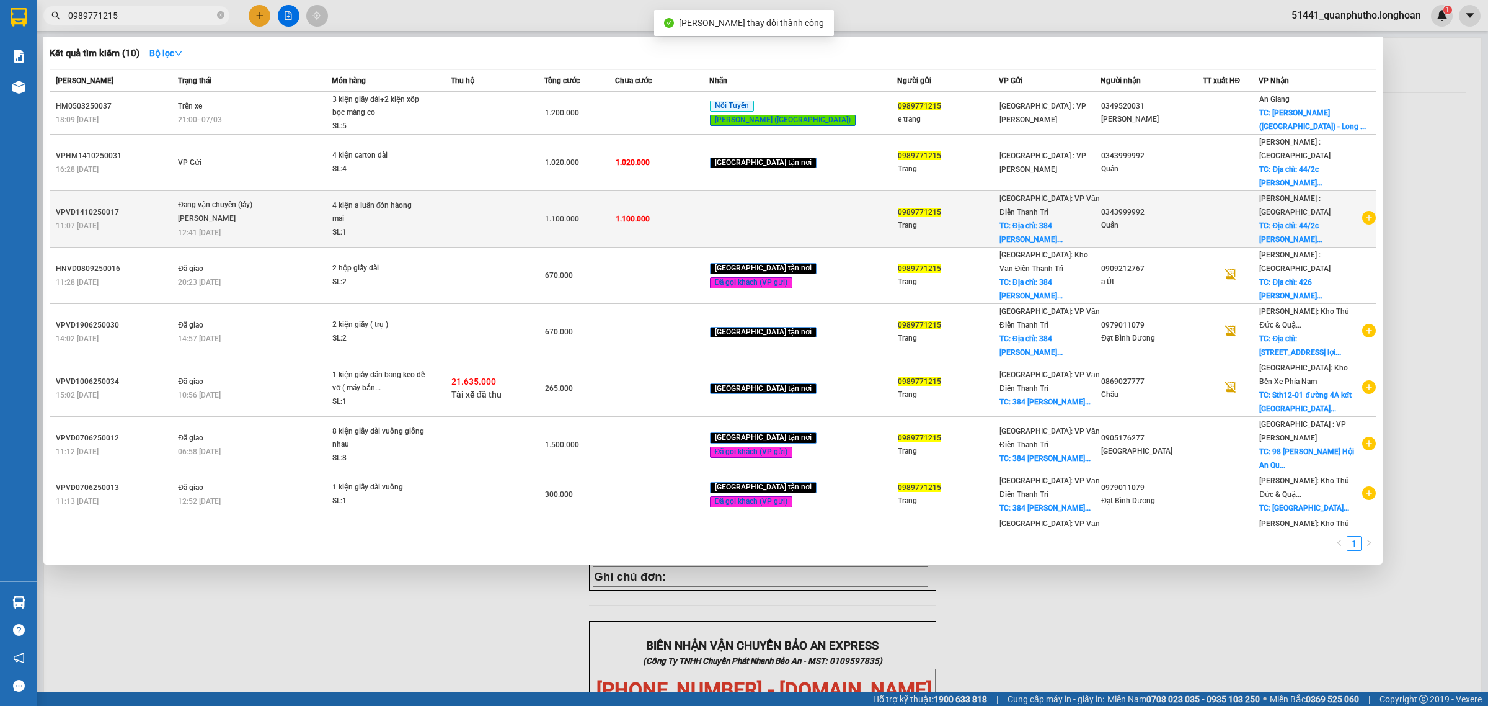
click at [331, 198] on span "Đang vận chuyển (lấy) [PERSON_NAME] 12:41 [DATE]" at bounding box center [254, 217] width 153 height 38
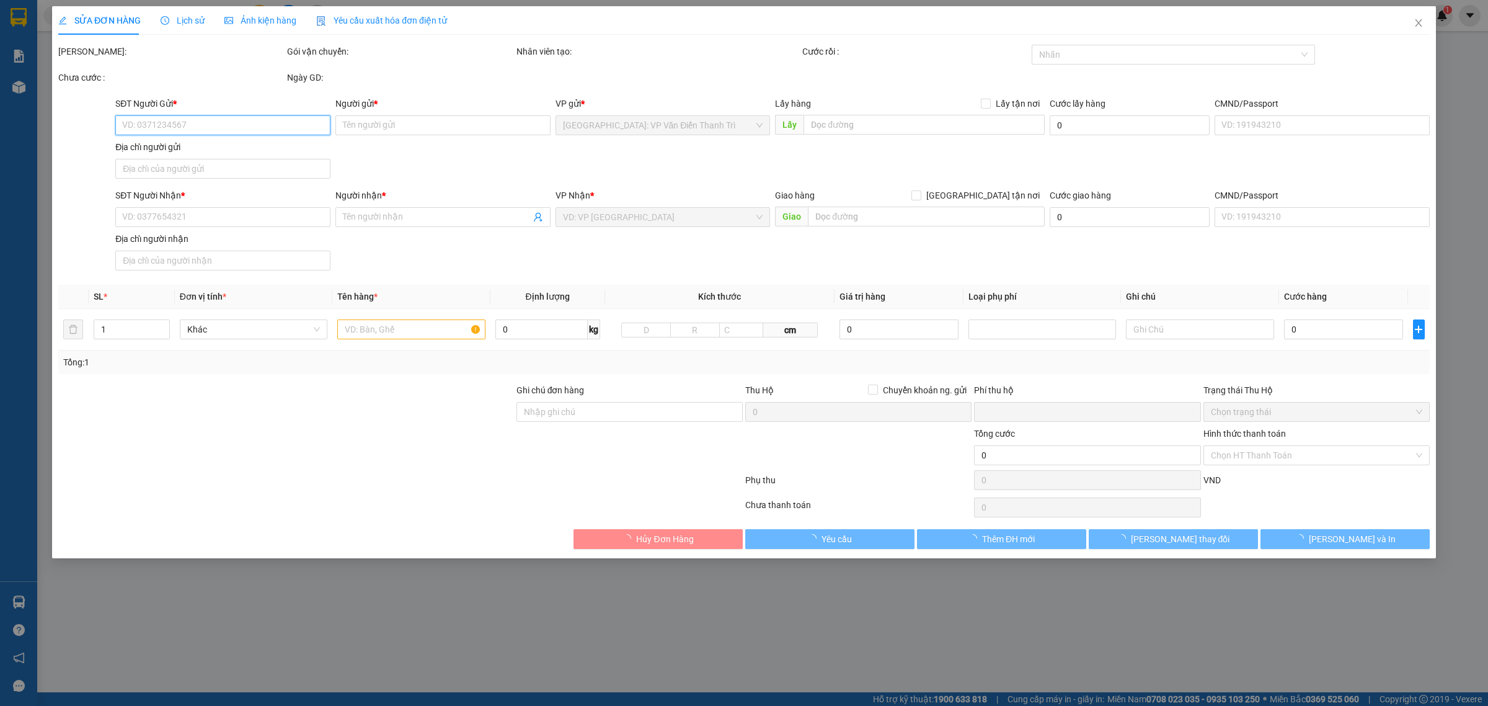
type input "0989771215"
type input "Trang"
type input "Địa chỉ: 384 [PERSON_NAME]"
type input "100.000"
type input "0343999992"
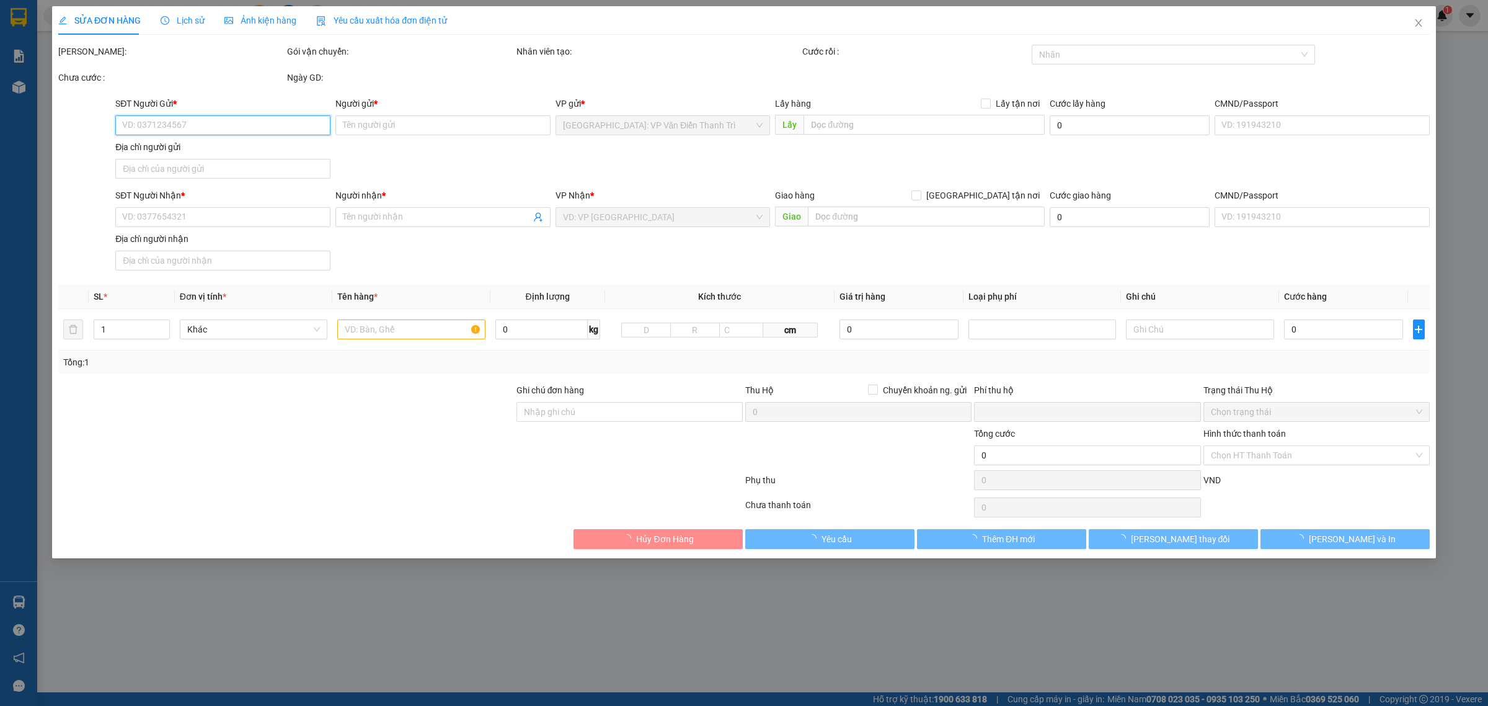
type input "Quân"
checkbox input "true"
type input "Địa chỉ: [STREET_ADDRESS] bốc . Hóc môn.[PERSON_NAME]"
type input "0"
type input "1.100.000"
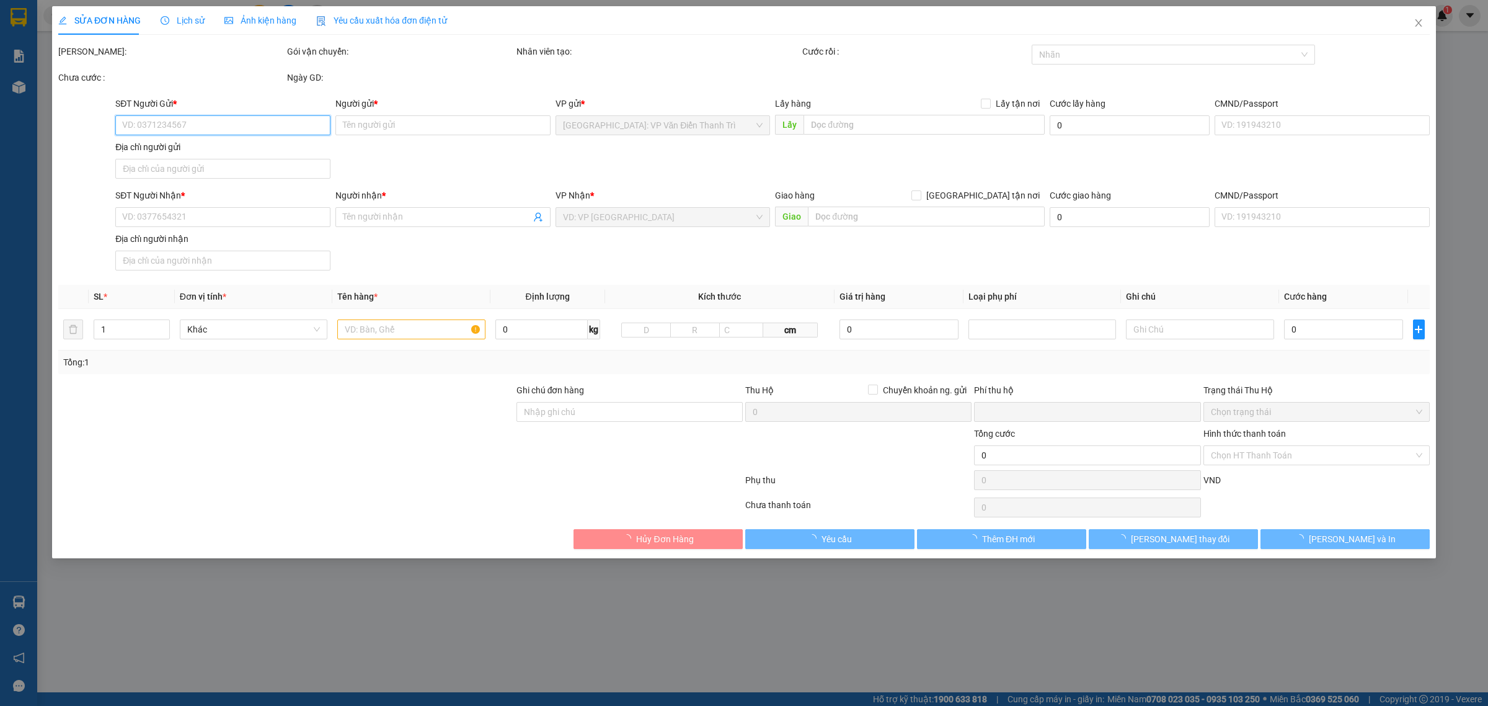
type input "1.100.000"
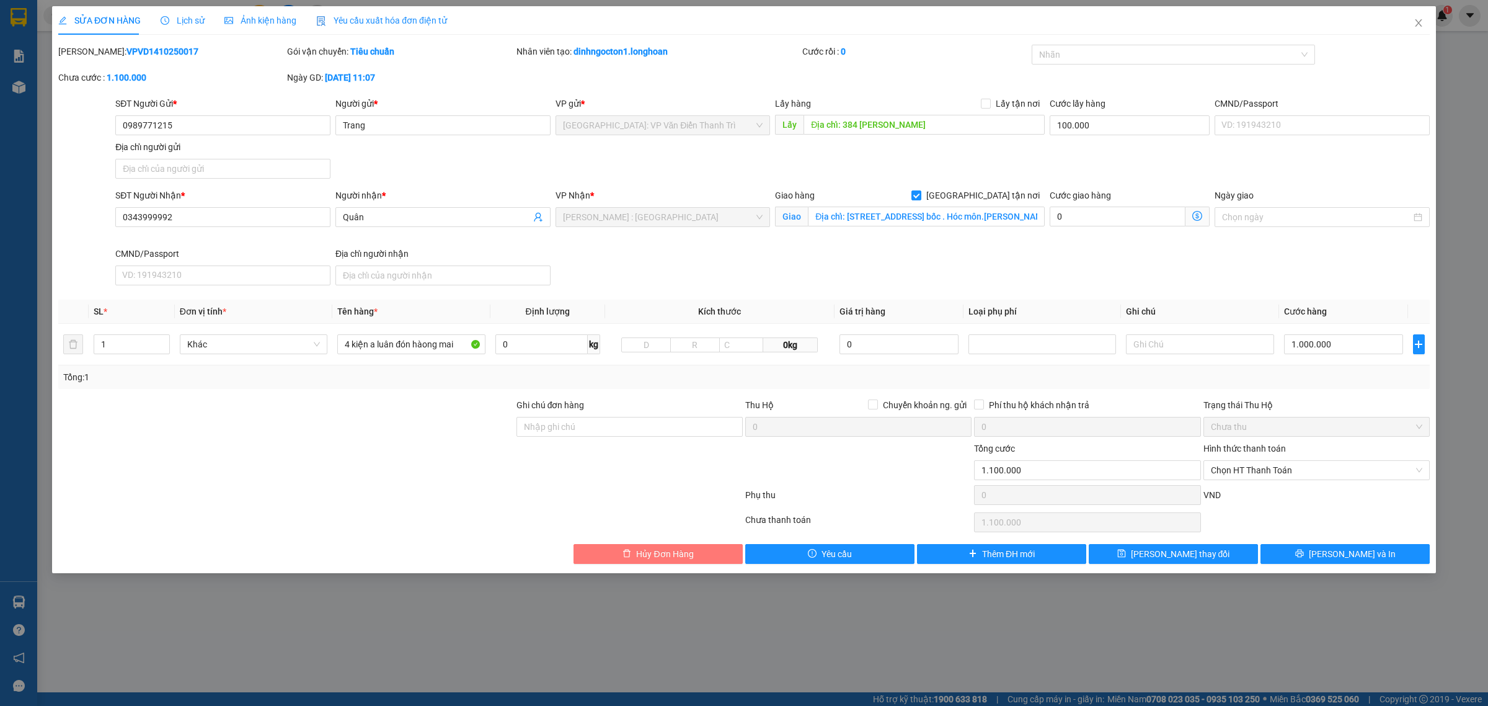
click at [689, 554] on span "Hủy Đơn Hàng" at bounding box center [664, 554] width 57 height 14
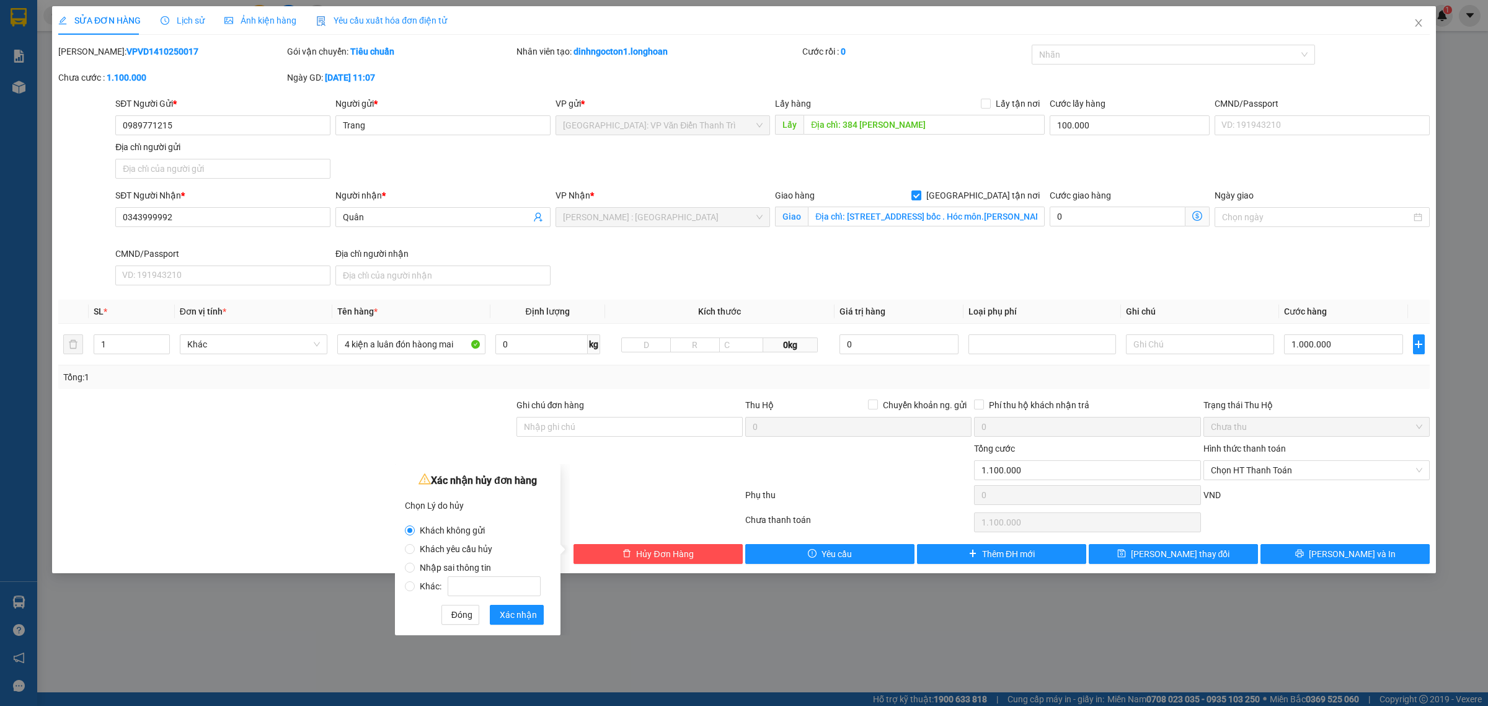
click at [467, 547] on span "Khách yêu cầu hủy" at bounding box center [456, 549] width 82 height 10
click at [415, 547] on input "Khách yêu cầu hủy" at bounding box center [410, 549] width 10 height 10
radio input "true"
radio input "false"
click at [466, 559] on label "Nhập sai thông tin" at bounding box center [475, 561] width 141 height 19
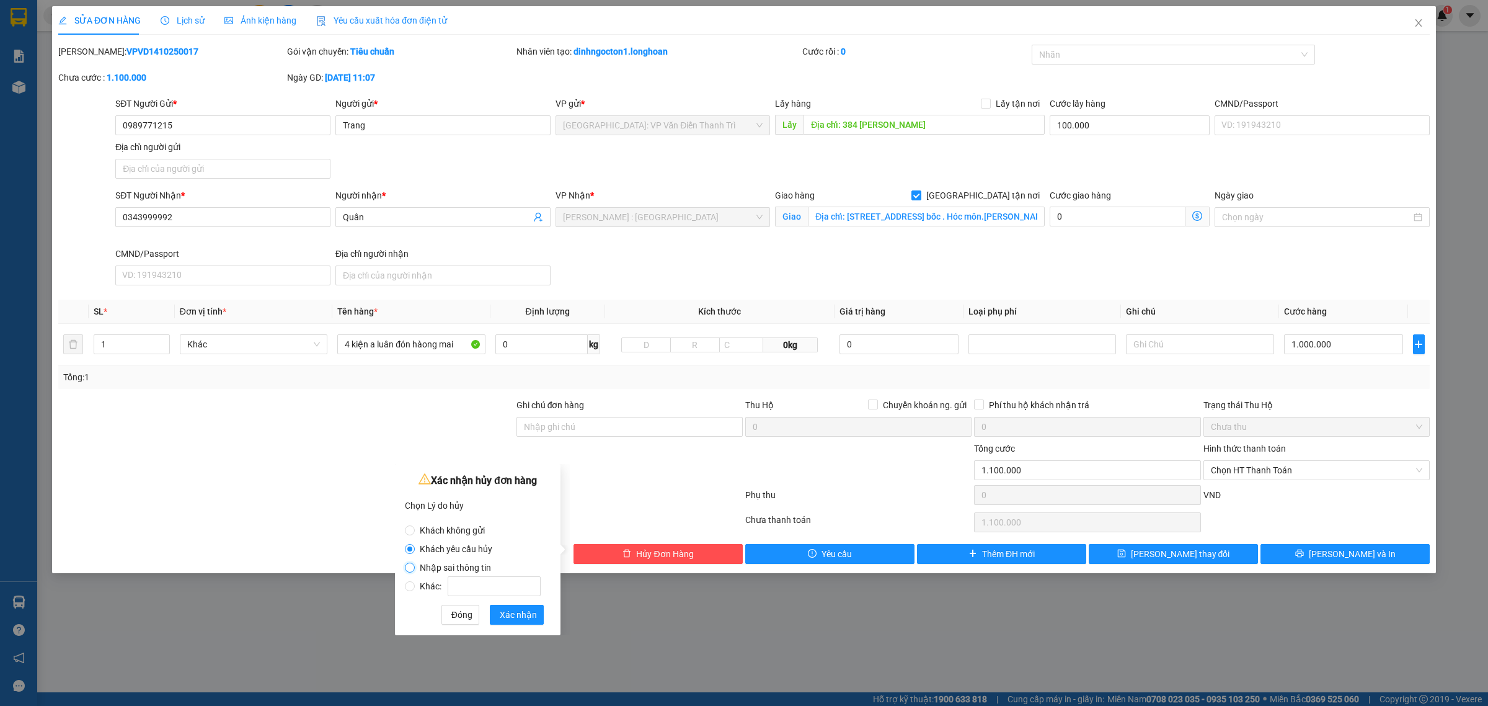
click at [415, 563] on input "Nhập sai thông tin" at bounding box center [410, 568] width 10 height 10
radio input "true"
click at [471, 553] on label "Nhập sai thông tin" at bounding box center [475, 561] width 141 height 19
click at [415, 563] on input "Nhập sai thông tin" at bounding box center [410, 568] width 10 height 10
click at [450, 544] on span "Khách yêu cầu hủy" at bounding box center [456, 549] width 82 height 10
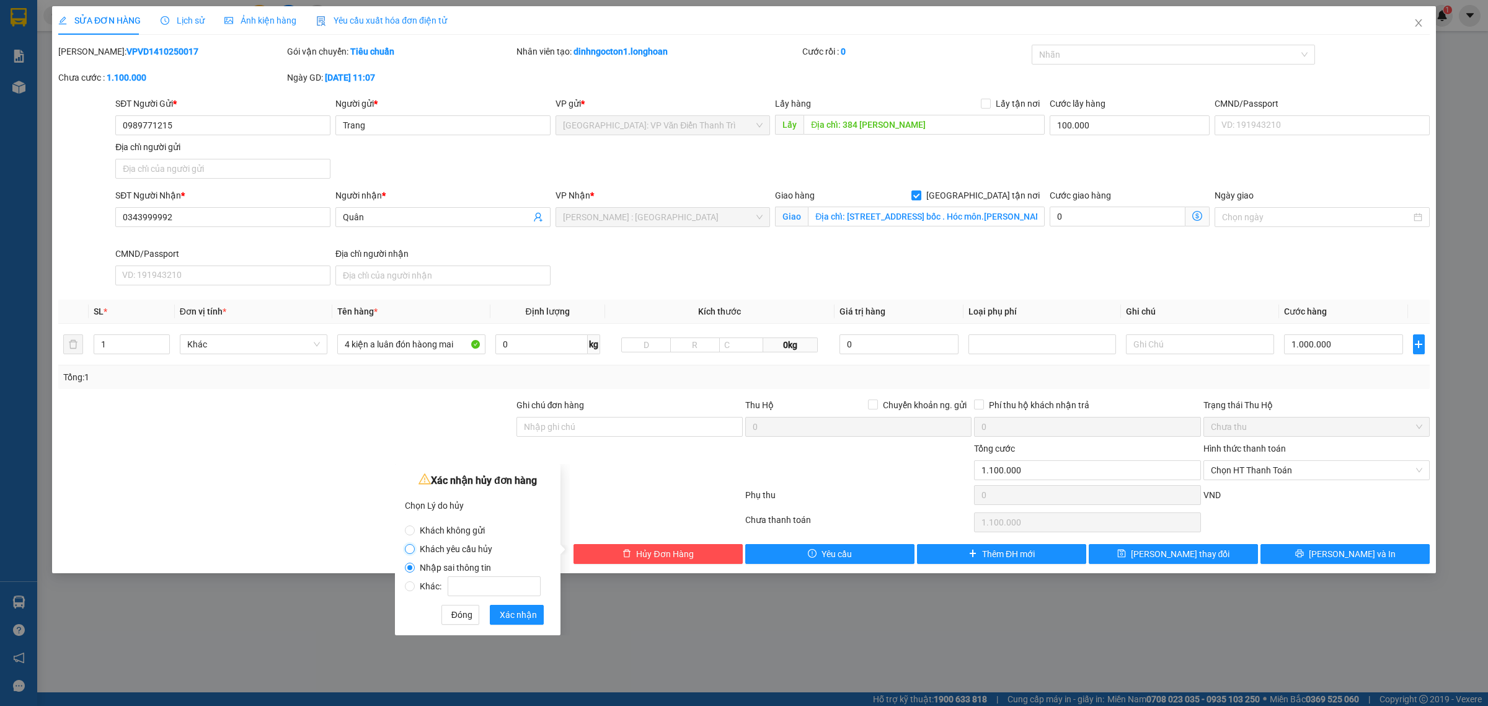
click at [415, 544] on input "Khách yêu cầu hủy" at bounding box center [410, 549] width 10 height 10
radio input "true"
radio input "false"
click at [467, 587] on input "Khác:" at bounding box center [494, 586] width 93 height 20
radio input "false"
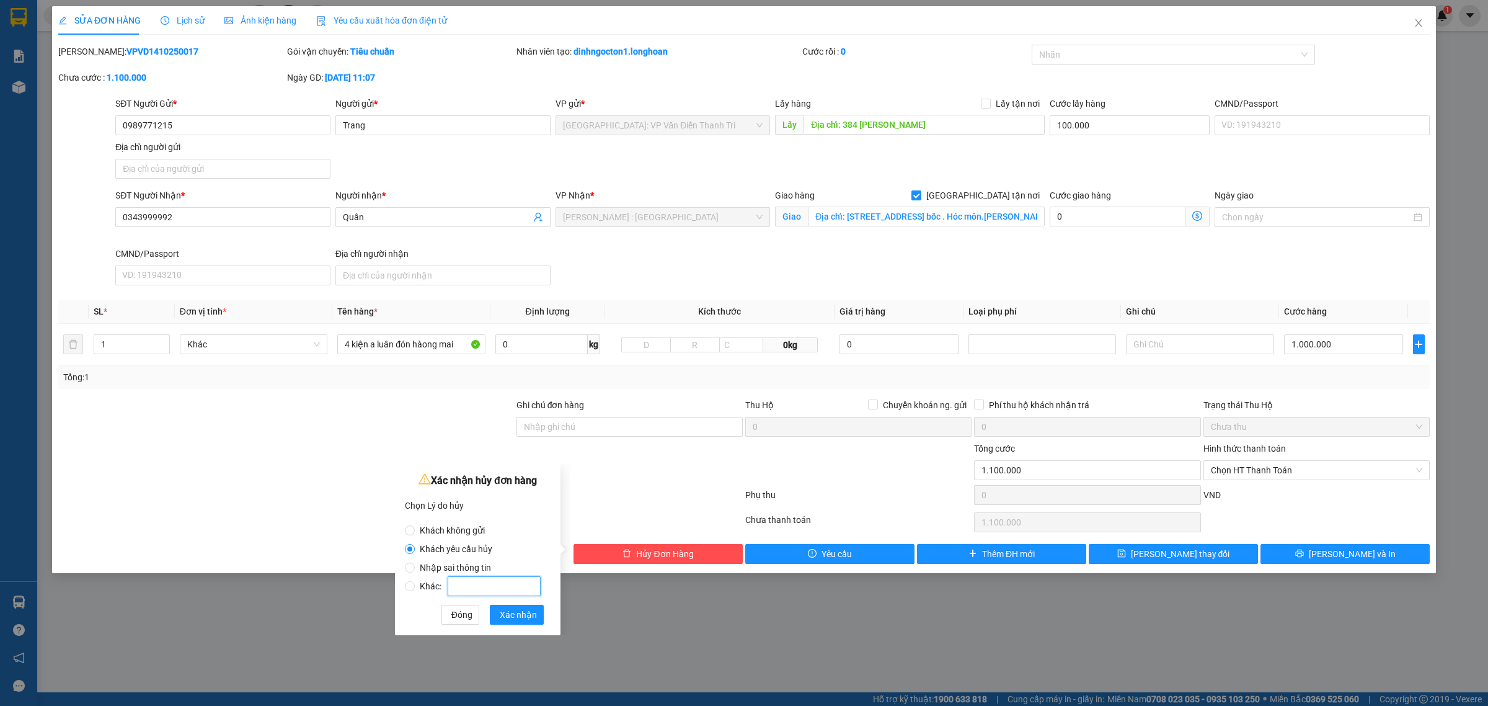
radio input "true"
type input "khách ko gửi"
click at [512, 615] on span "Xác nhận" at bounding box center [518, 615] width 37 height 14
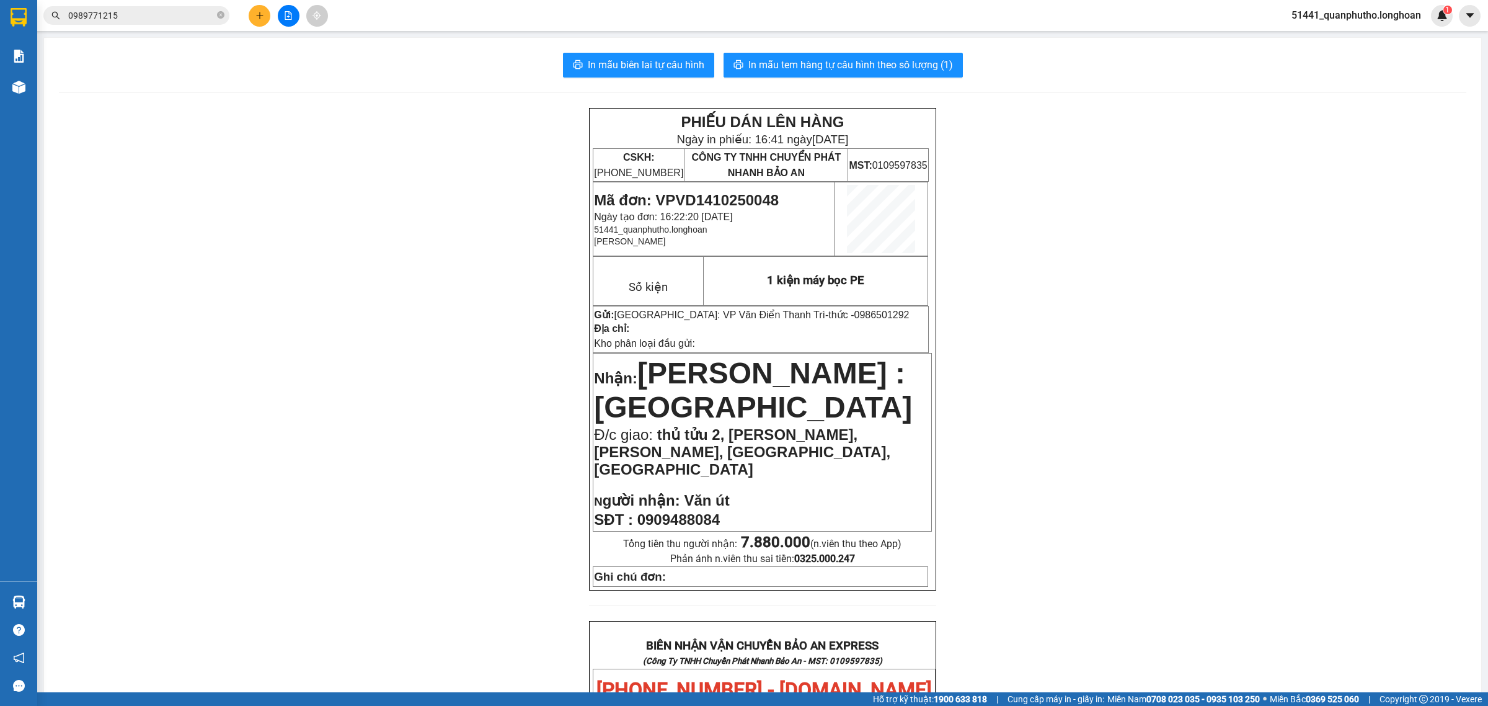
click at [257, 14] on icon "plus" at bounding box center [260, 15] width 9 height 9
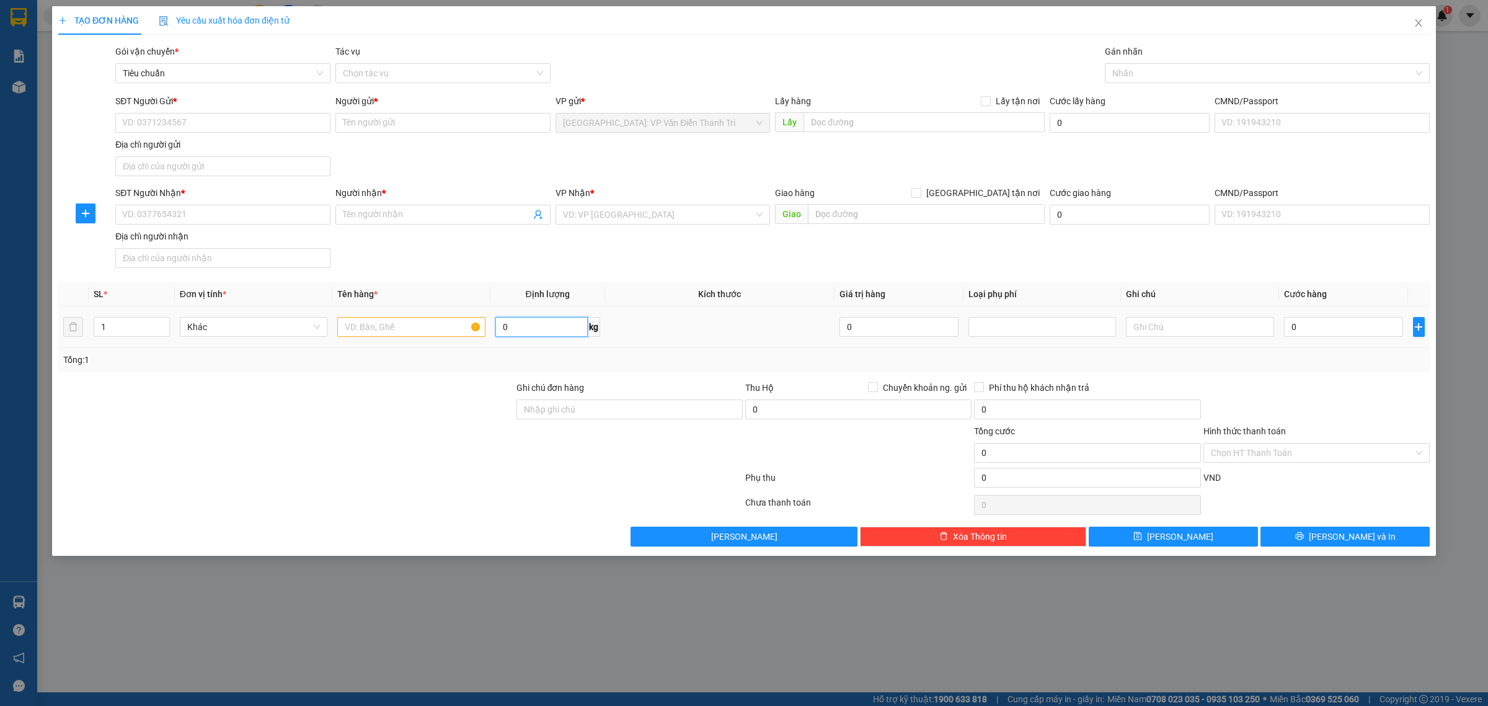
click at [521, 336] on input "0" at bounding box center [542, 327] width 92 height 20
type input "147"
click at [409, 324] on input "text" at bounding box center [411, 327] width 148 height 20
type input "9 kiện bìa bọc PE, 1 thùng giấy"
click at [132, 326] on input "1" at bounding box center [131, 327] width 75 height 19
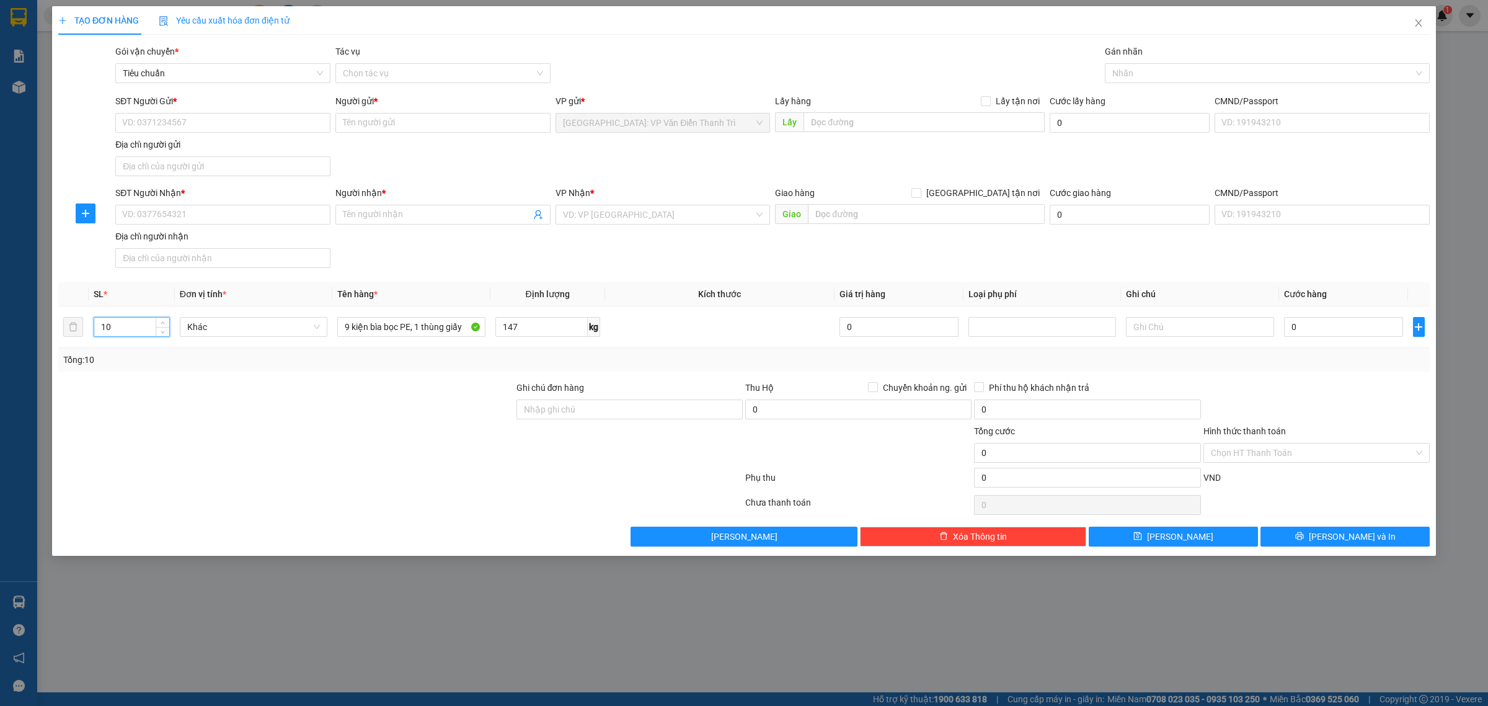
type input "10"
click at [171, 402] on div at bounding box center [286, 402] width 458 height 43
click at [177, 125] on input "SĐT Người Gửi *" at bounding box center [222, 123] width 215 height 20
click at [504, 488] on div at bounding box center [400, 480] width 687 height 25
click at [262, 123] on input "SĐT Người Gửi *" at bounding box center [222, 123] width 215 height 20
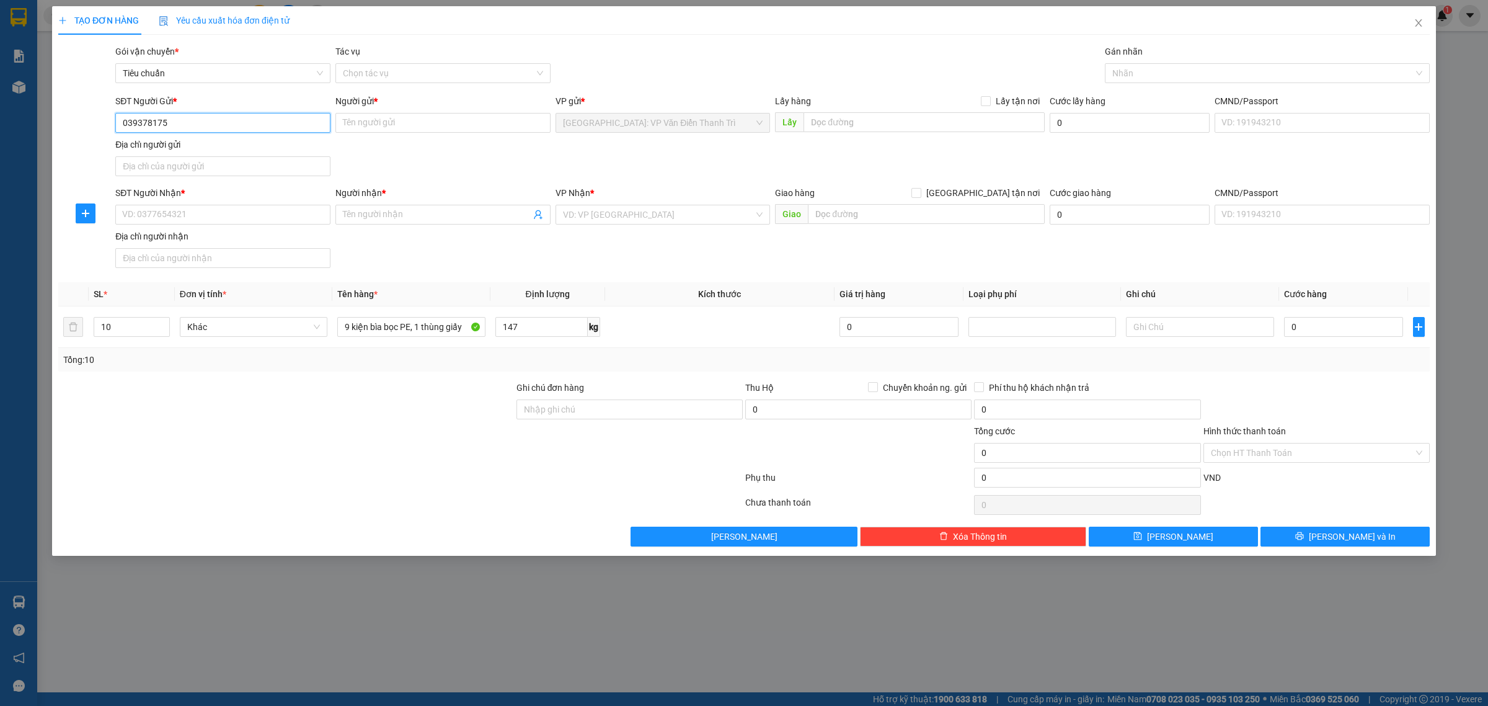
type input "0393781751"
click at [262, 123] on input "0393781751" at bounding box center [222, 123] width 215 height 20
click at [225, 121] on input "0393781751" at bounding box center [222, 123] width 215 height 20
click at [231, 147] on div "0393781751 - Công" at bounding box center [223, 148] width 200 height 14
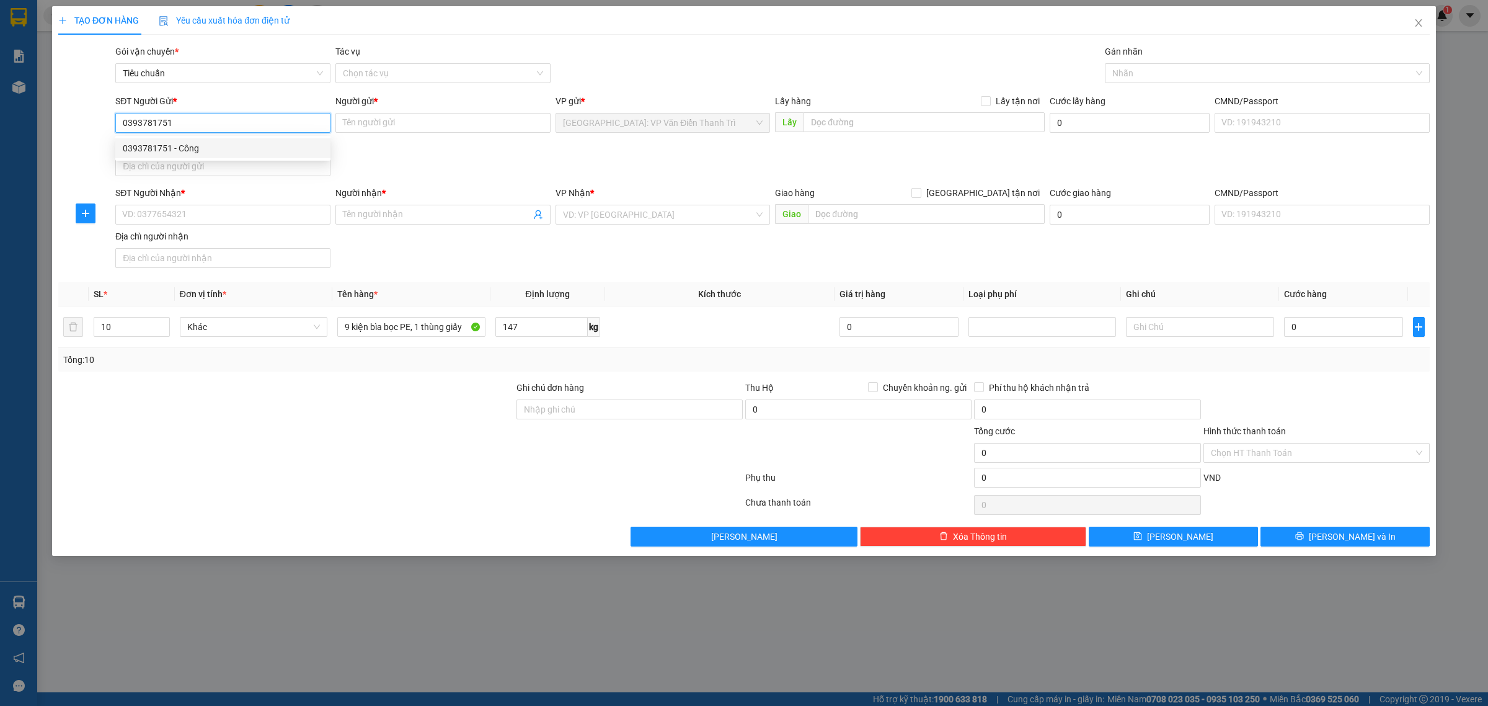
type input "Công"
checkbox input "true"
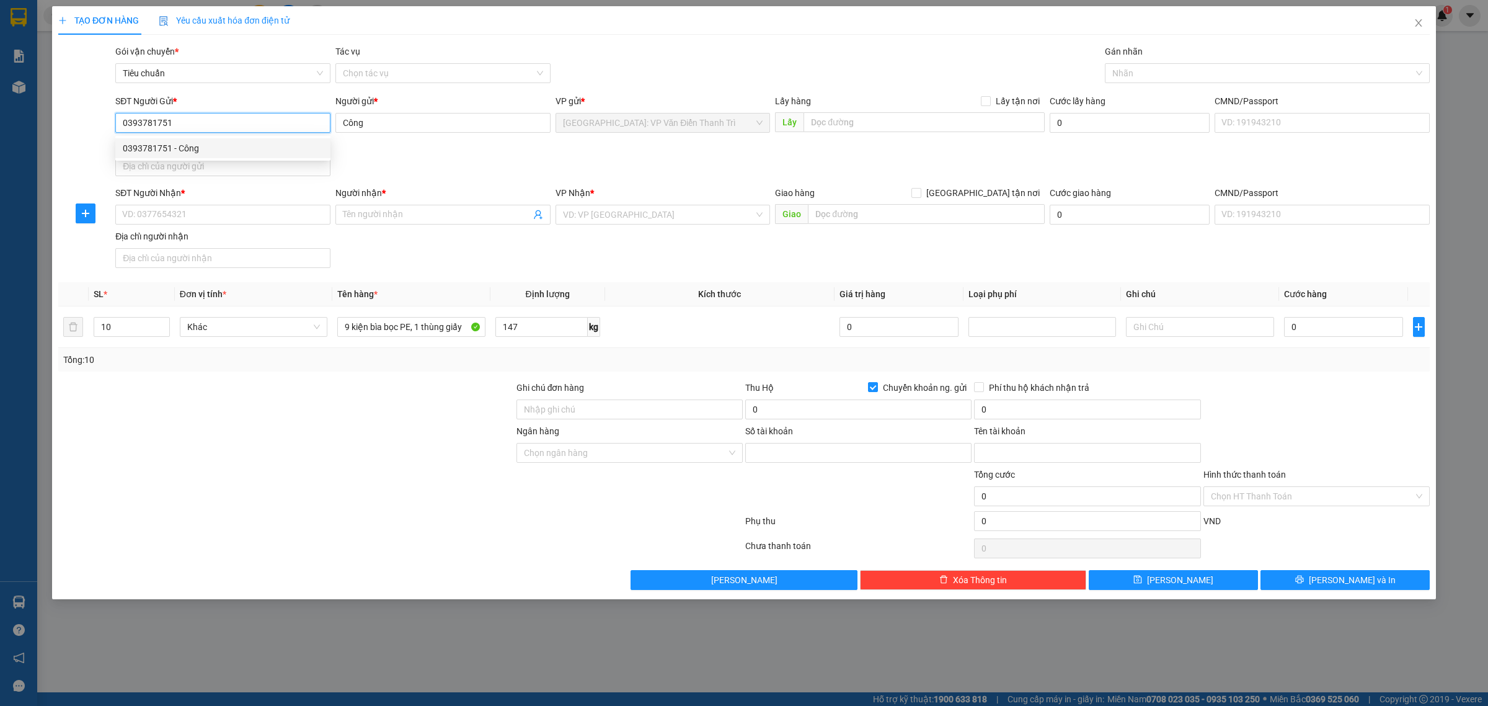
type input "46897979999"
type input "Pham Dinh Cong"
type input "0393781751"
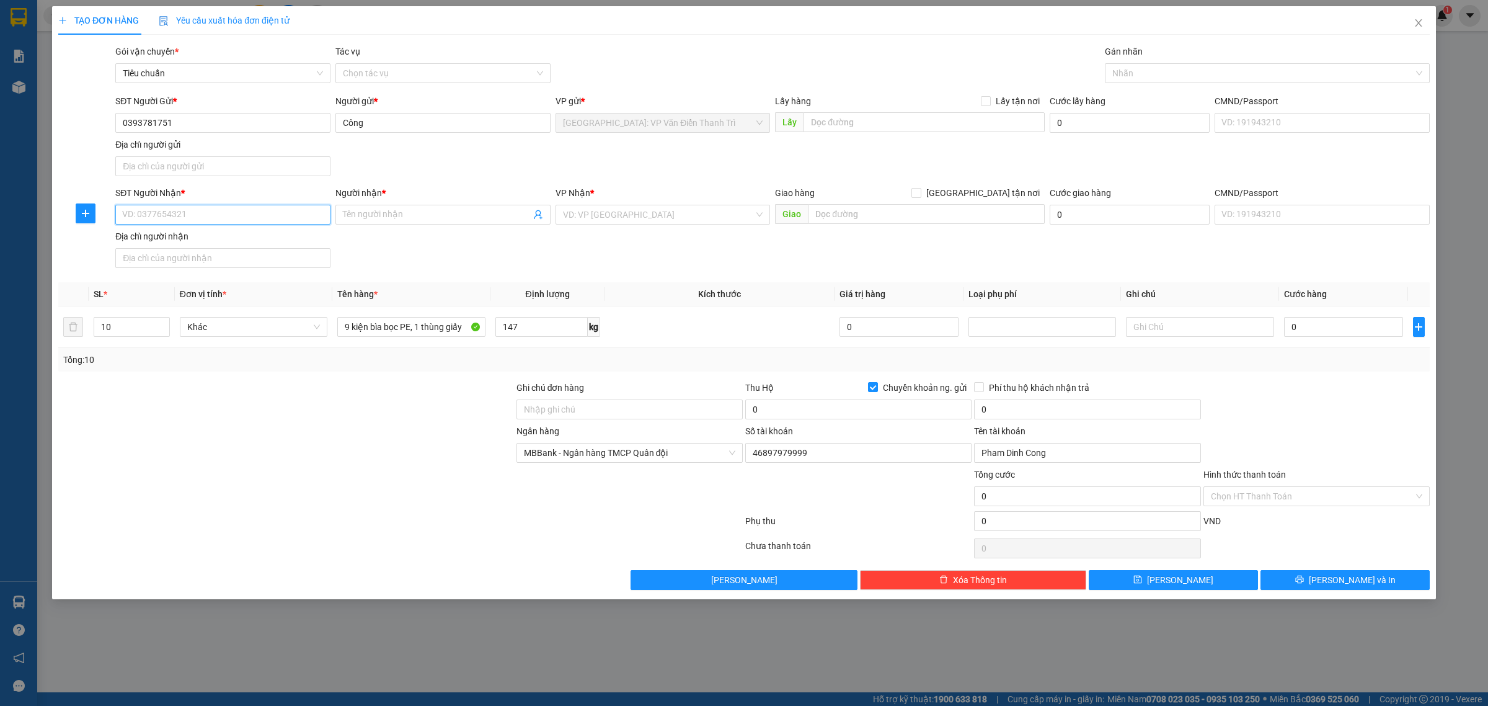
click at [227, 221] on input "SĐT Người Nhận *" at bounding box center [222, 215] width 215 height 20
click at [272, 212] on input "SĐT Người Nhận *" at bounding box center [222, 215] width 215 height 20
click at [187, 215] on input "0931814829" at bounding box center [222, 215] width 215 height 20
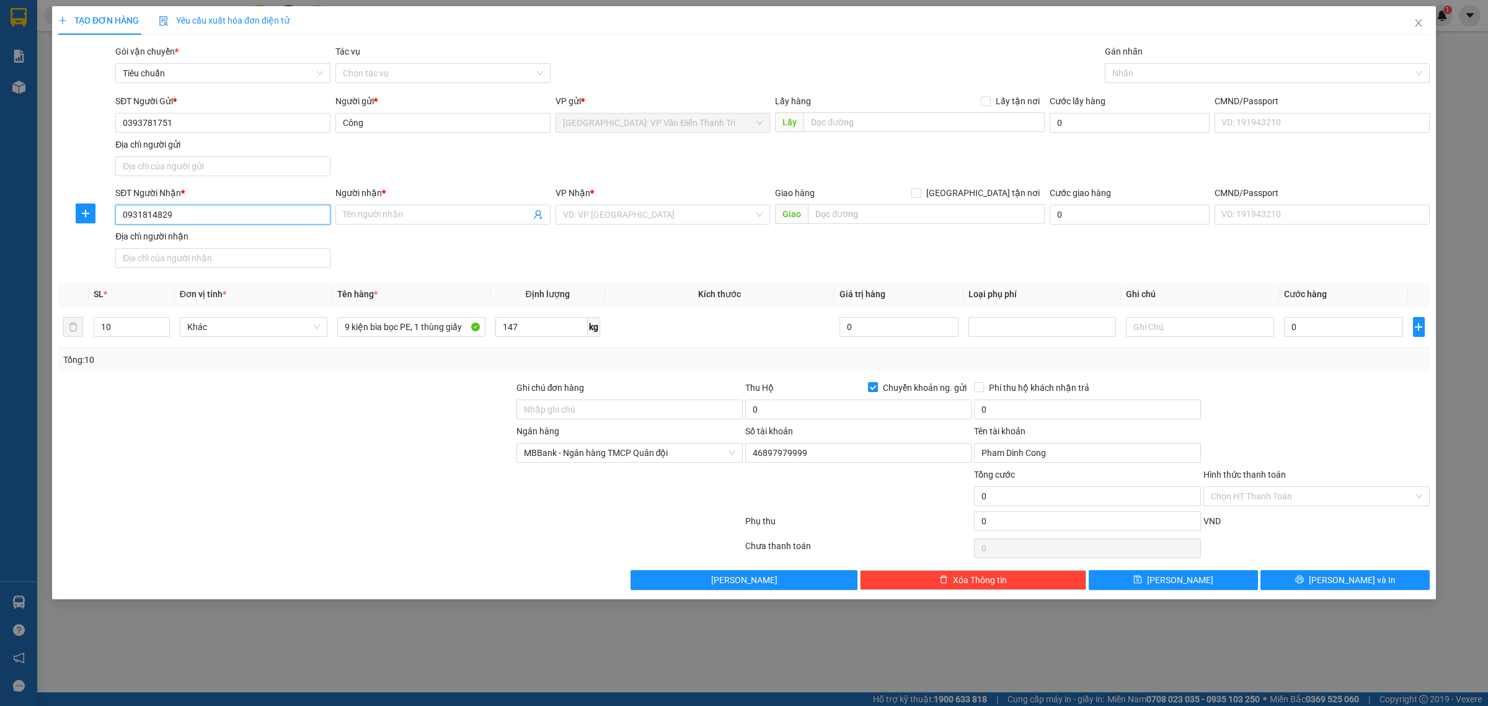
type input "0931814829"
click at [399, 211] on input "Người nhận *" at bounding box center [437, 215] width 188 height 14
type input "Hoa Võ"
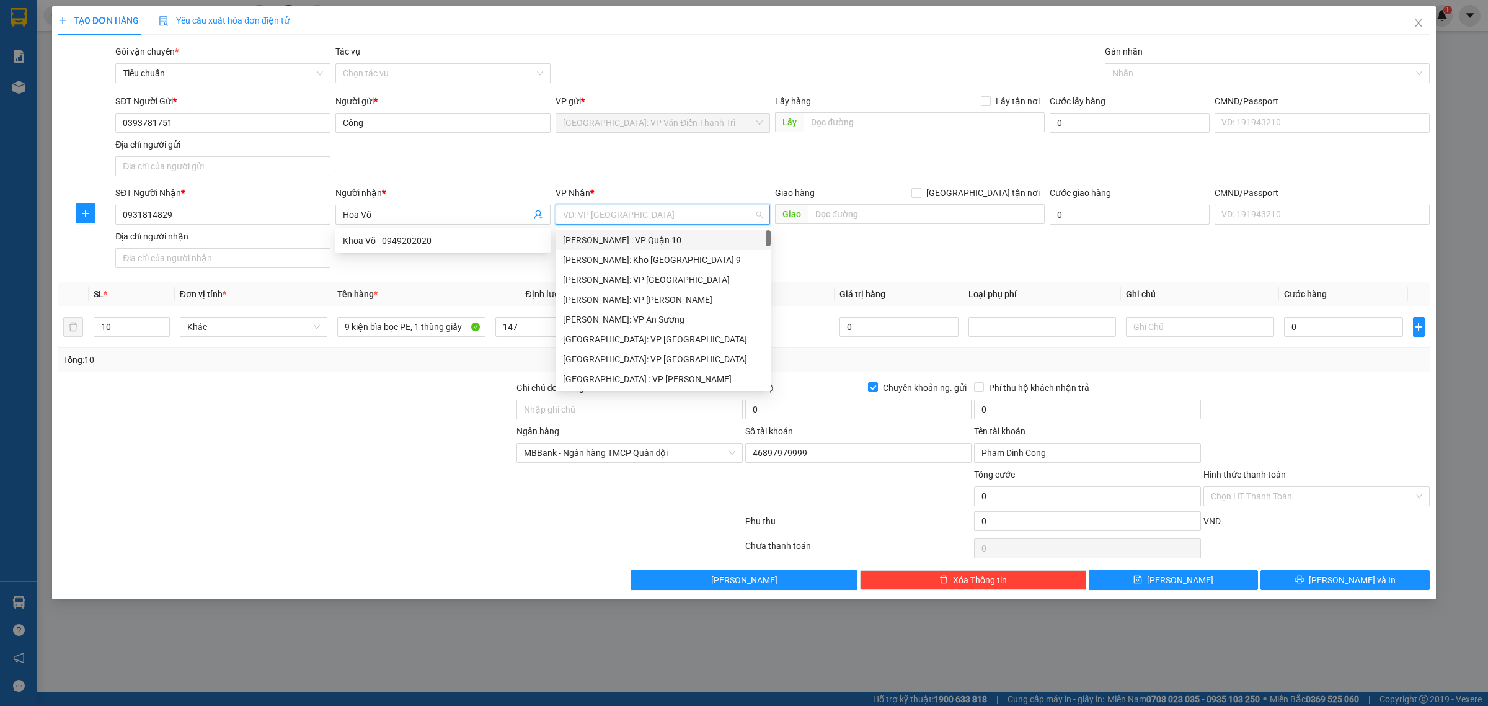
click at [621, 209] on input "search" at bounding box center [659, 214] width 192 height 19
type input "12"
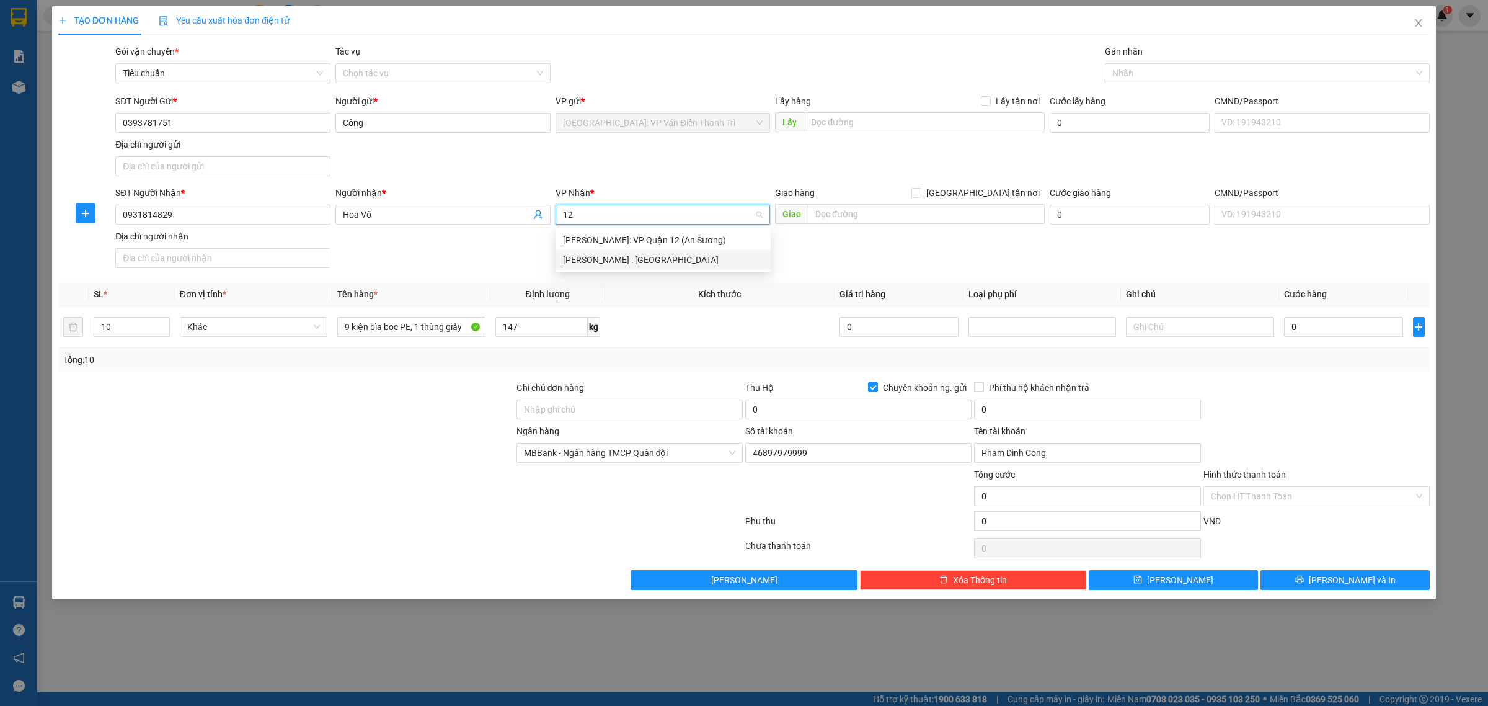
click at [653, 261] on div "[PERSON_NAME] : [GEOGRAPHIC_DATA]" at bounding box center [663, 260] width 200 height 14
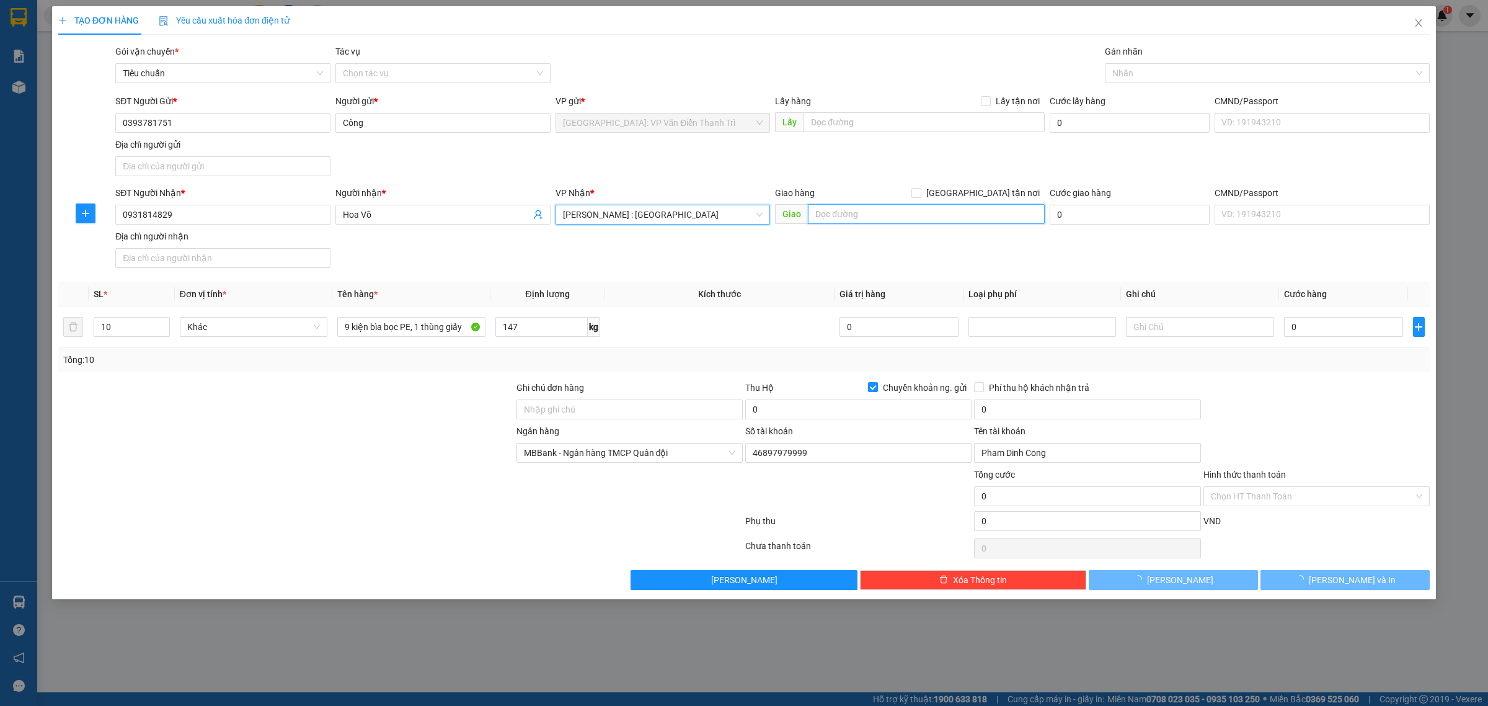
click at [881, 212] on input "text" at bounding box center [926, 214] width 237 height 20
click at [1214, 79] on div at bounding box center [1261, 73] width 306 height 15
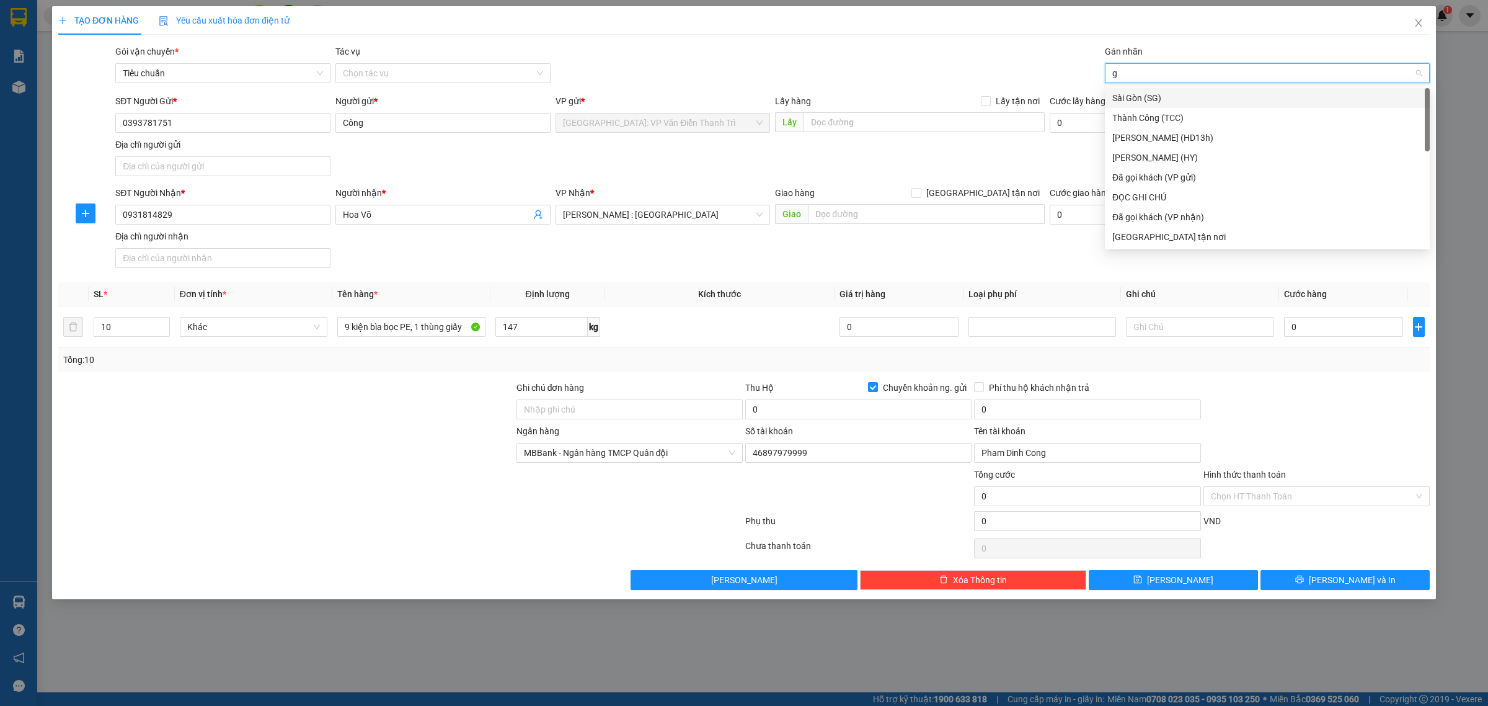
type input "gt"
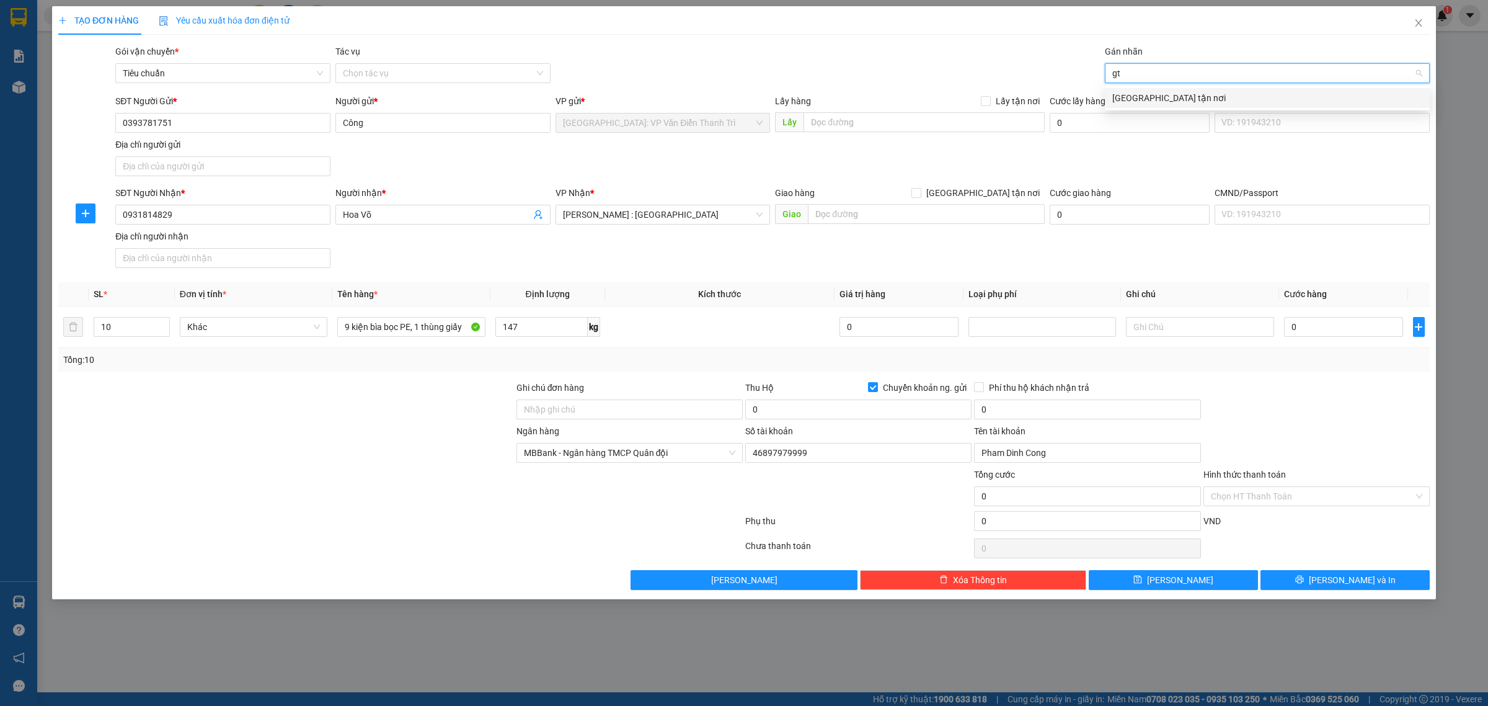
click at [1201, 89] on div "[GEOGRAPHIC_DATA] tận nơi" at bounding box center [1267, 98] width 325 height 20
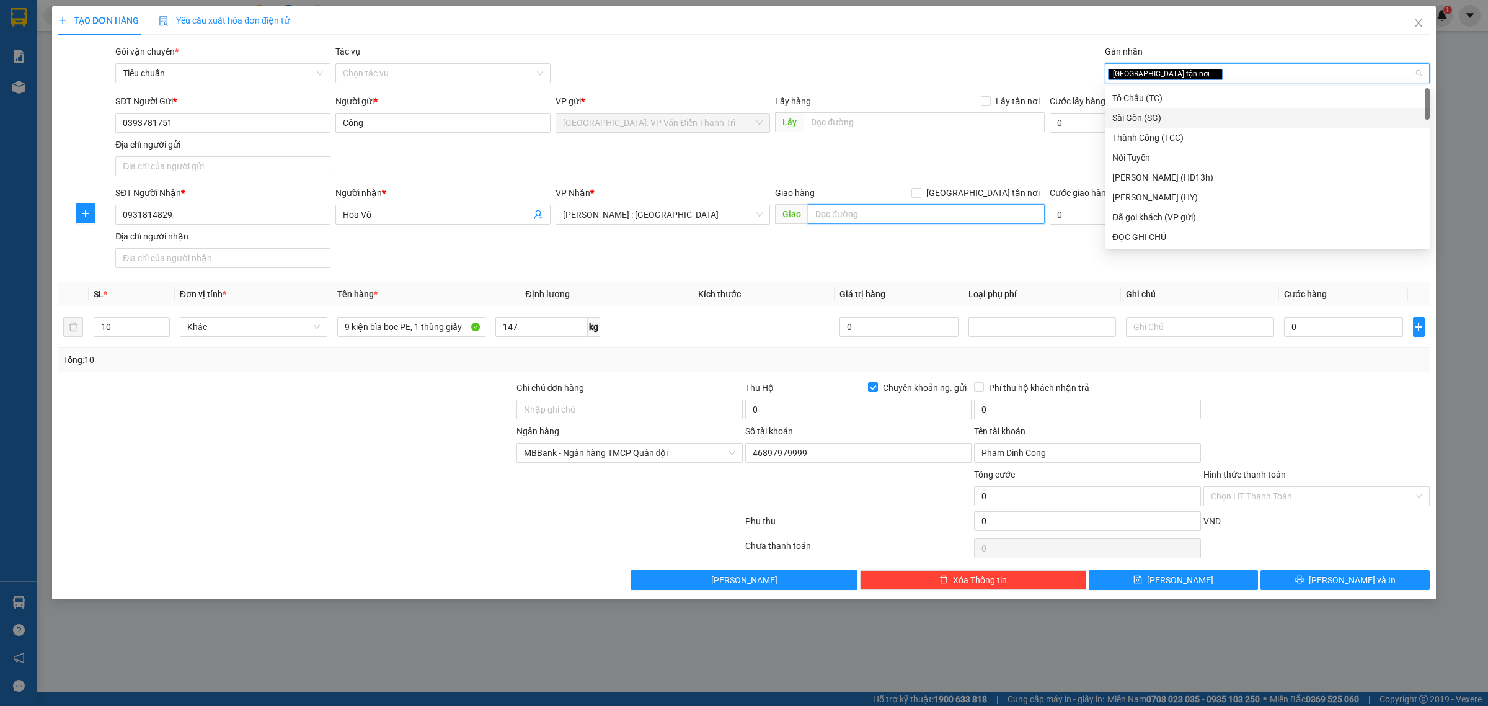
click at [829, 218] on input "text" at bounding box center [926, 214] width 237 height 20
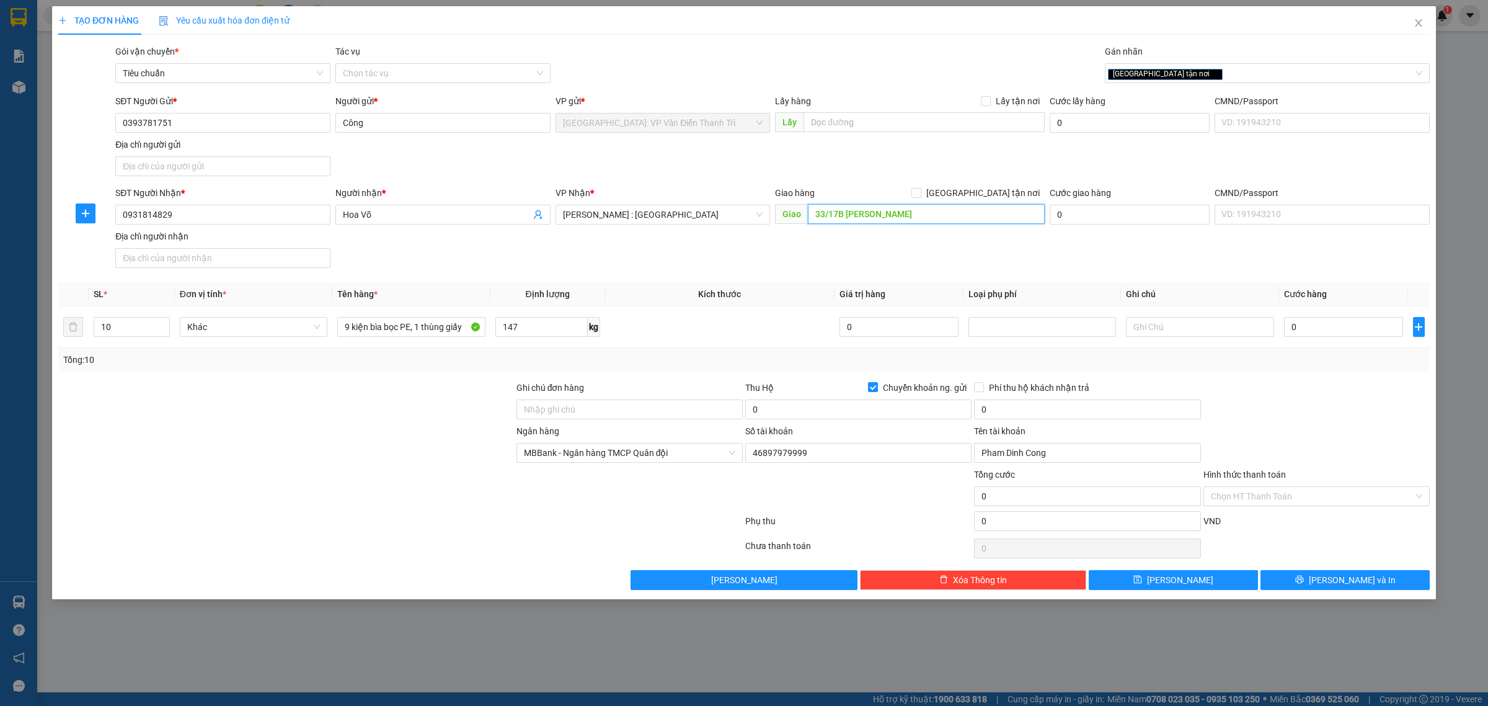
paste input ". [PERSON_NAME], [GEOGRAPHIC_DATA], [GEOGRAPHIC_DATA], [GEOGRAPHIC_DATA]"
type input "33/17B Đ. [PERSON_NAME], [GEOGRAPHIC_DATA], [GEOGRAPHIC_DATA], [GEOGRAPHIC_DATA]"
click at [1000, 196] on span "[GEOGRAPHIC_DATA] tận nơi" at bounding box center [983, 193] width 123 height 14
click at [920, 196] on input "[GEOGRAPHIC_DATA] tận nơi" at bounding box center [916, 192] width 9 height 9
checkbox input "true"
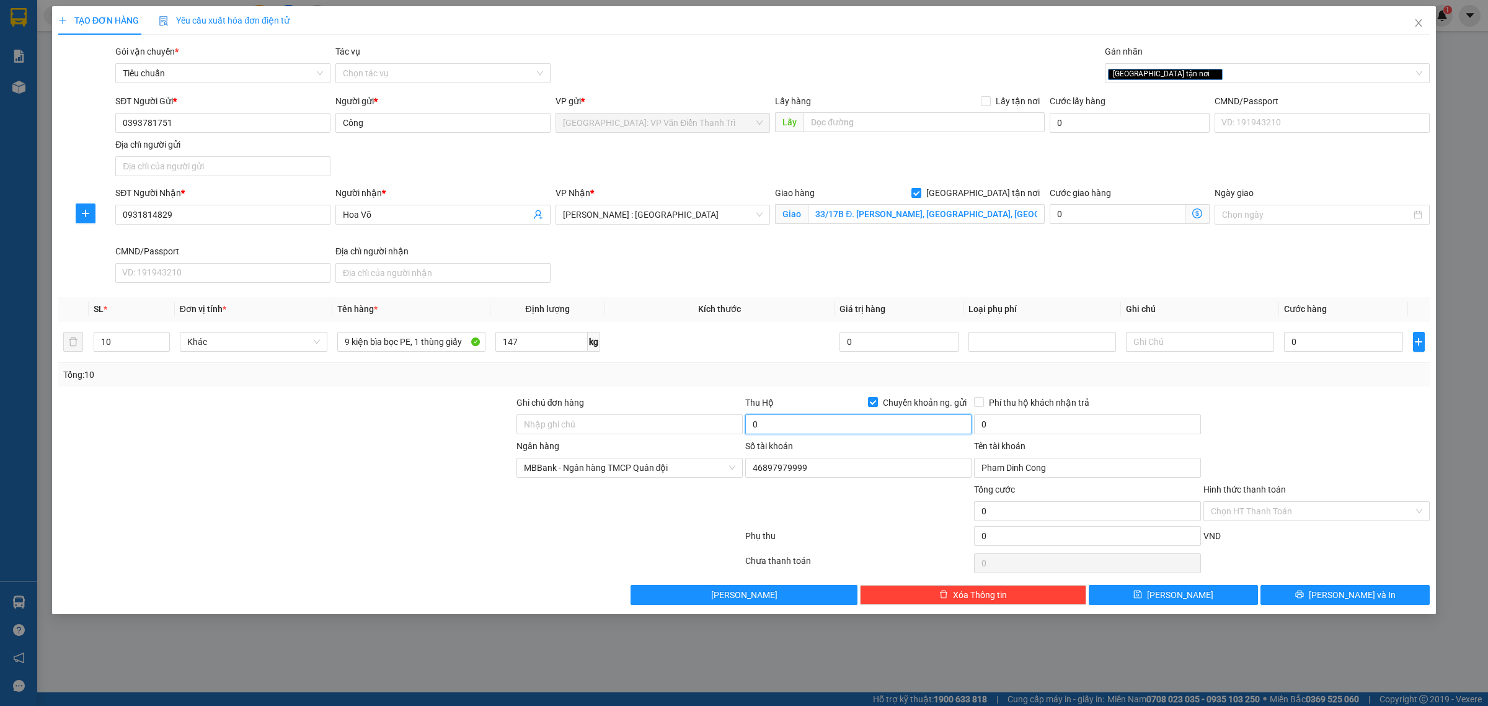
click at [860, 429] on input "0" at bounding box center [858, 424] width 226 height 20
type input "6.625.000"
click at [1031, 417] on input "0" at bounding box center [1087, 424] width 226 height 20
type input "25.000"
type input "0"
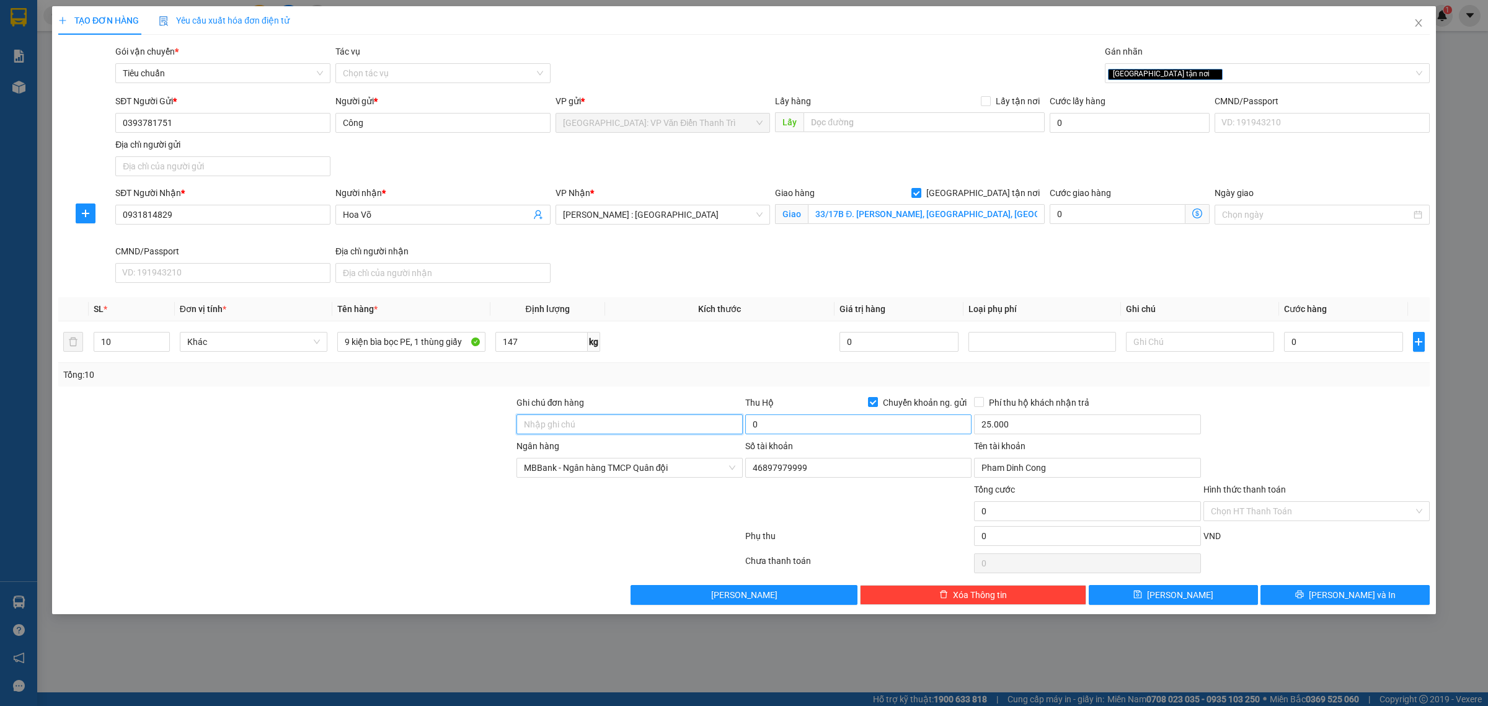
type input "6.625.000"
click at [864, 432] on input "0" at bounding box center [858, 424] width 226 height 20
paste input "6.625.00"
type input "6.625.000"
click at [984, 409] on span "Phí thu hộ khách nhận trả" at bounding box center [1039, 403] width 110 height 14
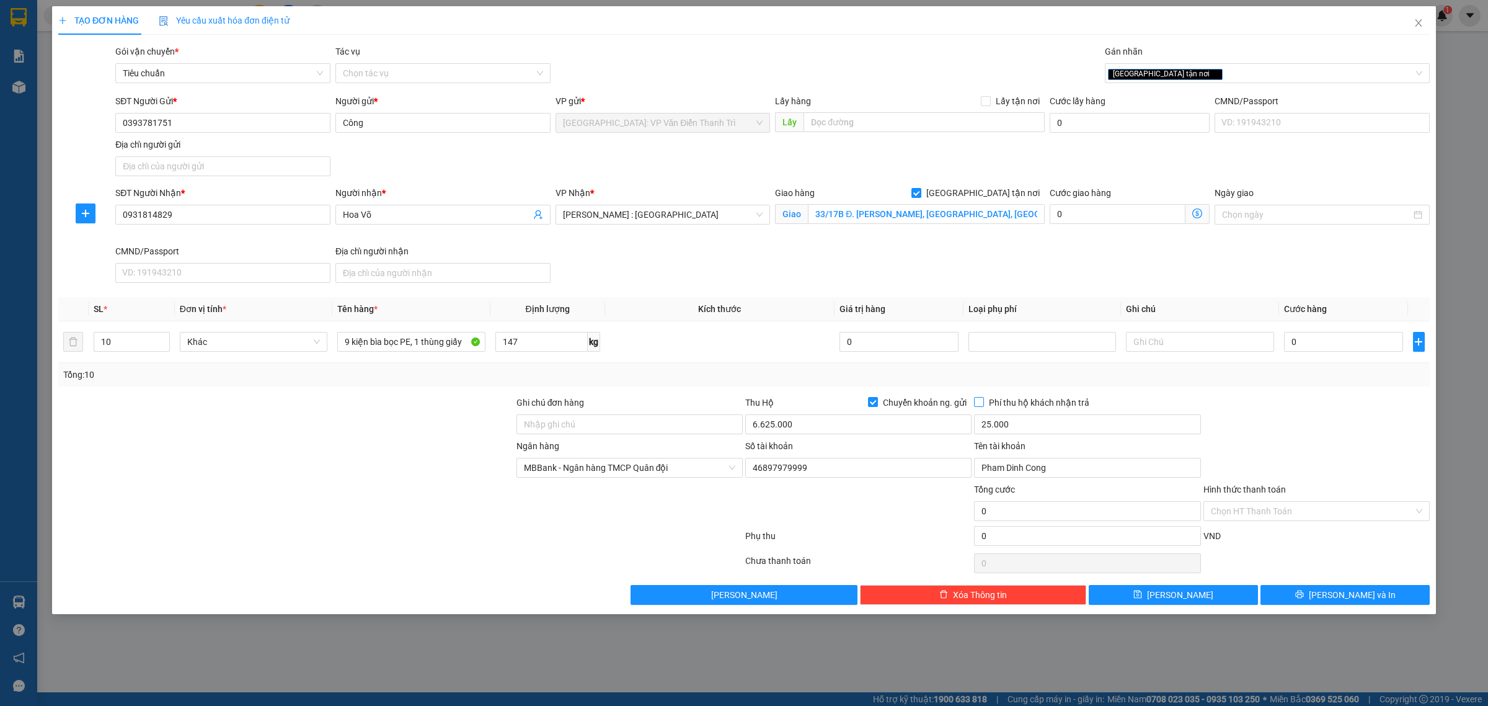
click at [983, 406] on input "Phí thu hộ khách nhận trả" at bounding box center [978, 401] width 9 height 9
checkbox input "true"
click at [1293, 412] on div at bounding box center [1317, 417] width 229 height 43
click at [1293, 341] on input "0" at bounding box center [1343, 342] width 119 height 20
type input "9"
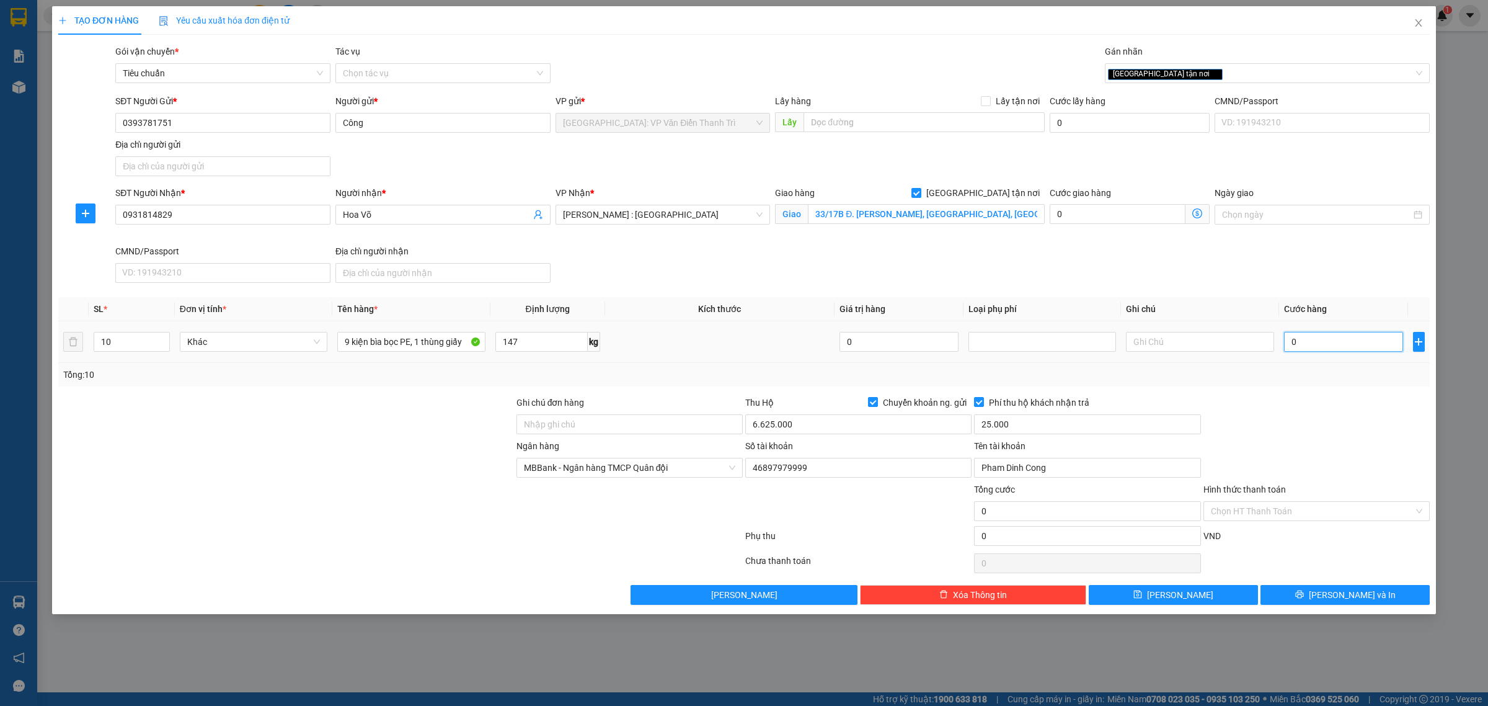
type input "9"
type input "92"
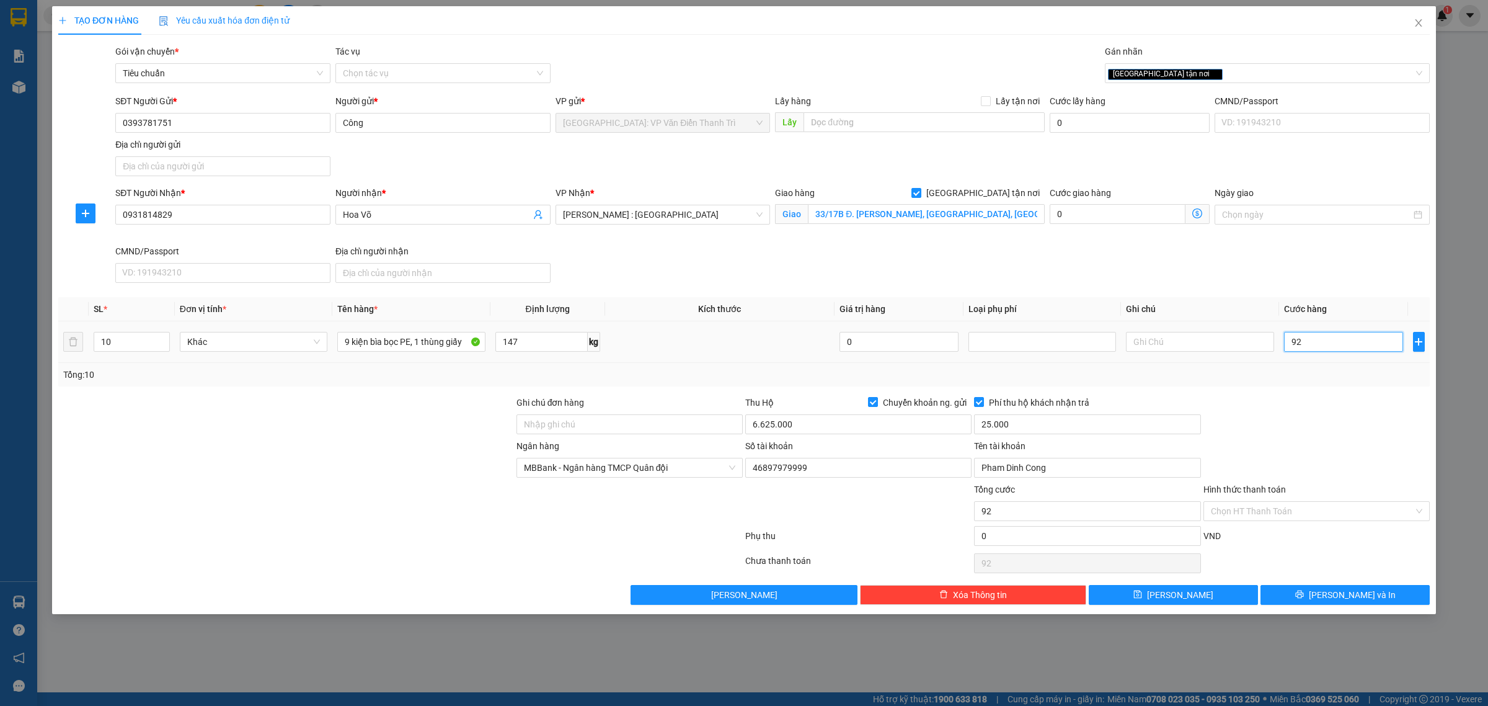
type input "920"
type input "9.200"
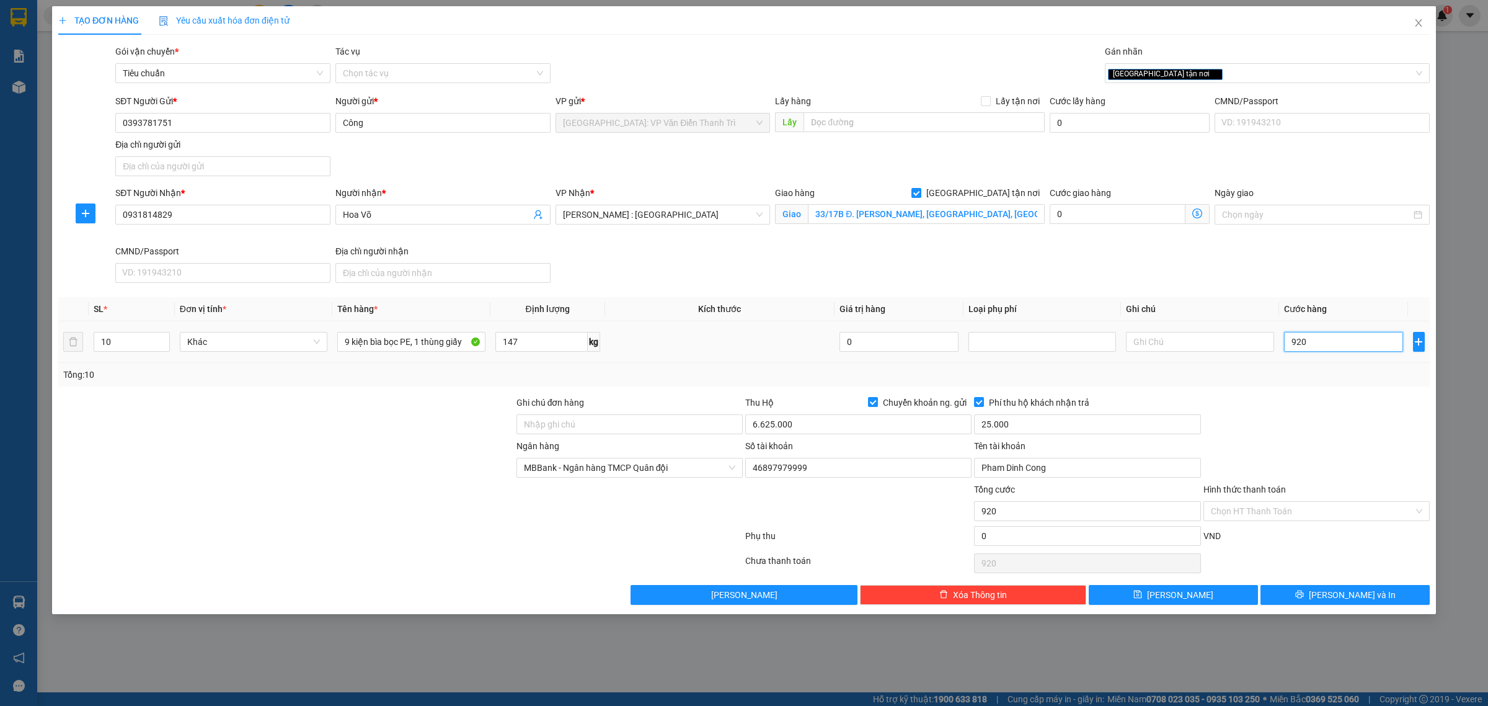
type input "9.200"
type input "92.000"
type input "920.000"
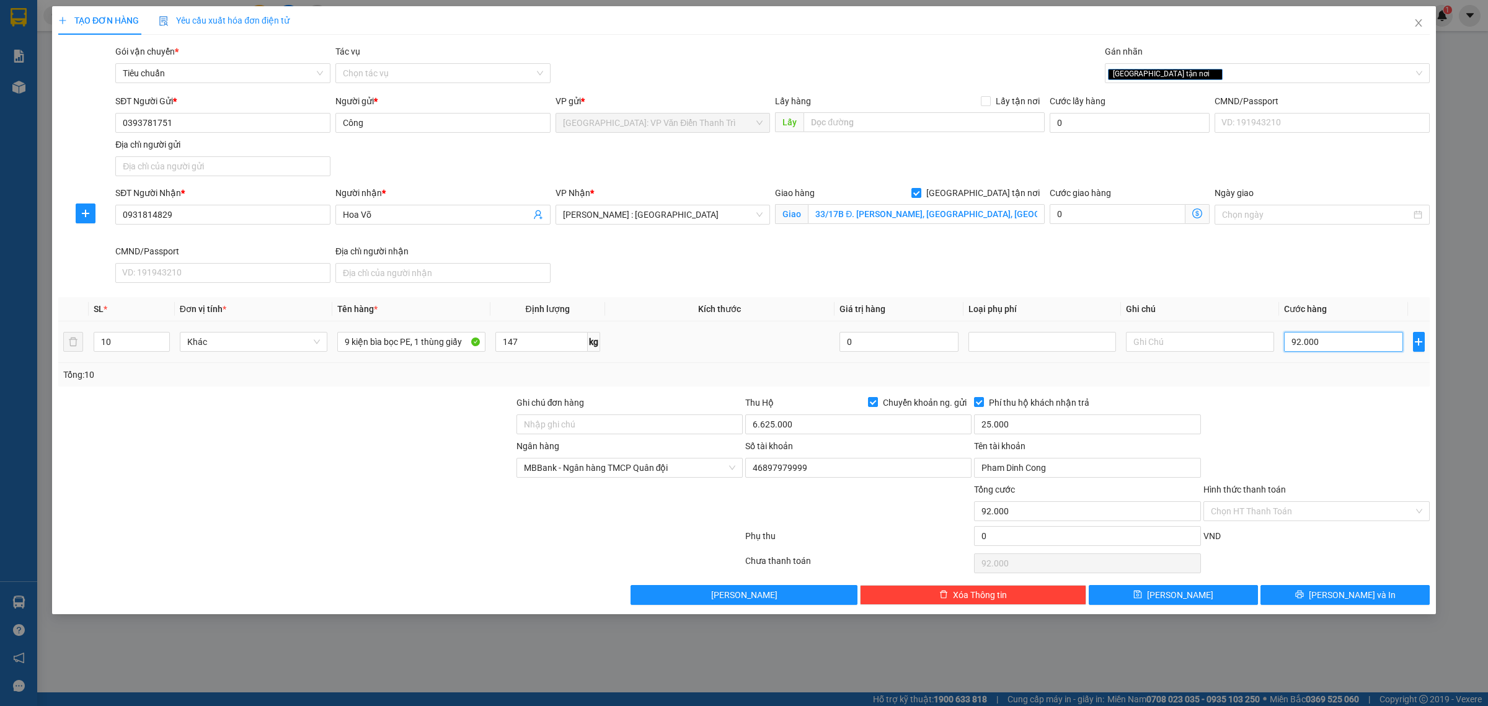
type input "920.000"
click at [1212, 400] on div at bounding box center [1317, 417] width 229 height 43
click at [1346, 600] on span "[PERSON_NAME] và In" at bounding box center [1352, 595] width 87 height 14
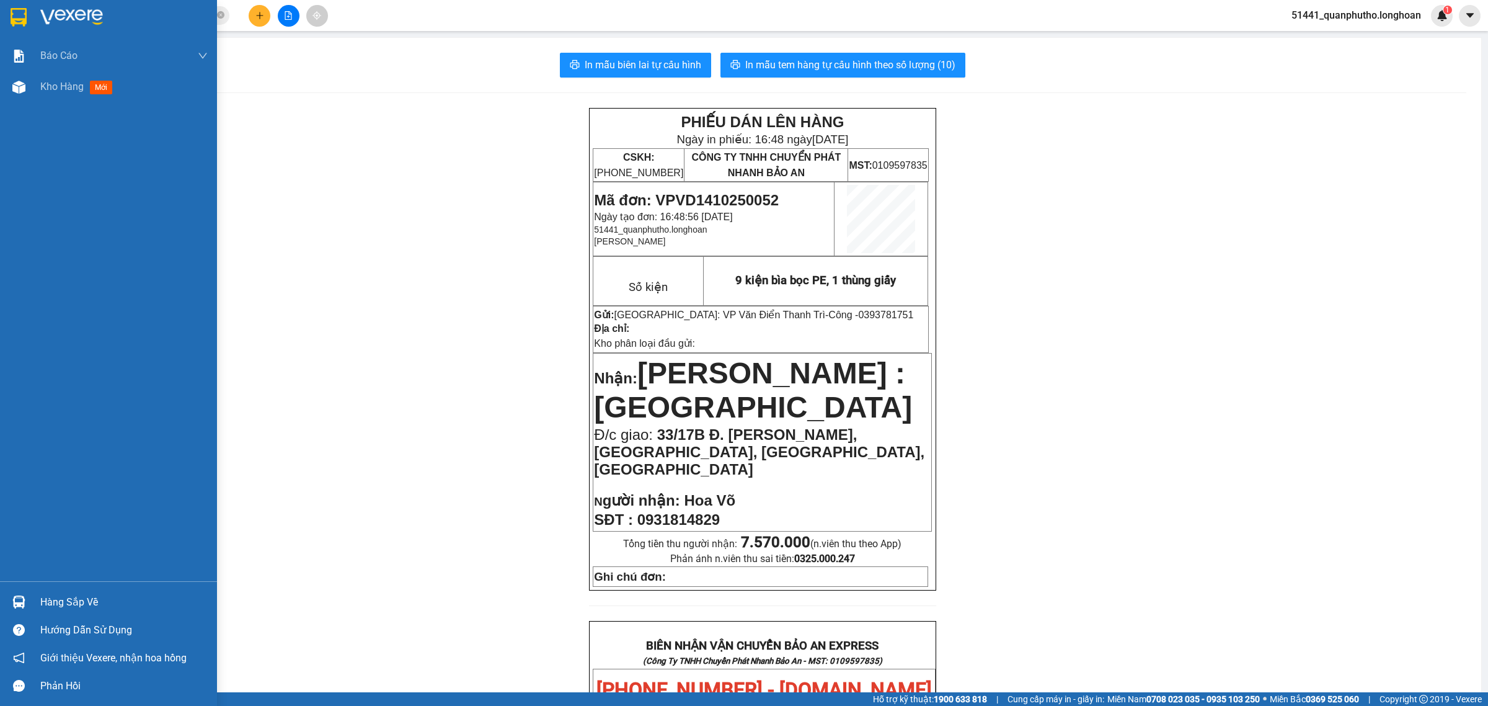
click at [38, 12] on div at bounding box center [108, 20] width 217 height 40
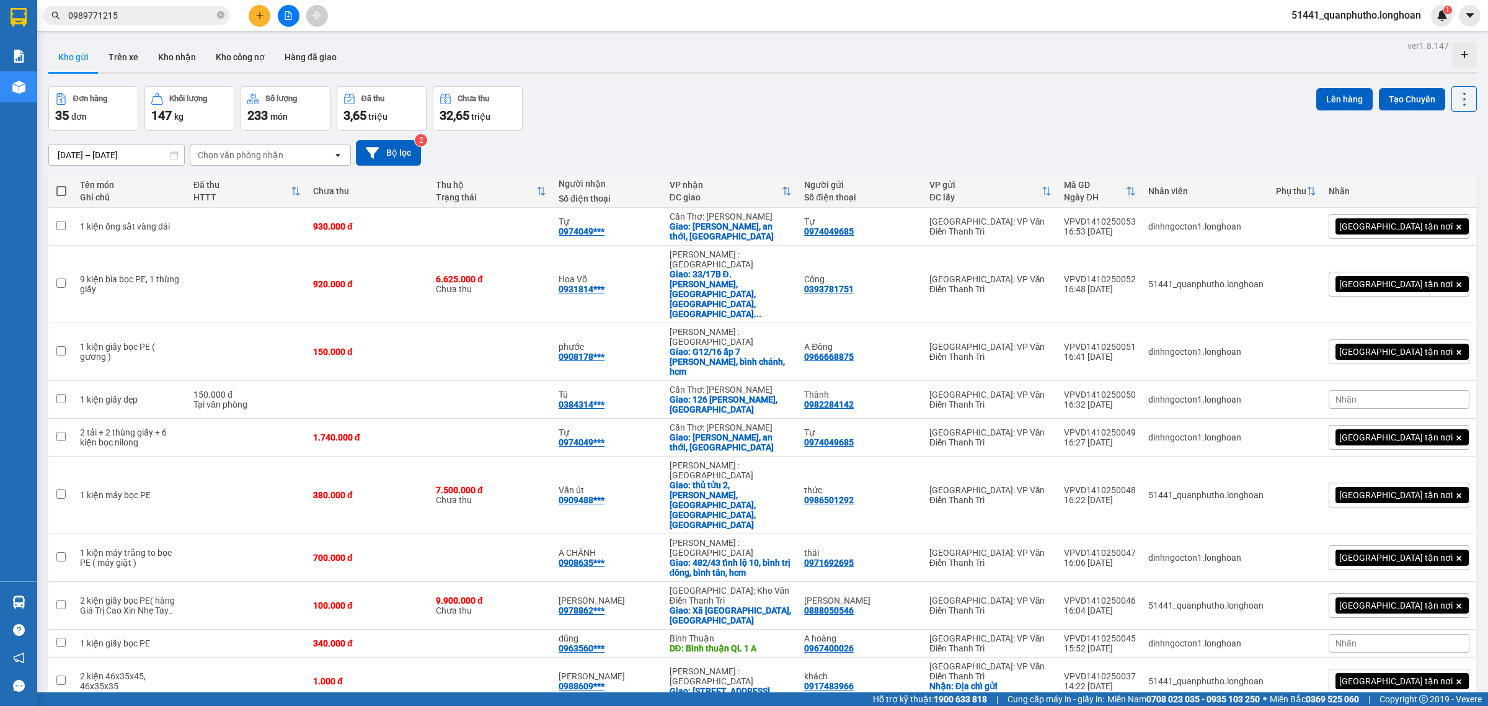
click at [194, 14] on input "0989771215" at bounding box center [141, 16] width 146 height 14
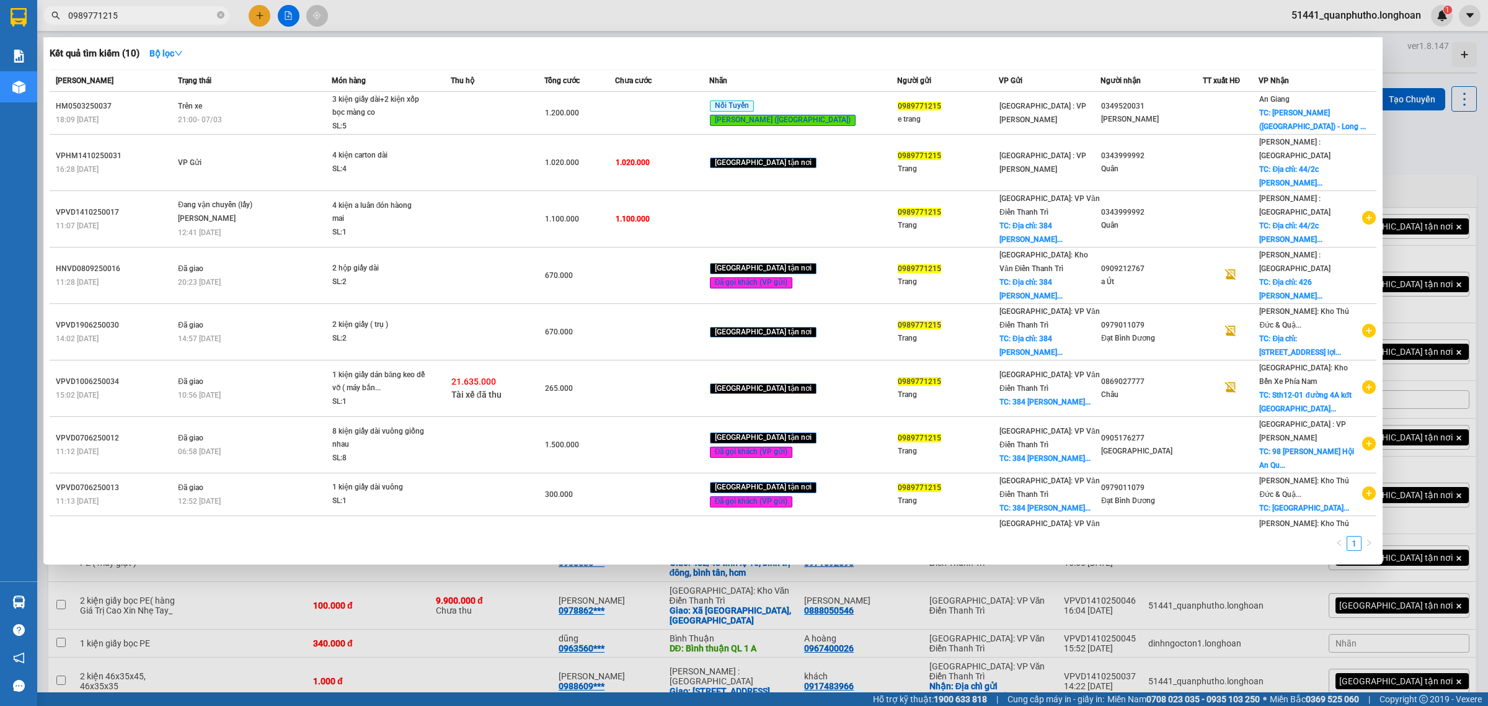
click at [194, 14] on input "0989771215" at bounding box center [141, 16] width 146 height 14
paste input "346313697"
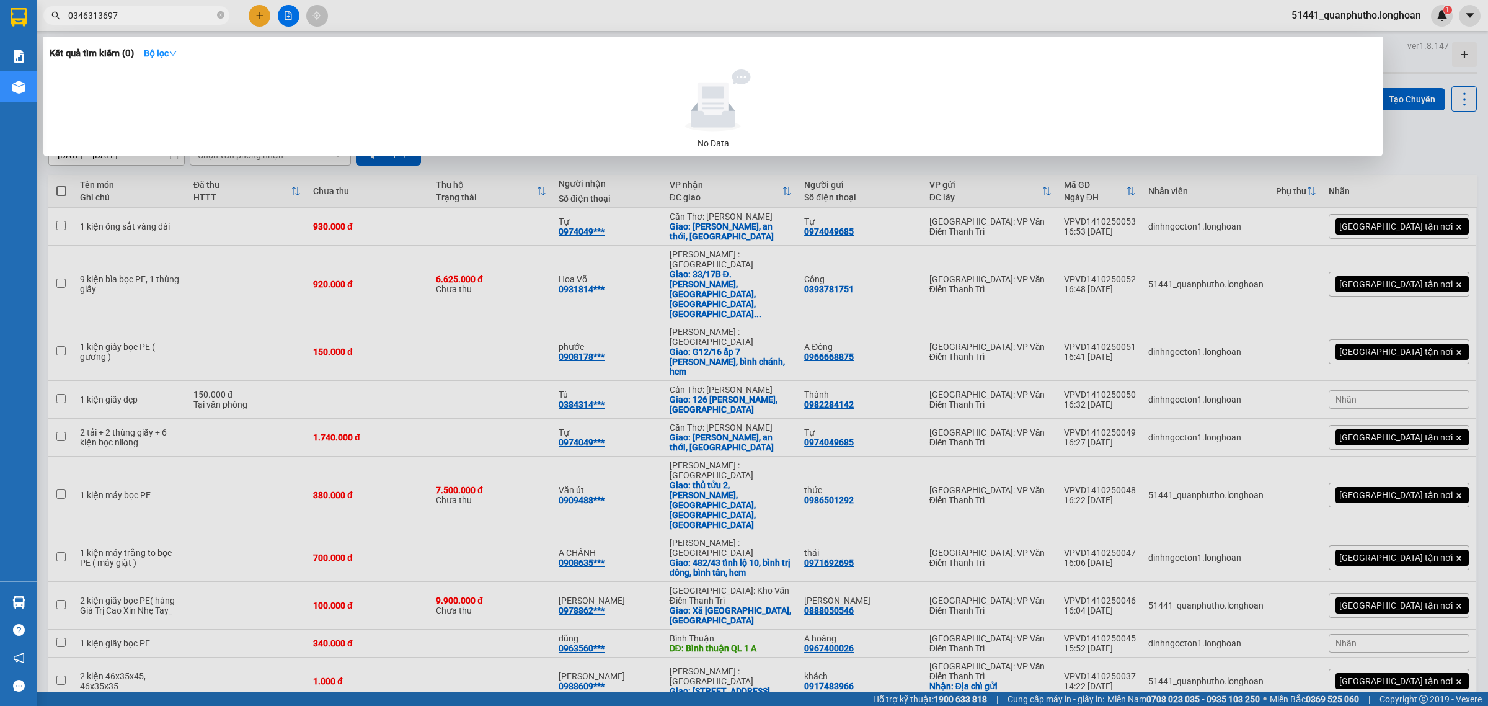
click at [194, 14] on input "0346313697" at bounding box center [141, 16] width 146 height 14
type input "0346313697"
click at [255, 16] on div at bounding box center [744, 353] width 1488 height 706
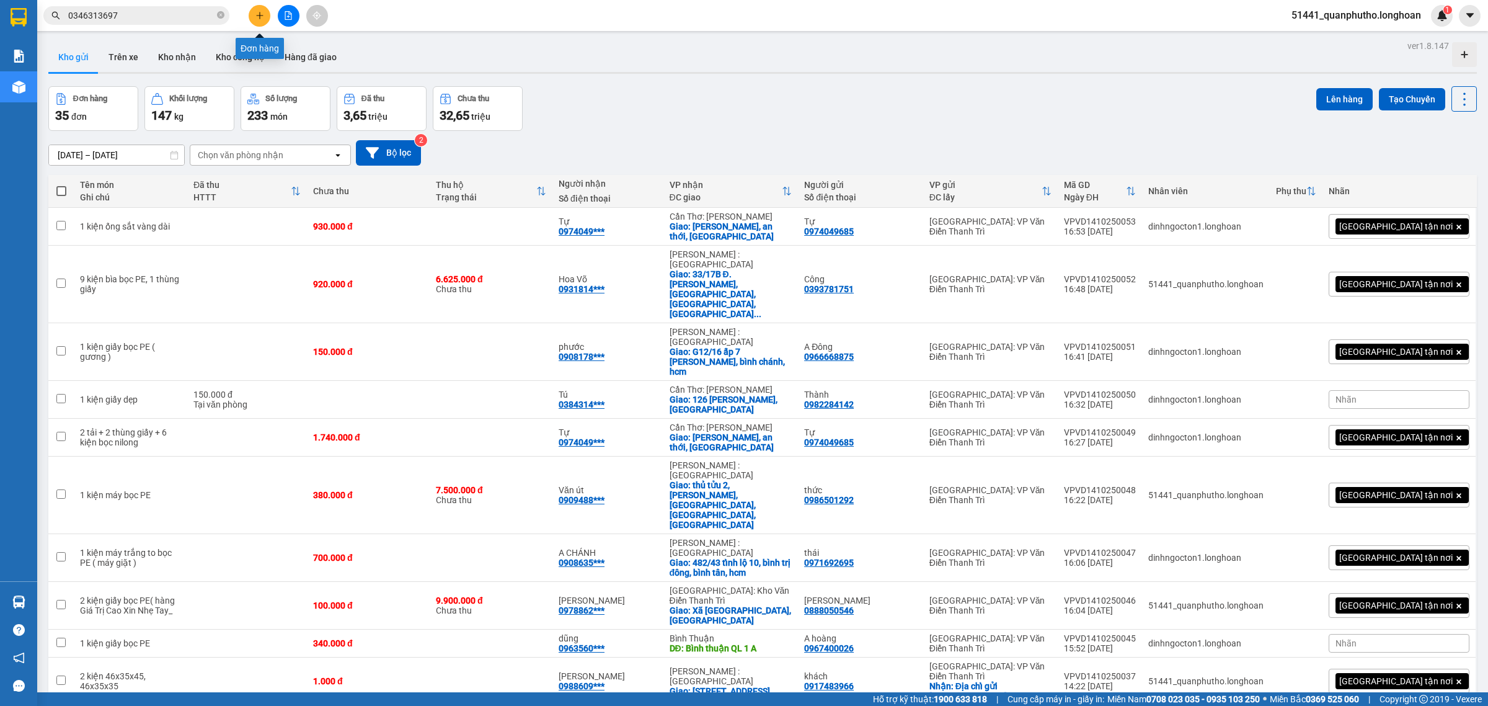
click at [256, 16] on icon "plus" at bounding box center [260, 15] width 9 height 9
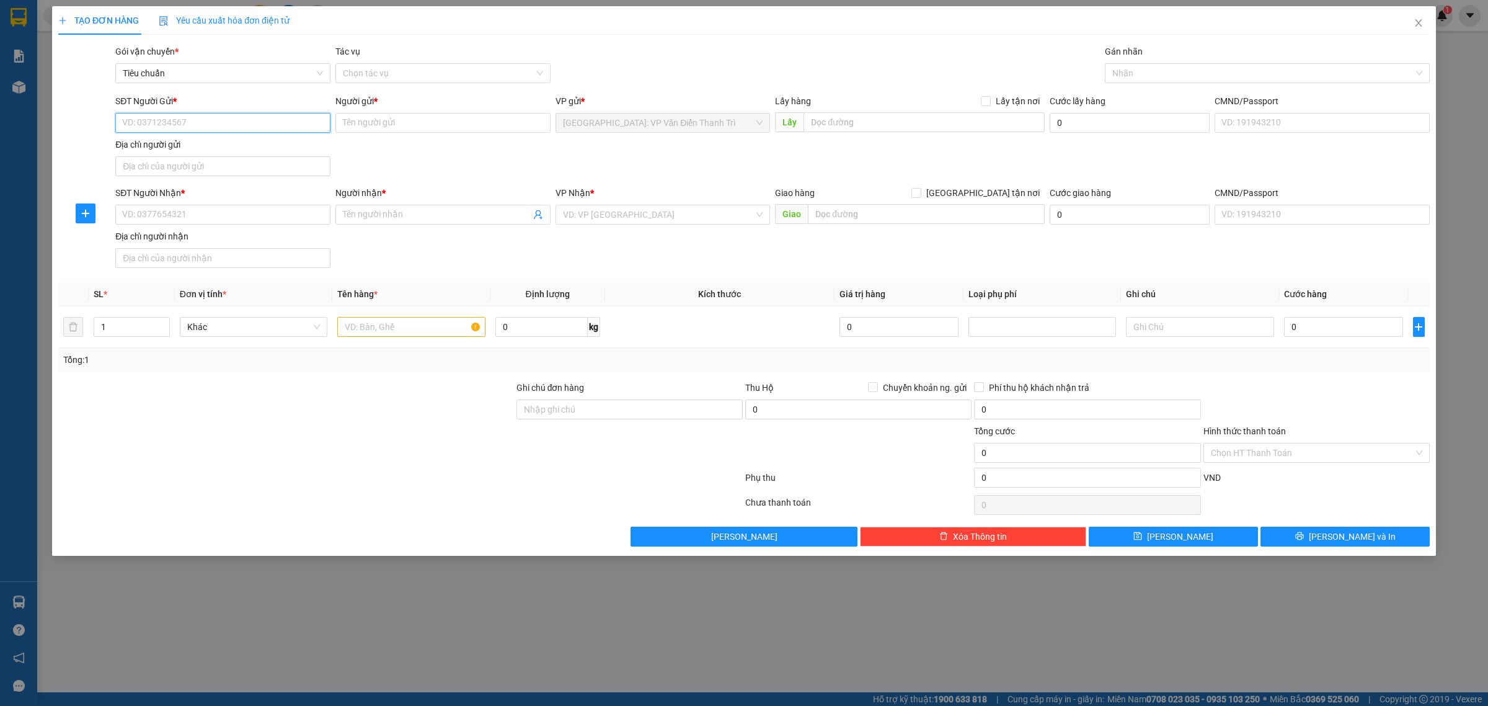
paste input "0346313697"
type input "0346313697"
click at [219, 118] on input "0346313697" at bounding box center [222, 123] width 215 height 20
